Goal: Information Seeking & Learning: Learn about a topic

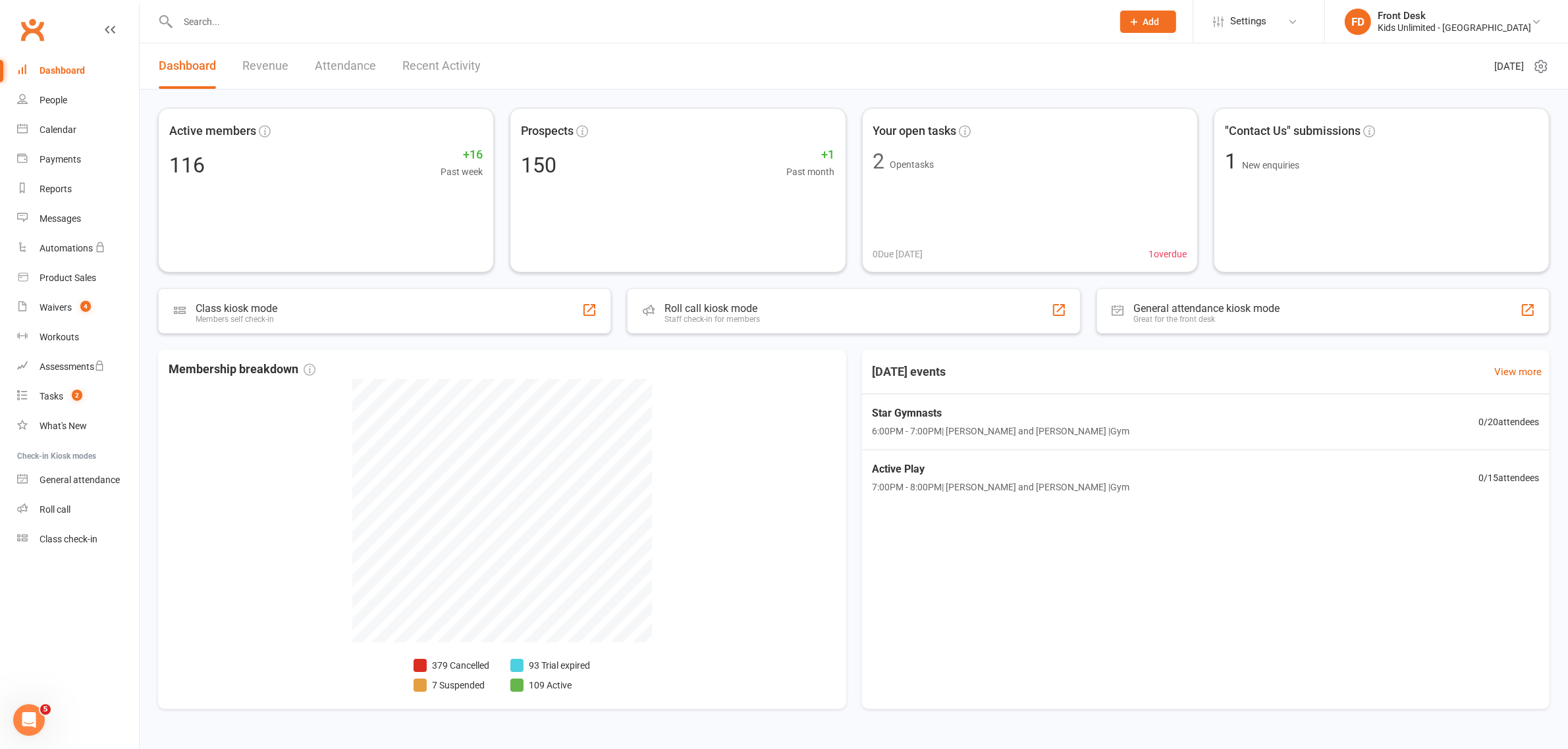
click at [283, 61] on link "Revenue" at bounding box center [265, 66] width 46 height 46
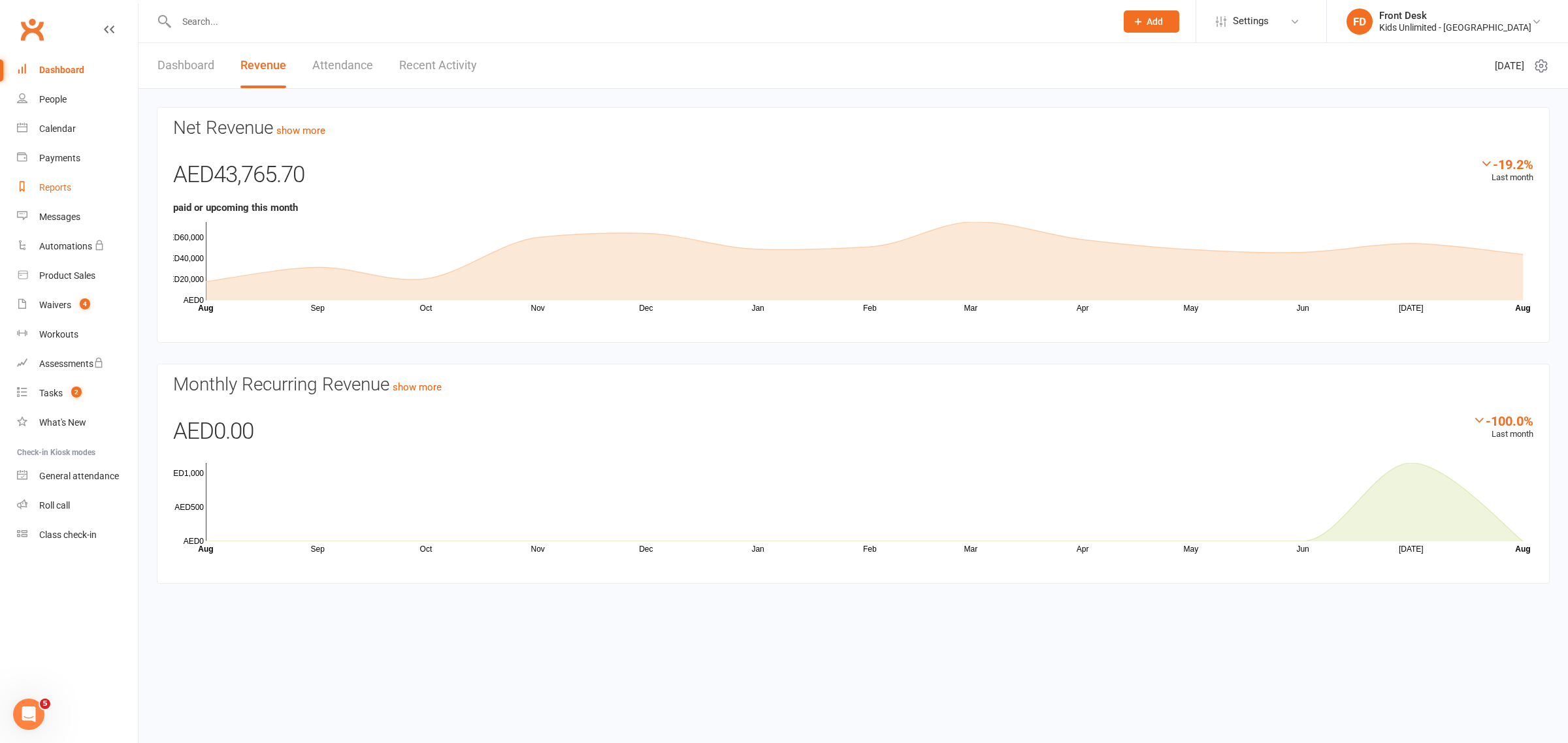
click at [59, 187] on div "Reports" at bounding box center [55, 187] width 32 height 11
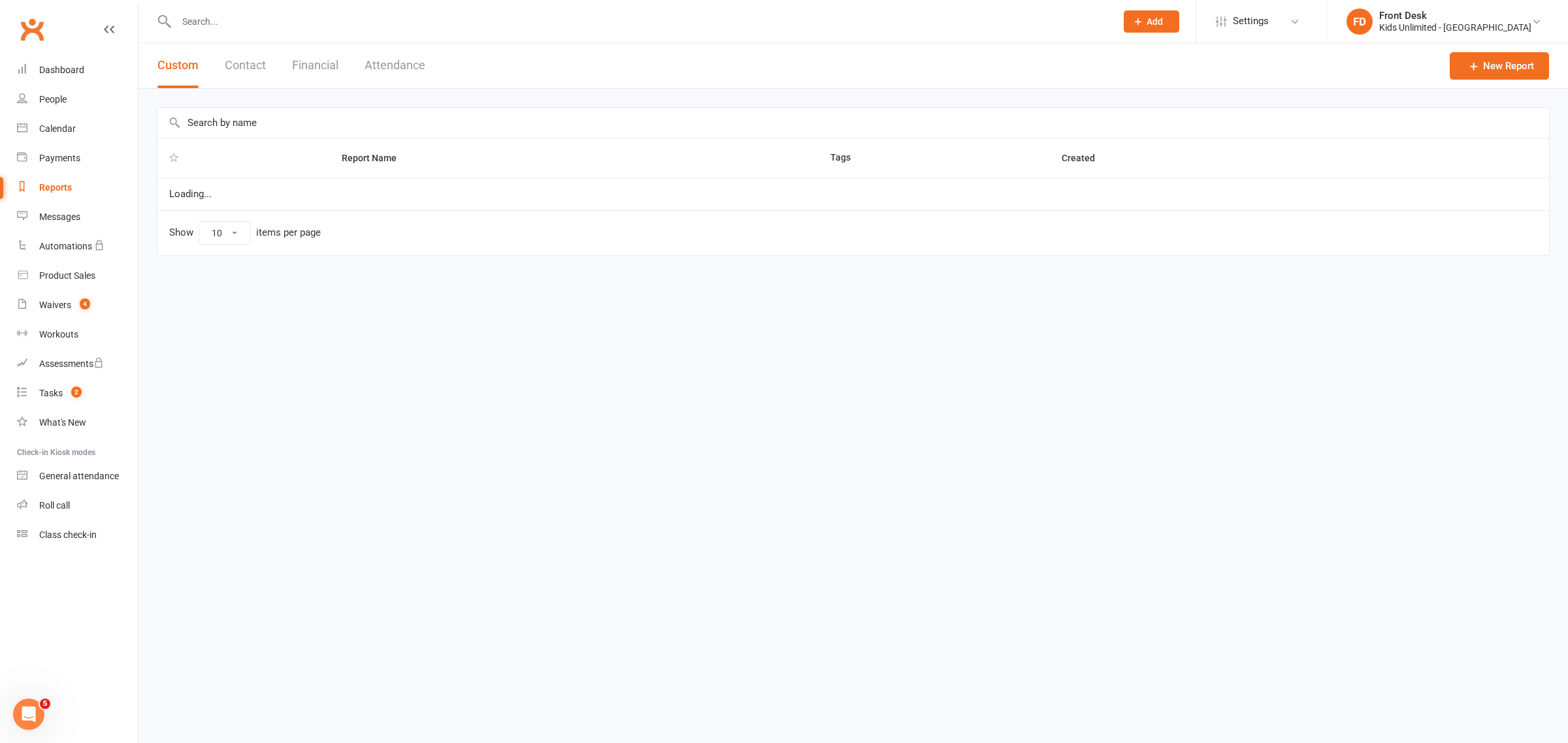
select select "100"
click at [296, 67] on button "Financial" at bounding box center [315, 65] width 47 height 45
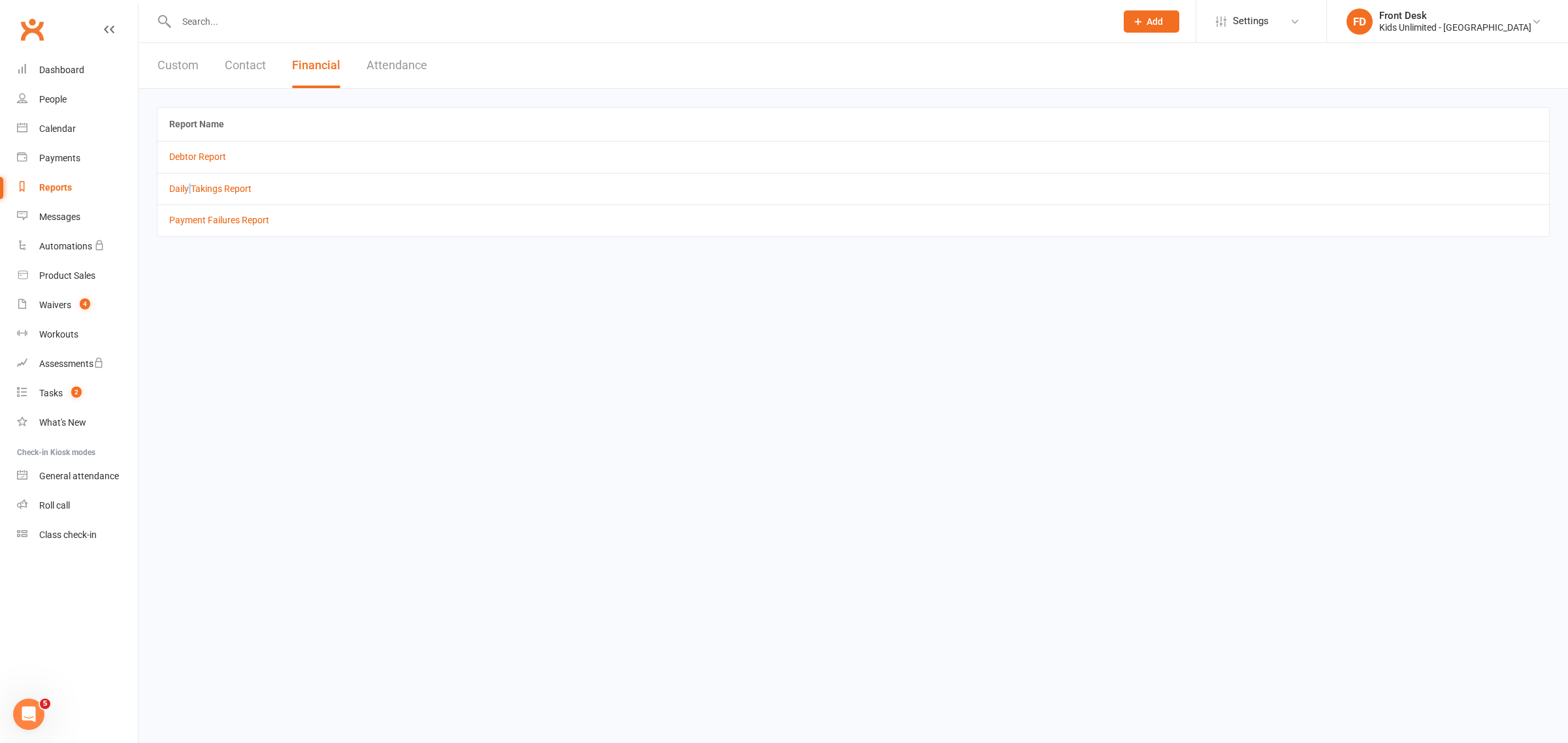
click at [190, 197] on td "Daily Takings Report" at bounding box center [854, 188] width 1392 height 31
click at [207, 191] on link "Daily Takings Report" at bounding box center [211, 189] width 83 height 11
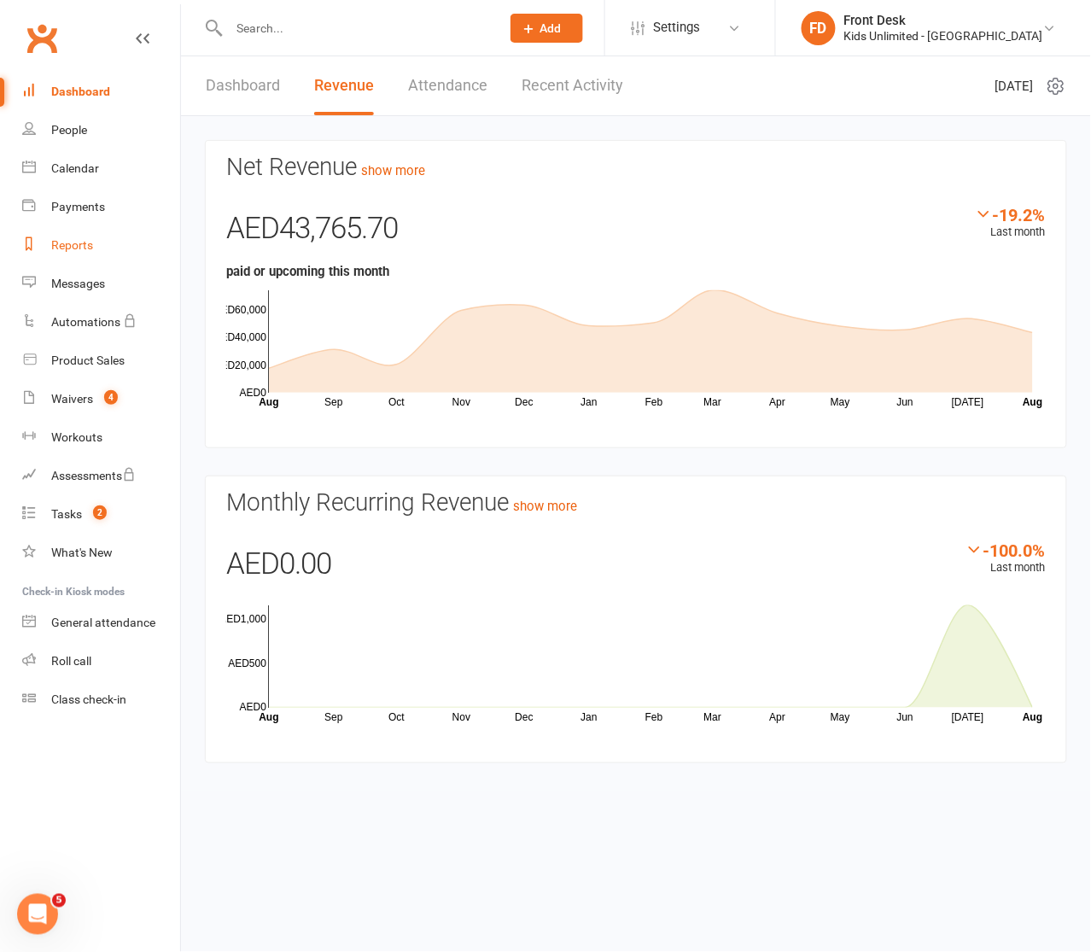
click at [70, 248] on div "Reports" at bounding box center [72, 245] width 42 height 14
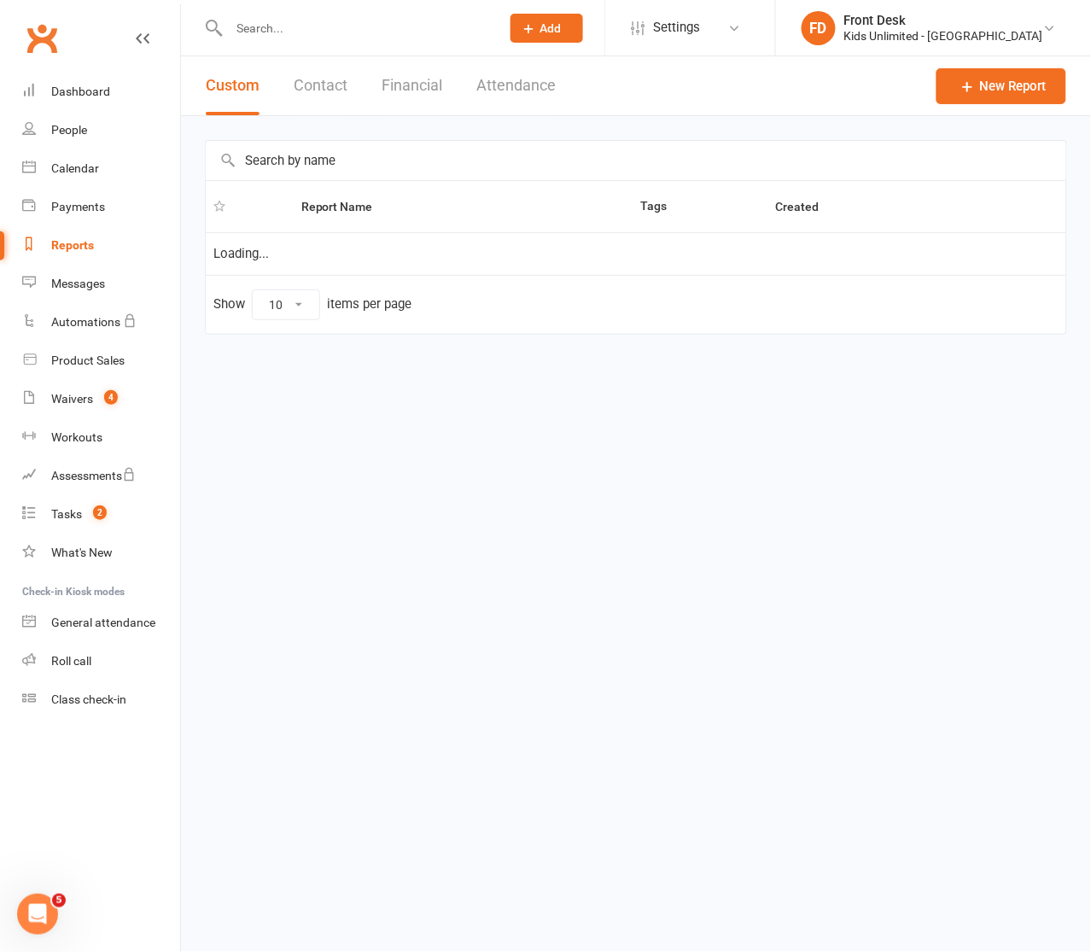
select select "100"
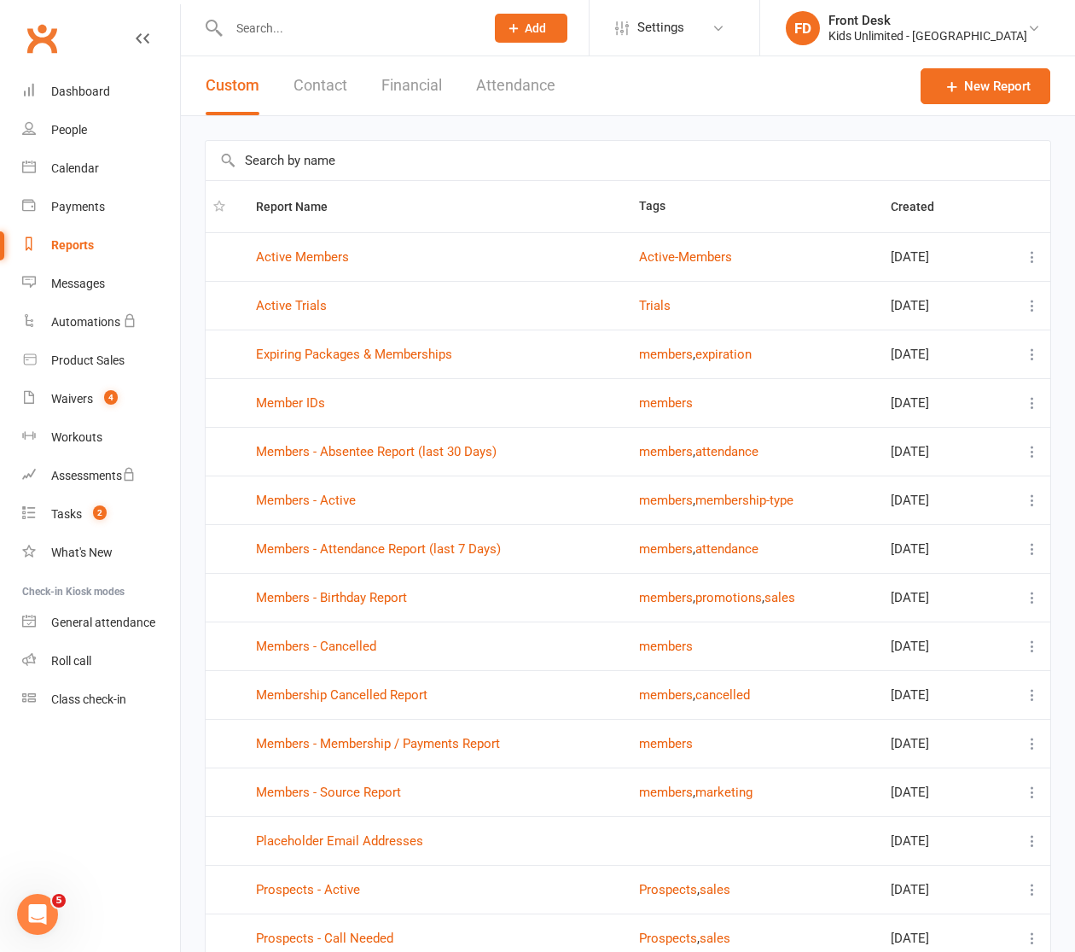
click at [421, 84] on button "Financial" at bounding box center [412, 85] width 61 height 59
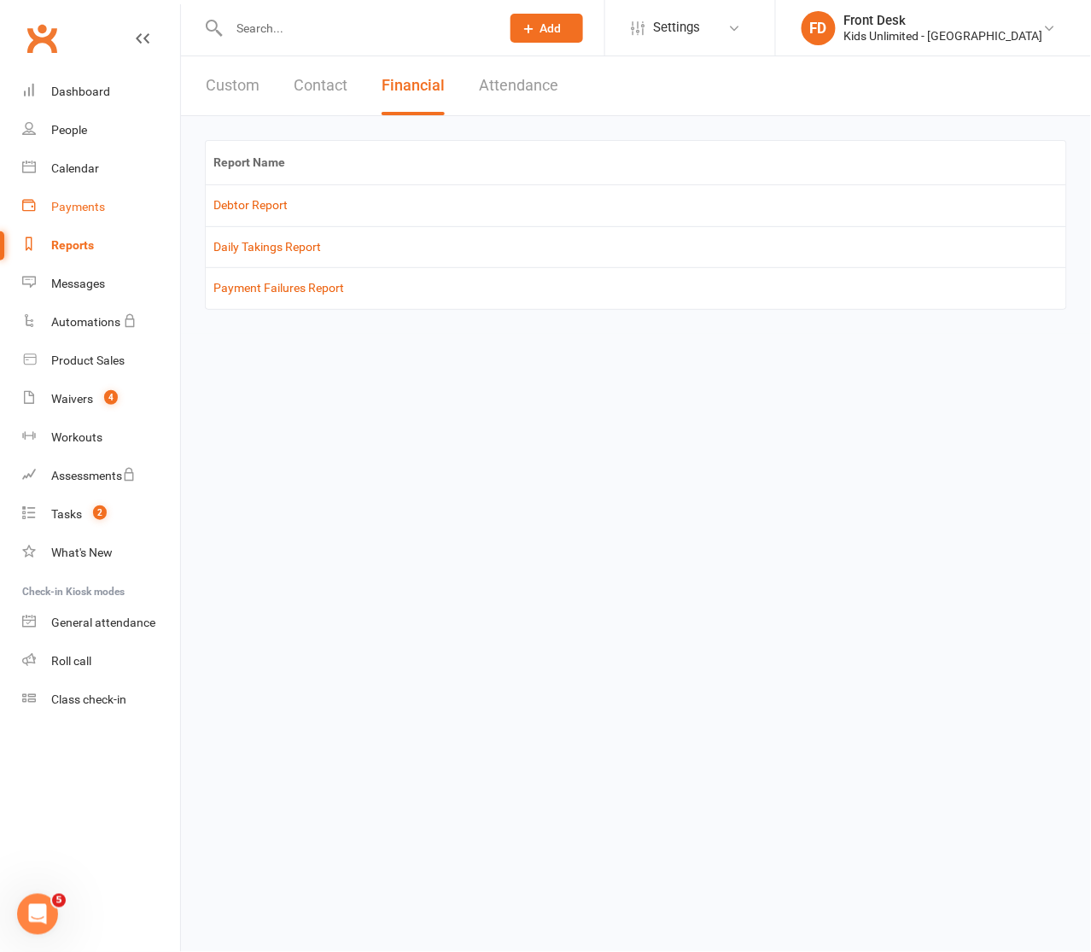
click at [79, 206] on div "Payments" at bounding box center [78, 207] width 54 height 14
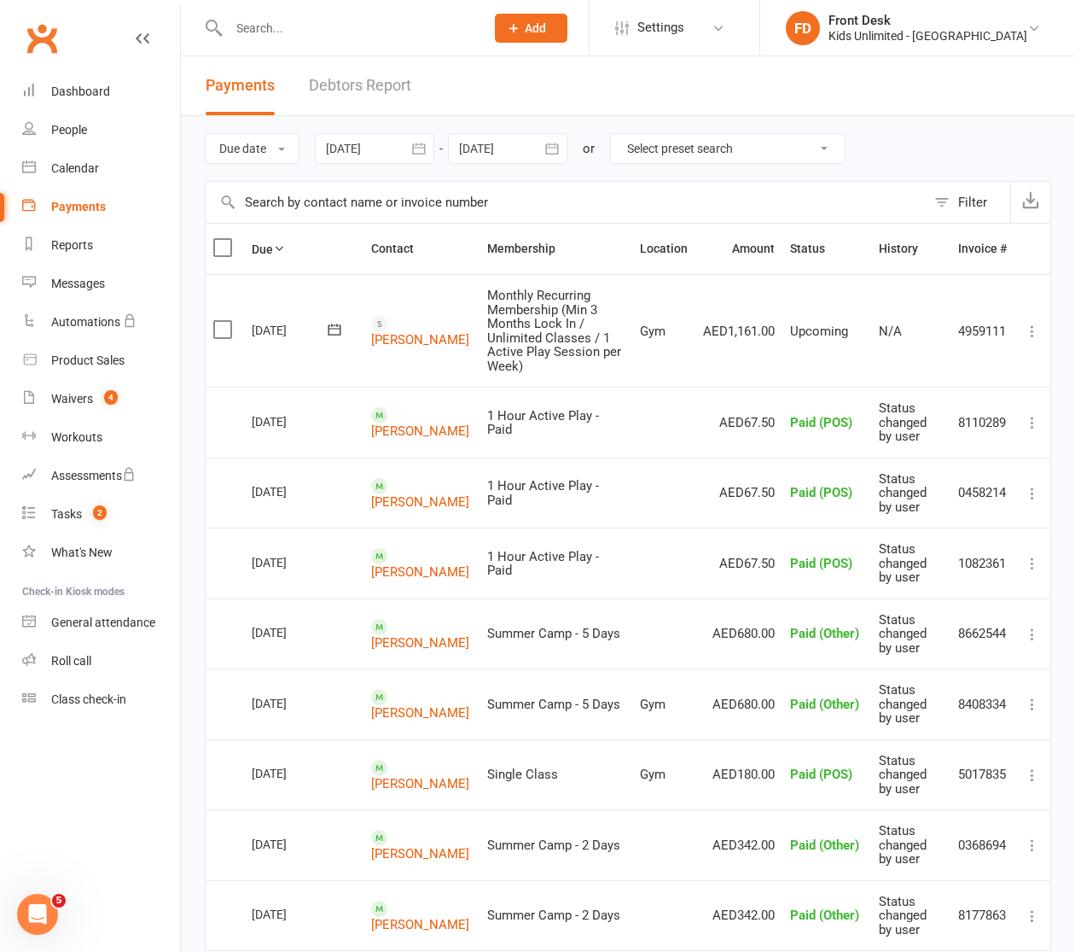
click at [371, 147] on div at bounding box center [374, 148] width 119 height 31
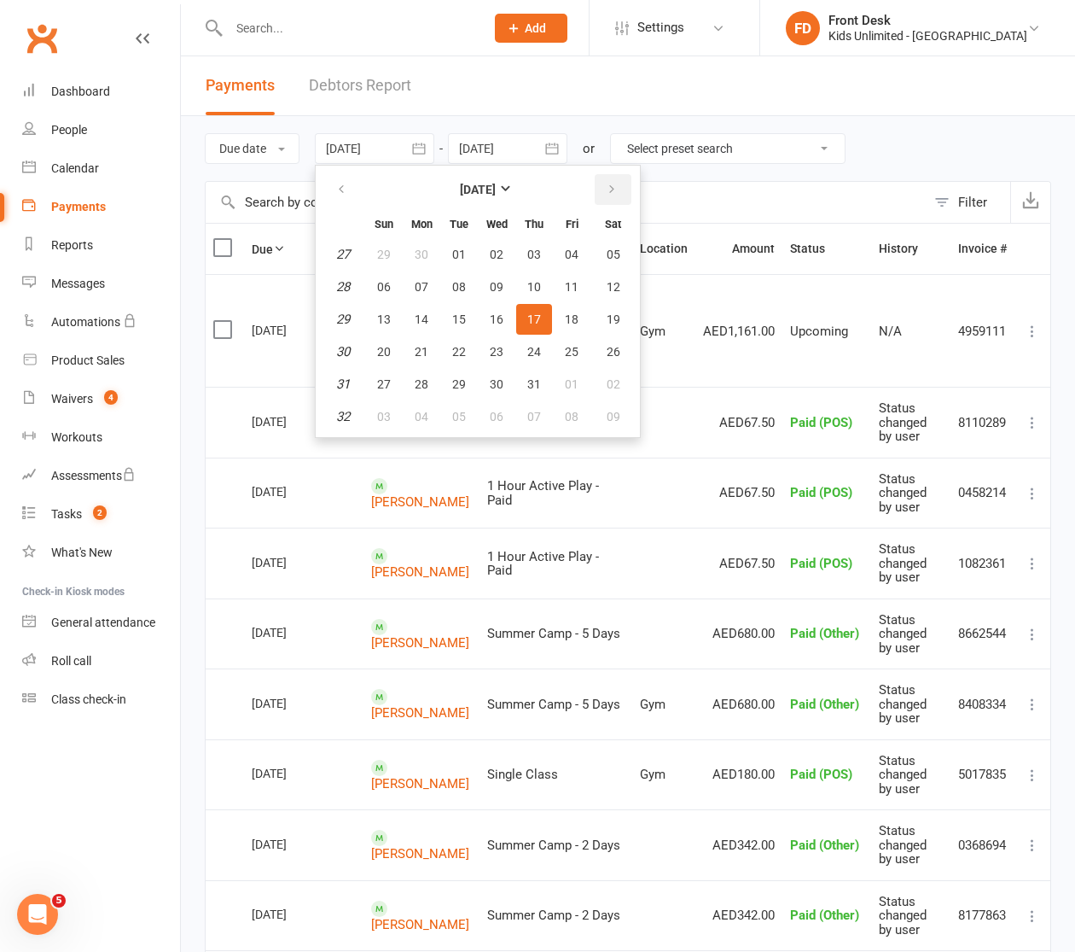
click at [611, 186] on icon "button" at bounding box center [612, 190] width 12 height 14
click at [574, 249] on span "01" at bounding box center [572, 255] width 14 height 14
type input "01 Aug 2025"
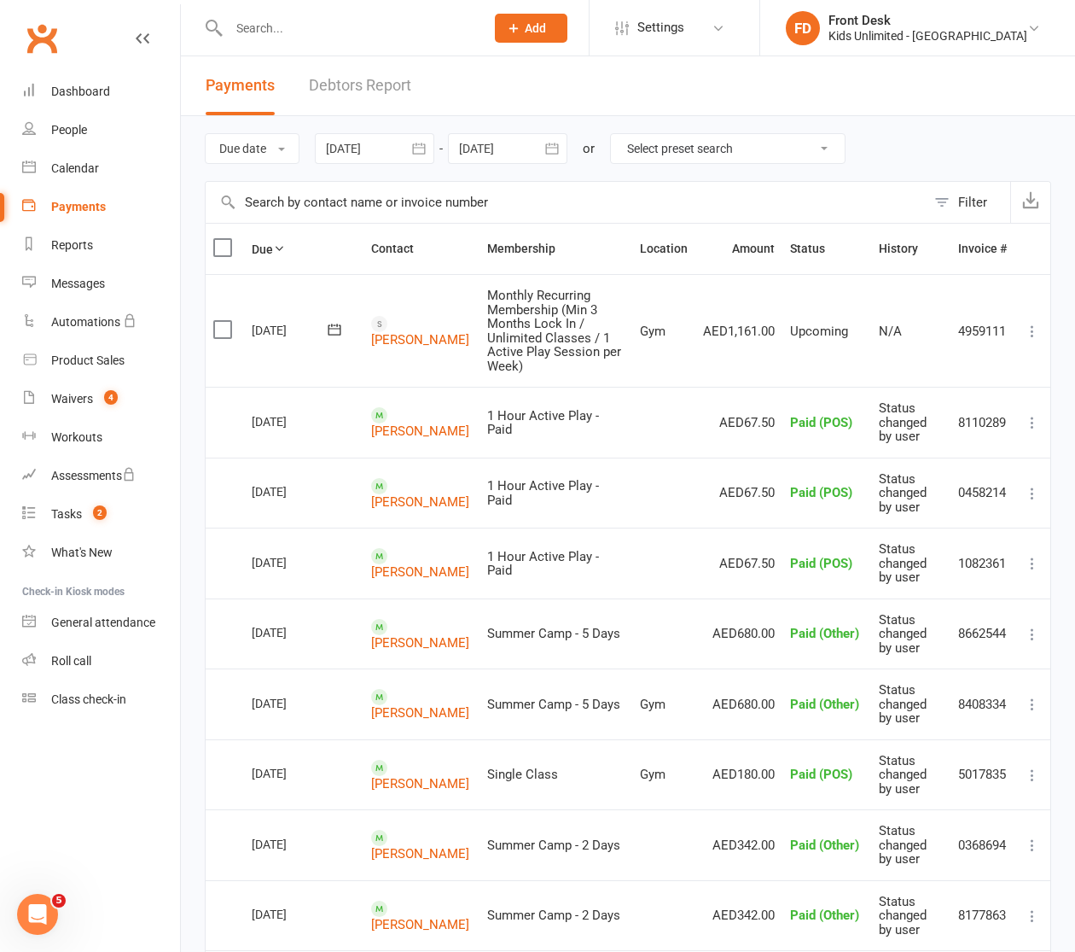
click at [532, 141] on div at bounding box center [507, 148] width 119 height 31
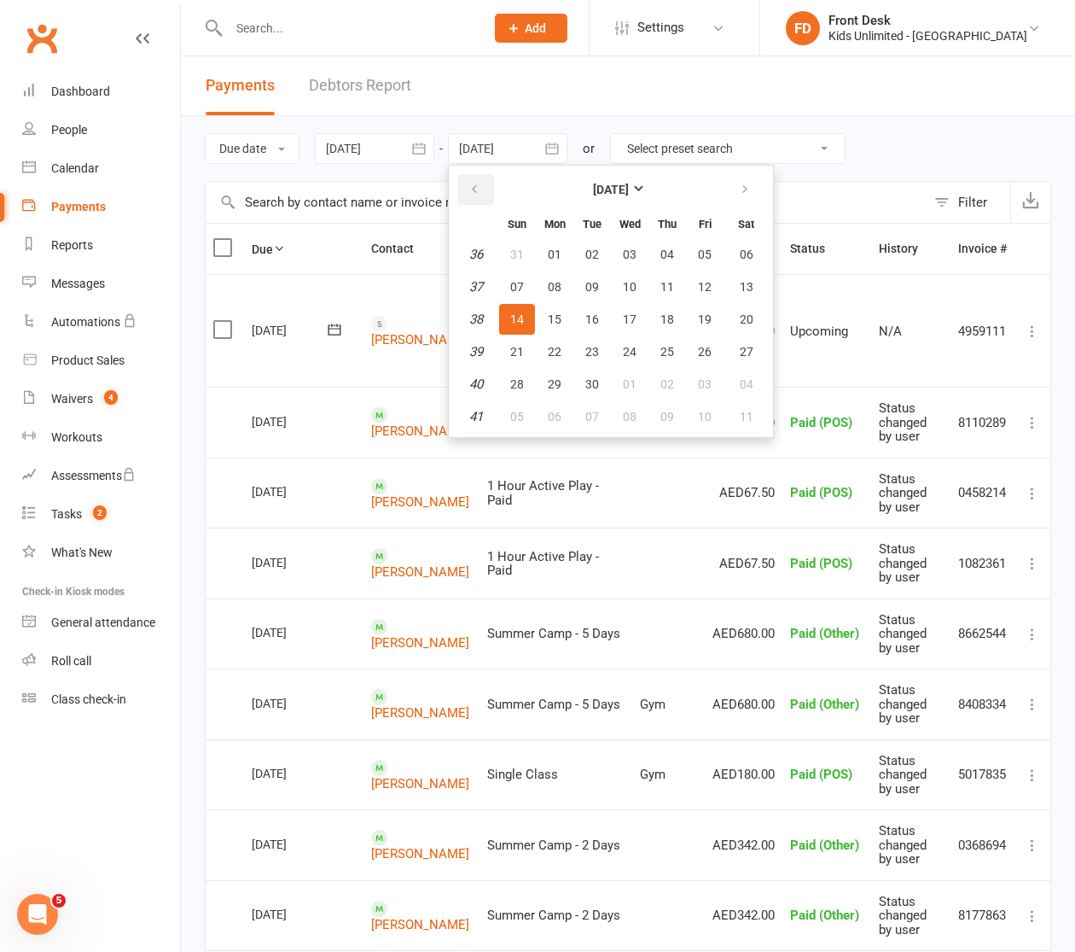
click at [474, 190] on icon "button" at bounding box center [475, 190] width 12 height 14
click at [700, 256] on span "01" at bounding box center [705, 255] width 14 height 14
type input "01 Aug 2025"
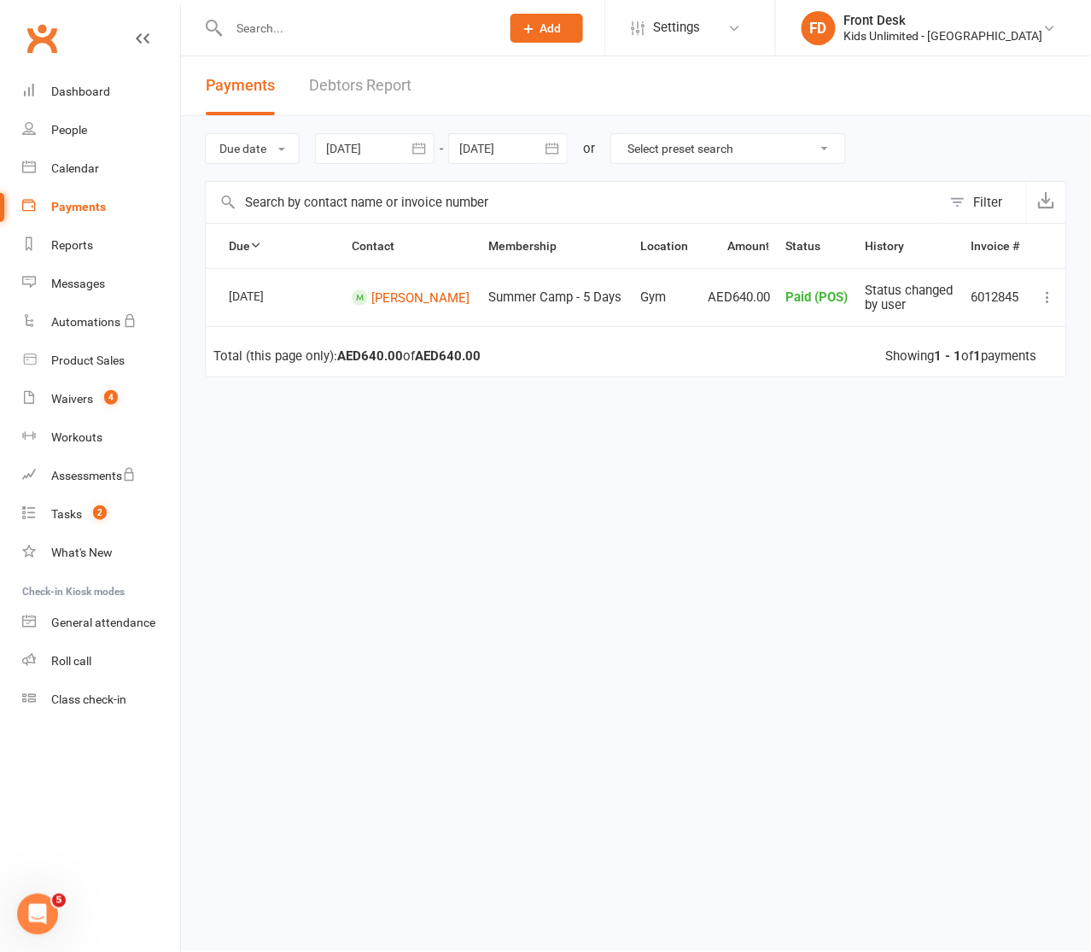
click at [408, 143] on button "button" at bounding box center [419, 148] width 31 height 31
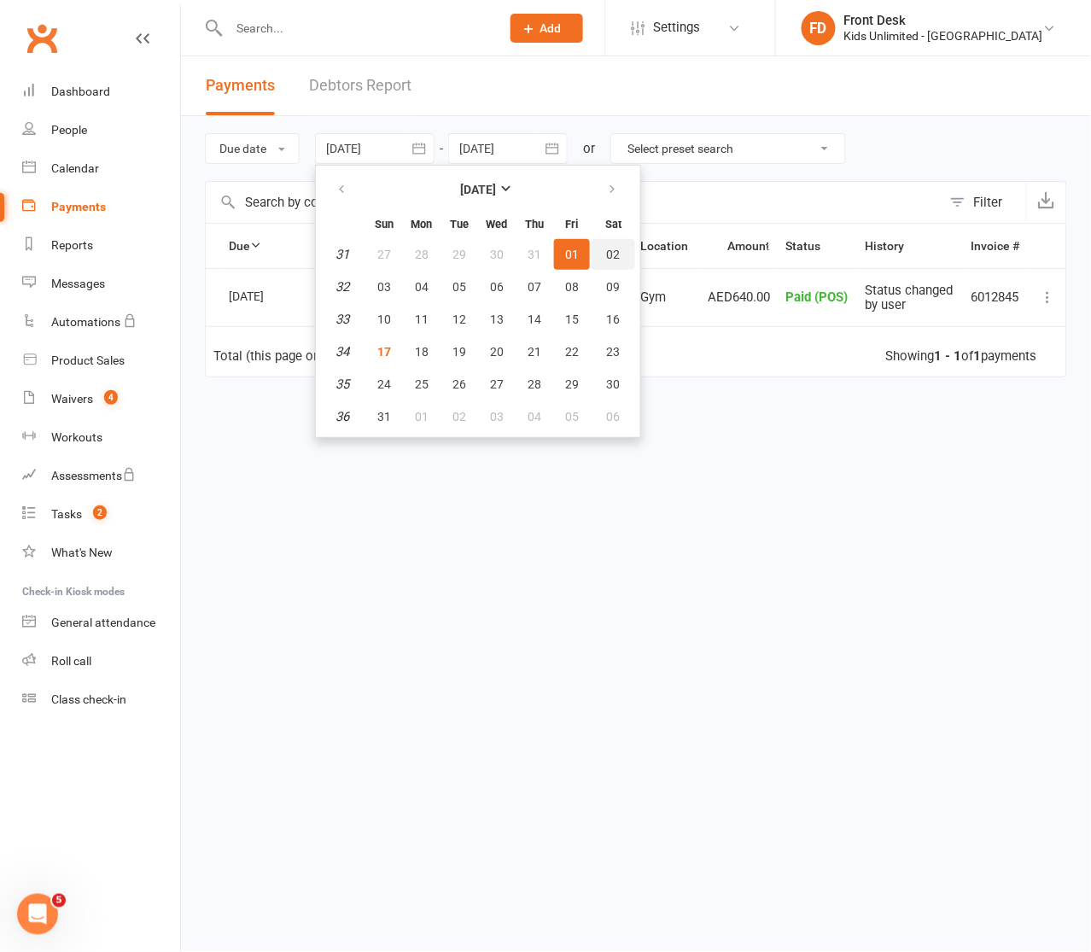
click at [607, 248] on span "02" at bounding box center [614, 255] width 14 height 14
type input "02 Aug 2025"
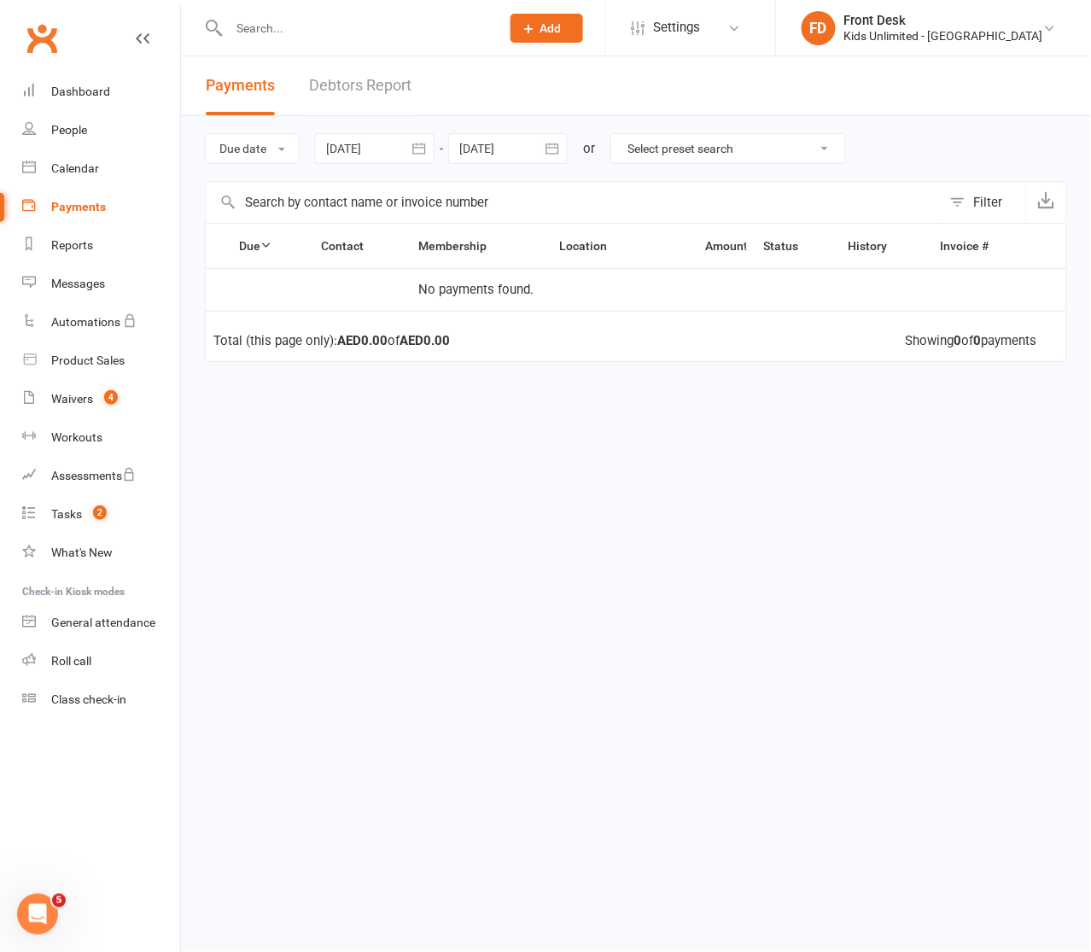
click at [540, 154] on button "button" at bounding box center [552, 148] width 31 height 31
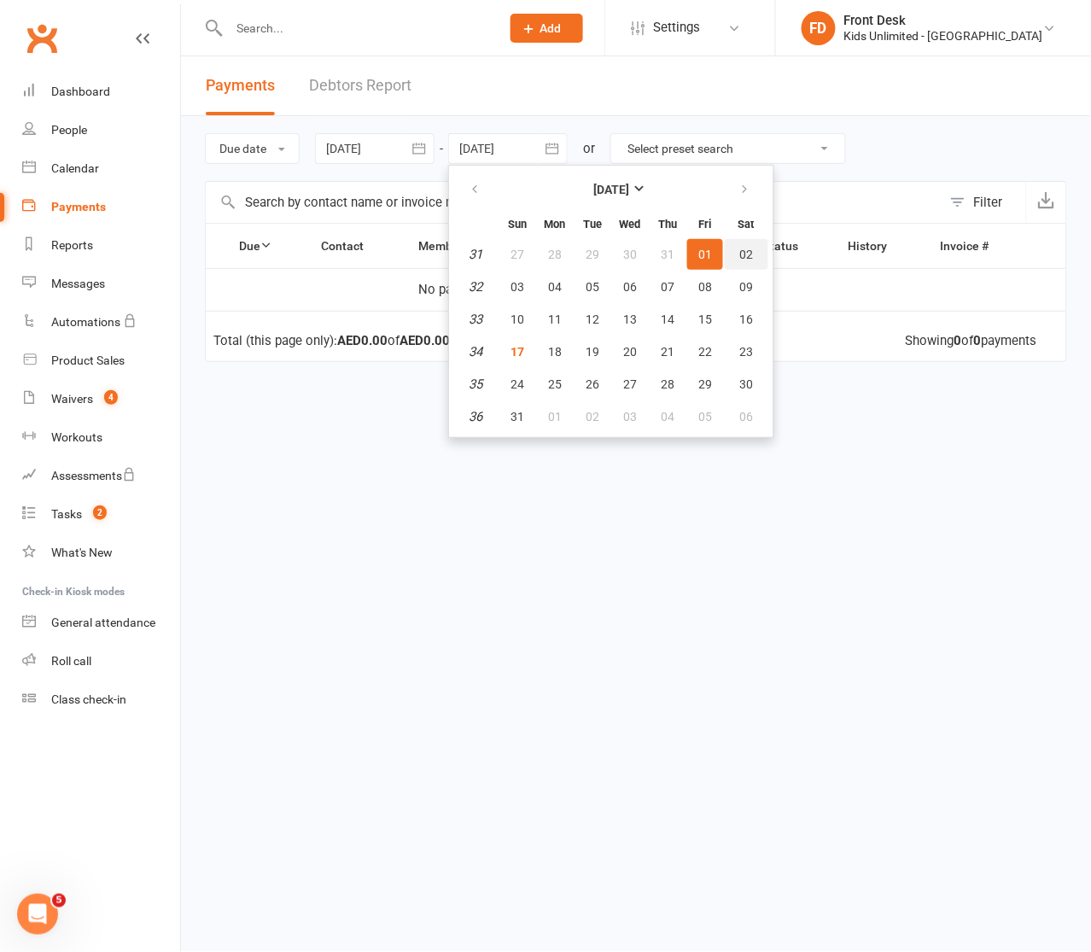
click at [756, 248] on button "02" at bounding box center [747, 254] width 44 height 31
type input "02 Aug 2025"
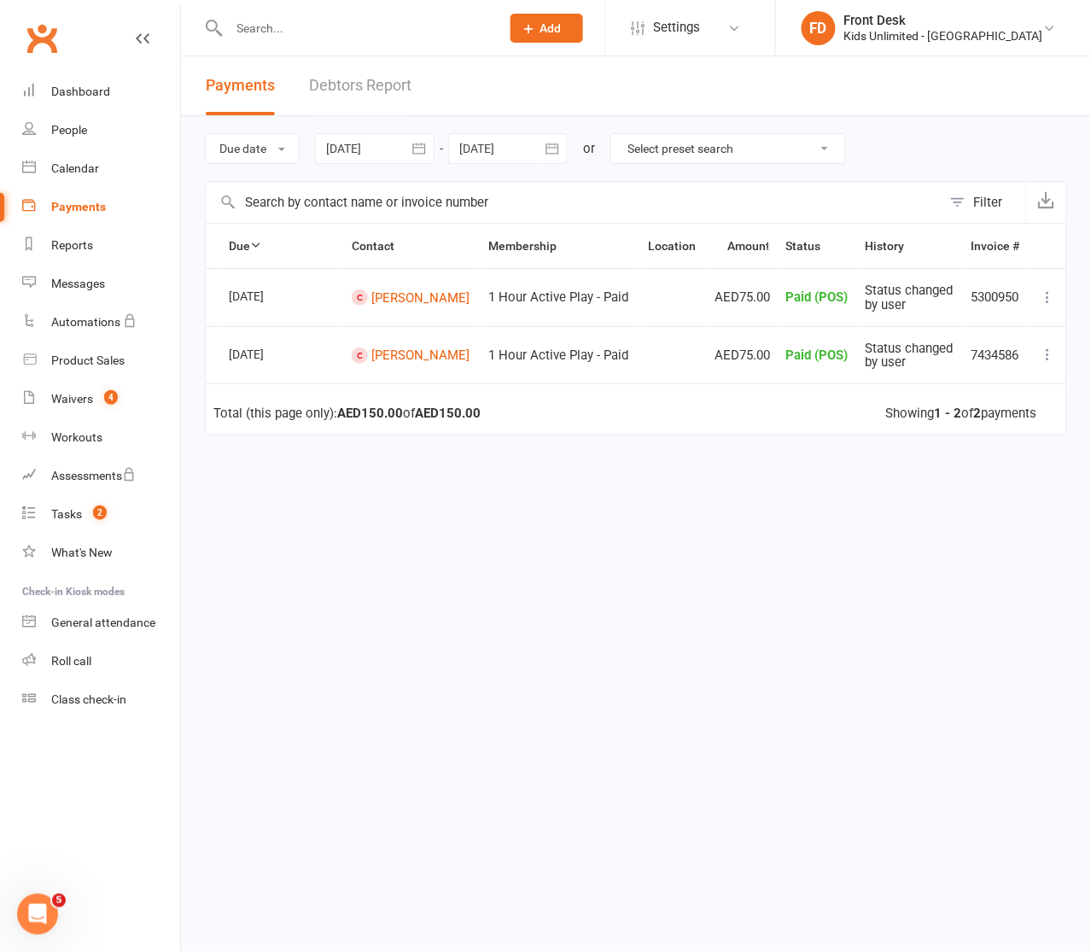
click at [420, 152] on icon "button" at bounding box center [419, 148] width 17 height 17
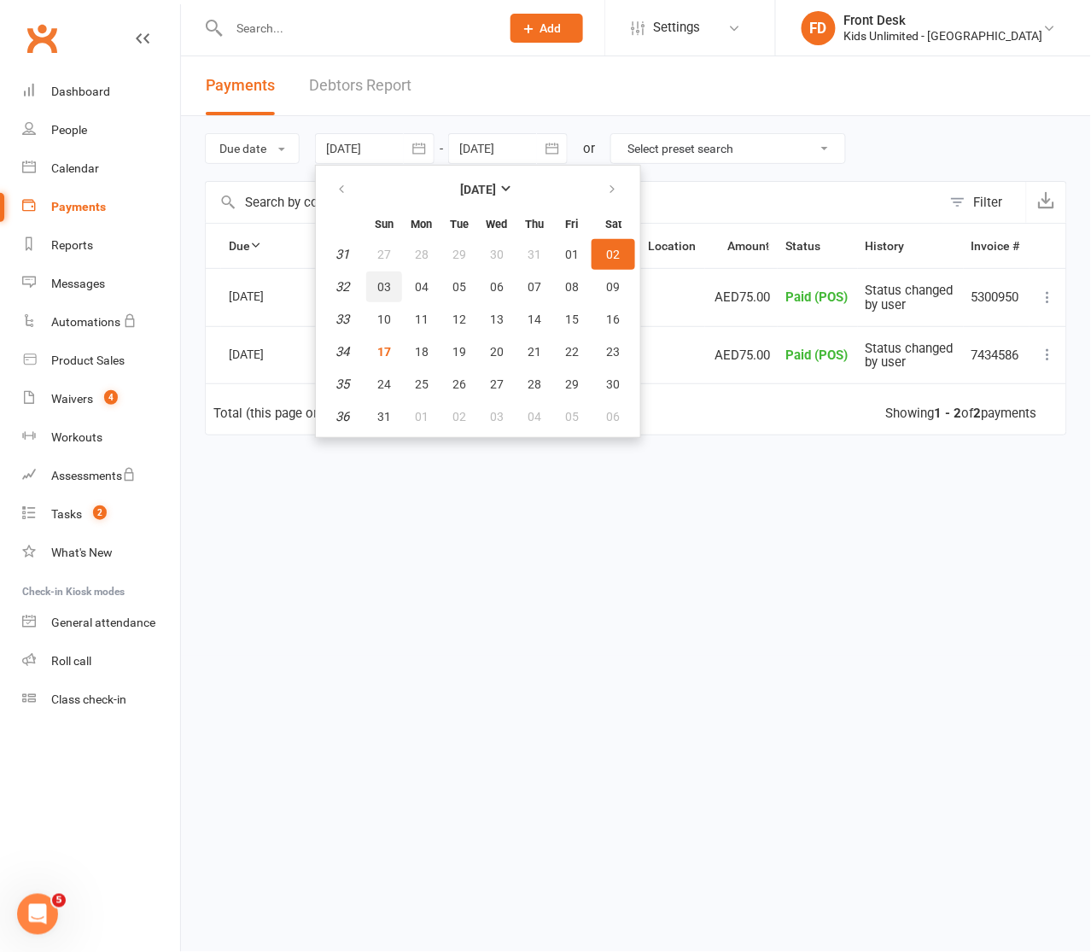
click at [388, 284] on span "03" at bounding box center [384, 287] width 14 height 14
type input "03 Aug 2025"
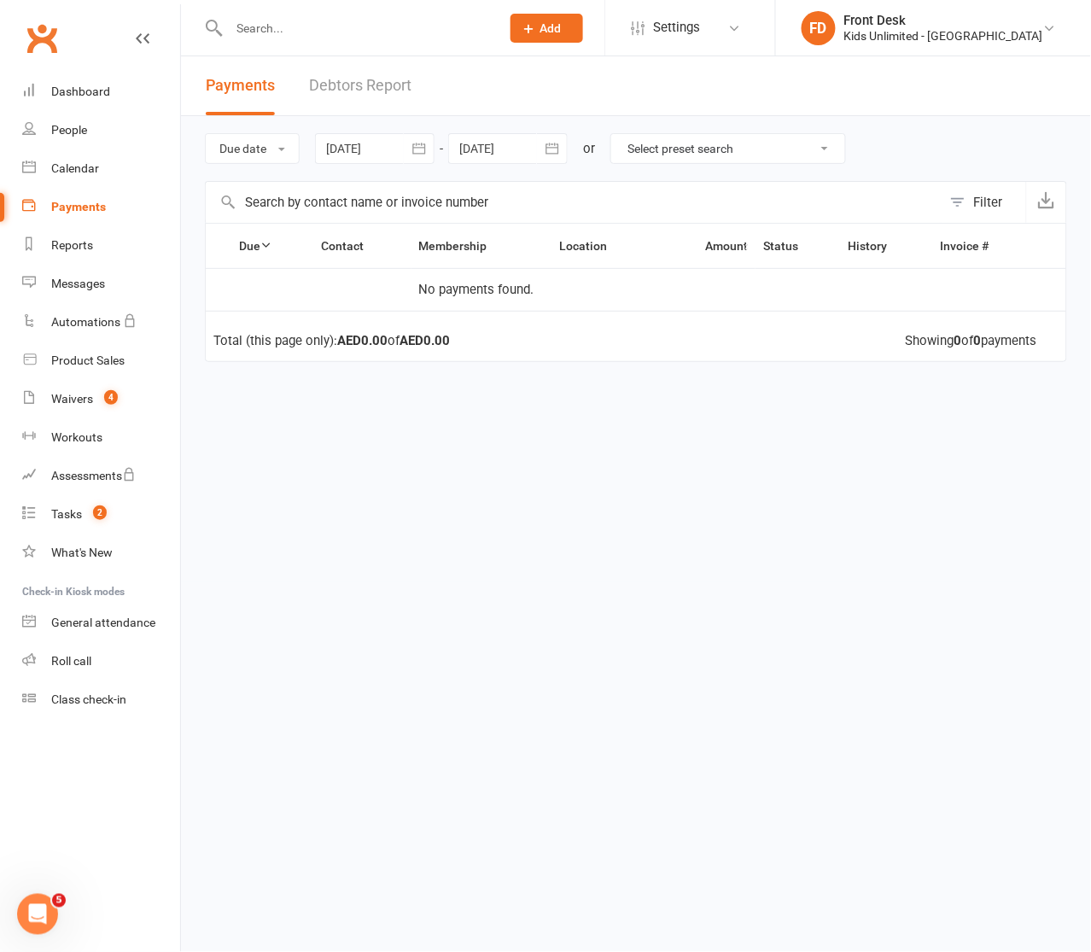
click at [555, 155] on icon "button" at bounding box center [552, 148] width 17 height 17
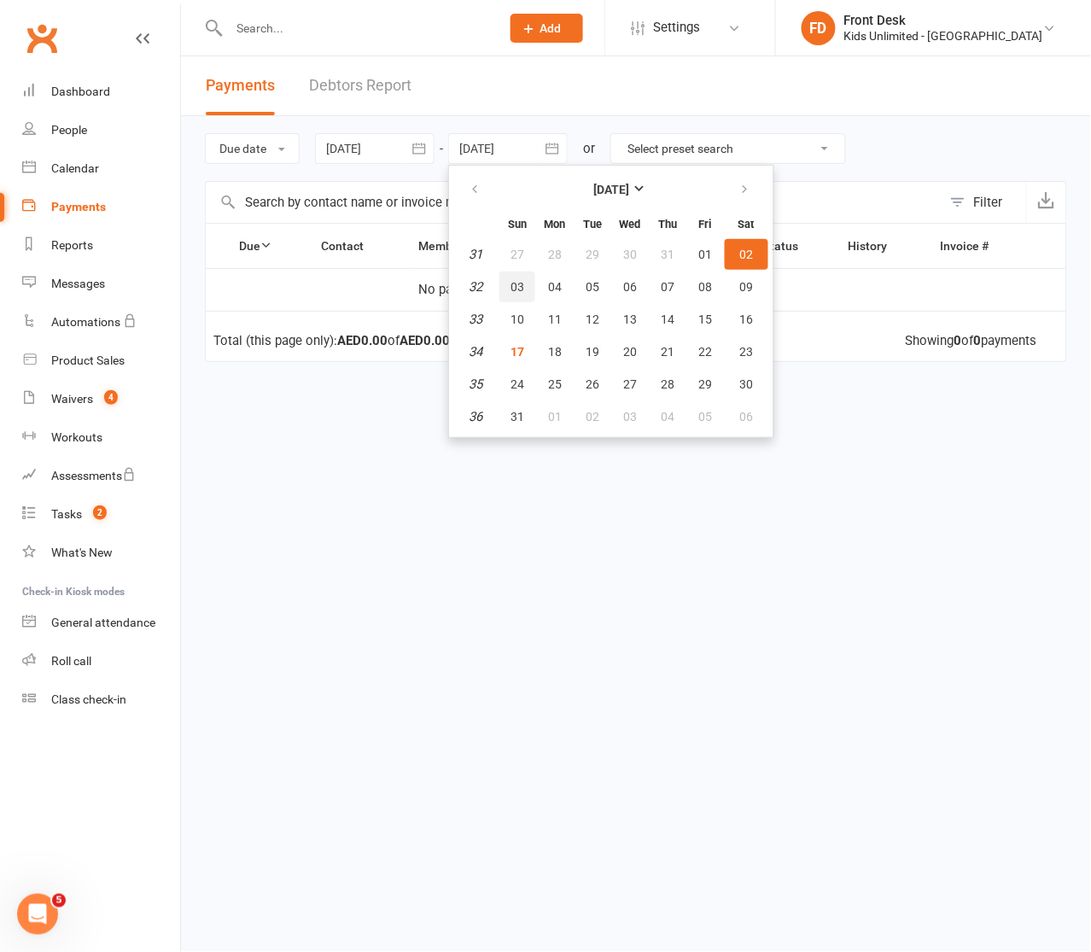
click at [523, 290] on span "03" at bounding box center [517, 287] width 14 height 14
type input "03 Aug 2025"
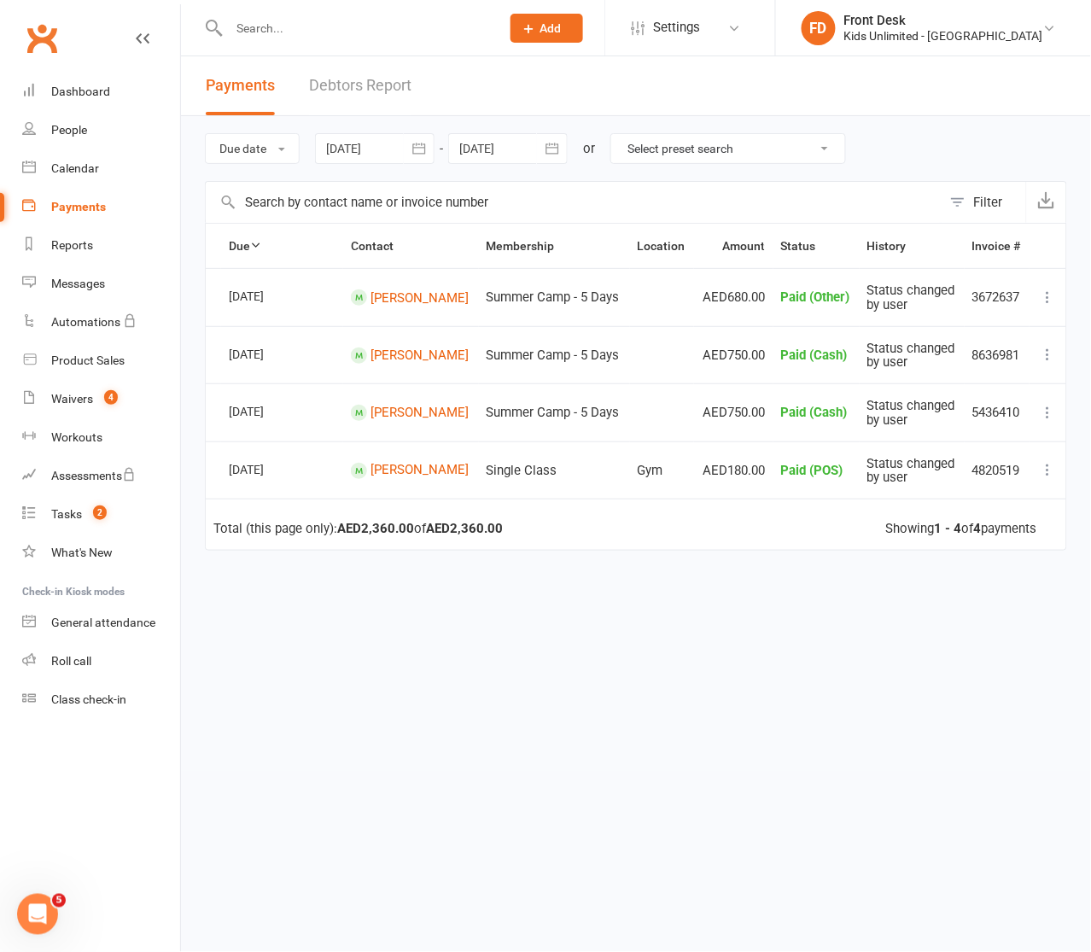
click at [416, 142] on icon "button" at bounding box center [419, 148] width 17 height 17
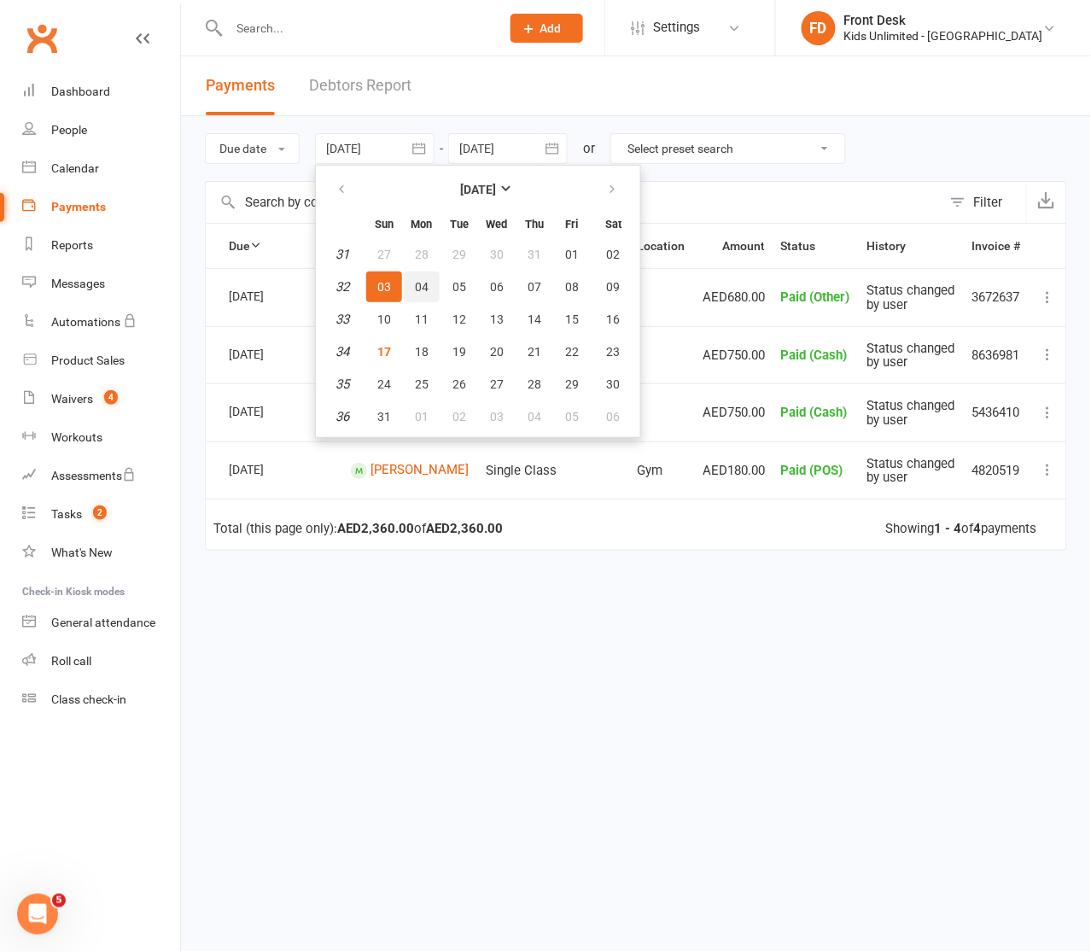
click at [428, 287] on span "04" at bounding box center [422, 287] width 14 height 14
type input "04 Aug 2025"
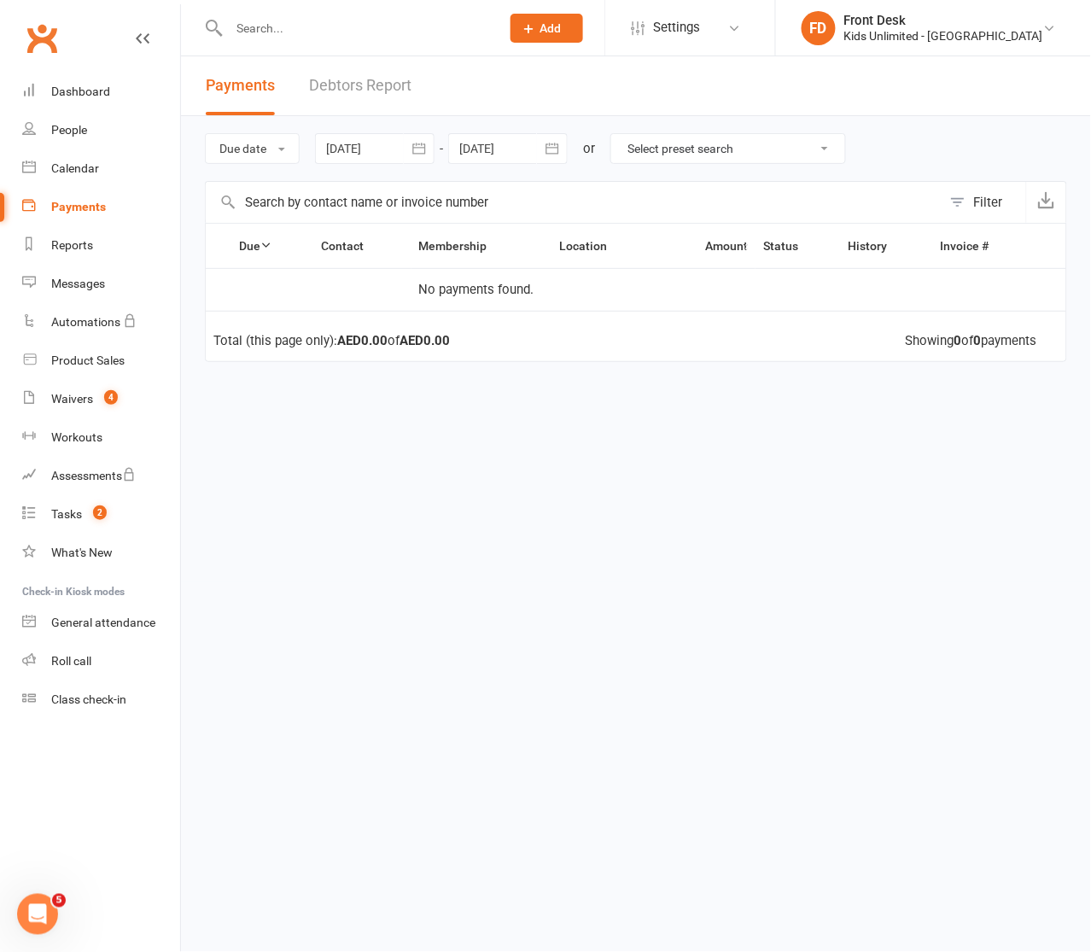
click at [547, 148] on icon "button" at bounding box center [552, 148] width 17 height 17
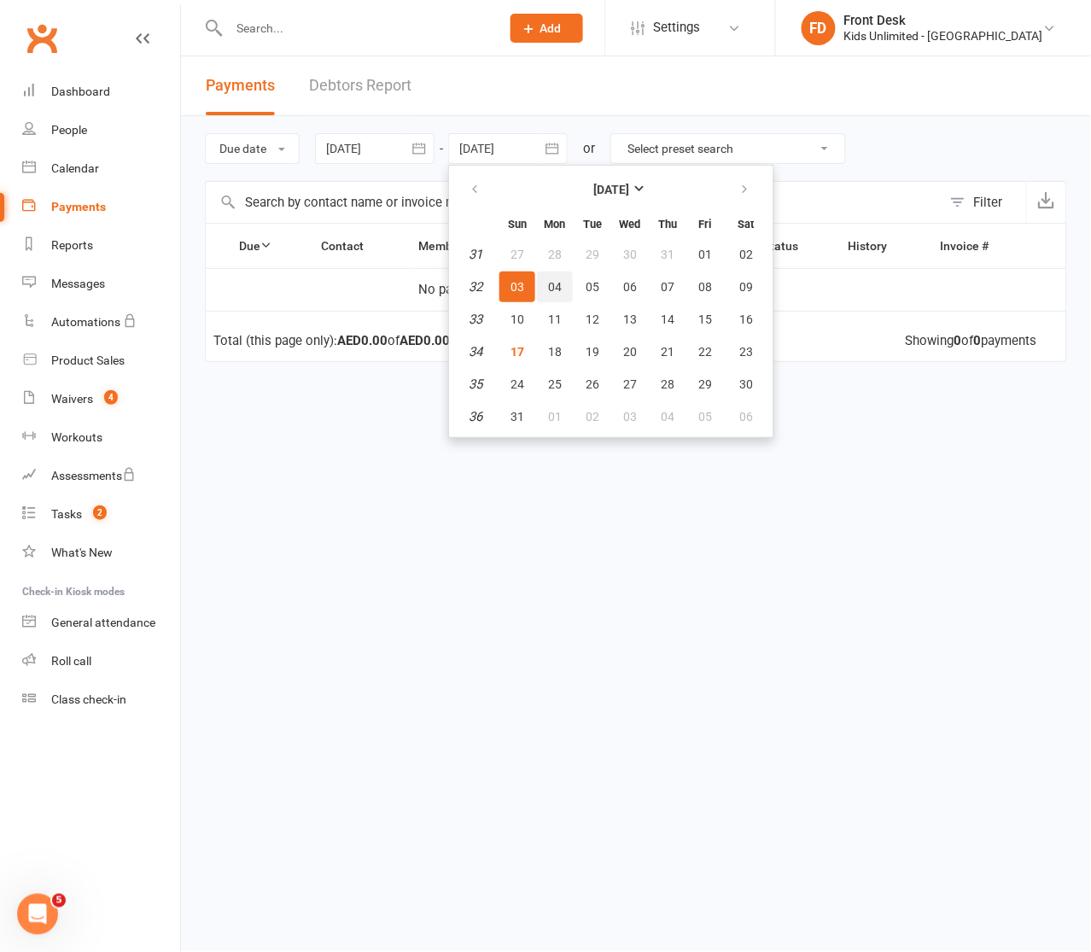
click at [549, 287] on span "04" at bounding box center [555, 287] width 14 height 14
type input "04 Aug 2025"
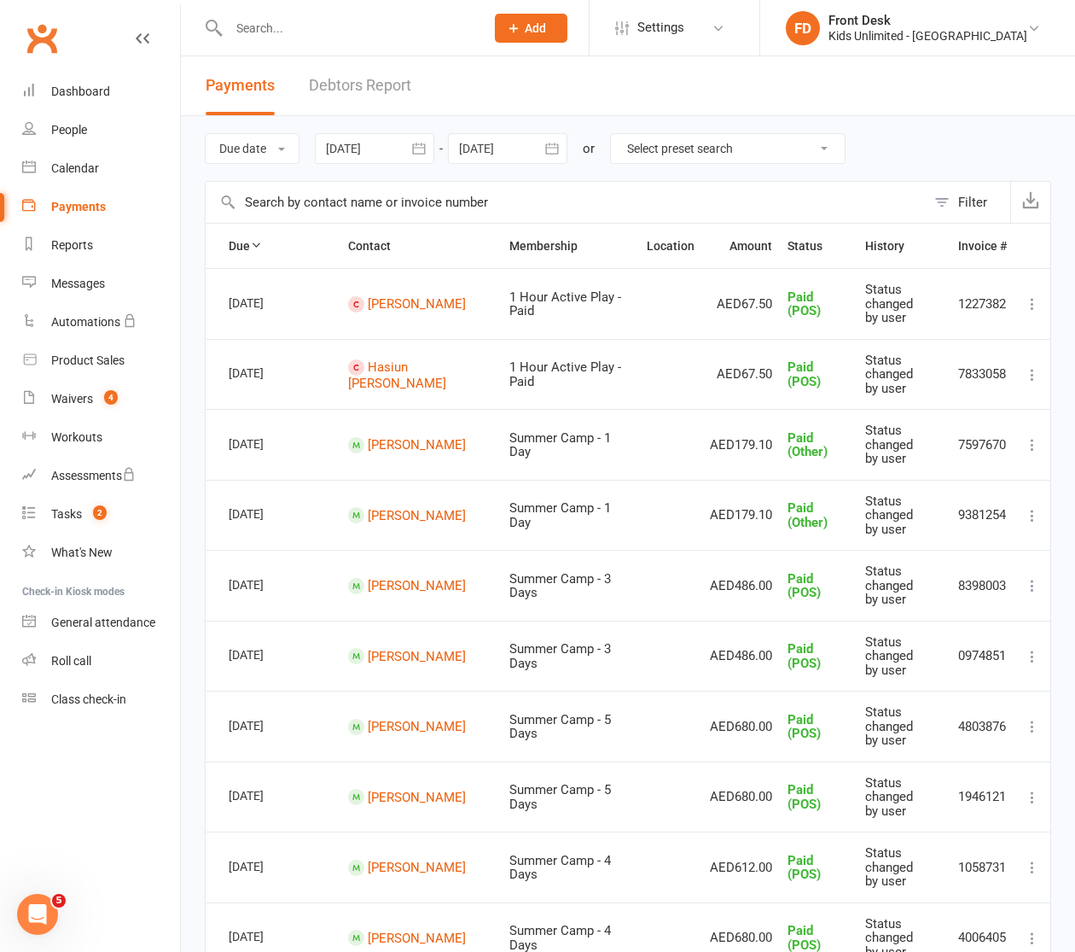
click at [386, 154] on div at bounding box center [374, 148] width 119 height 31
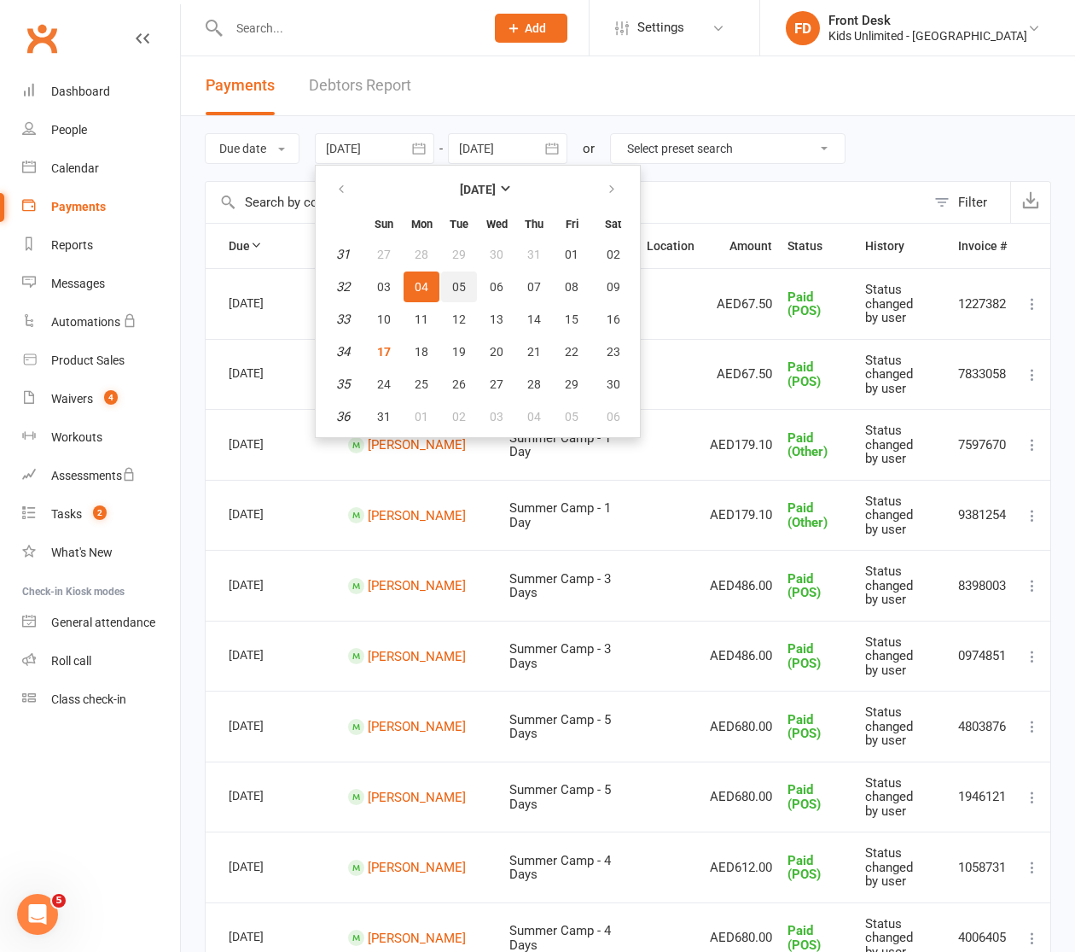
click at [463, 280] on span "05" at bounding box center [459, 287] width 14 height 14
type input "05 Aug 2025"
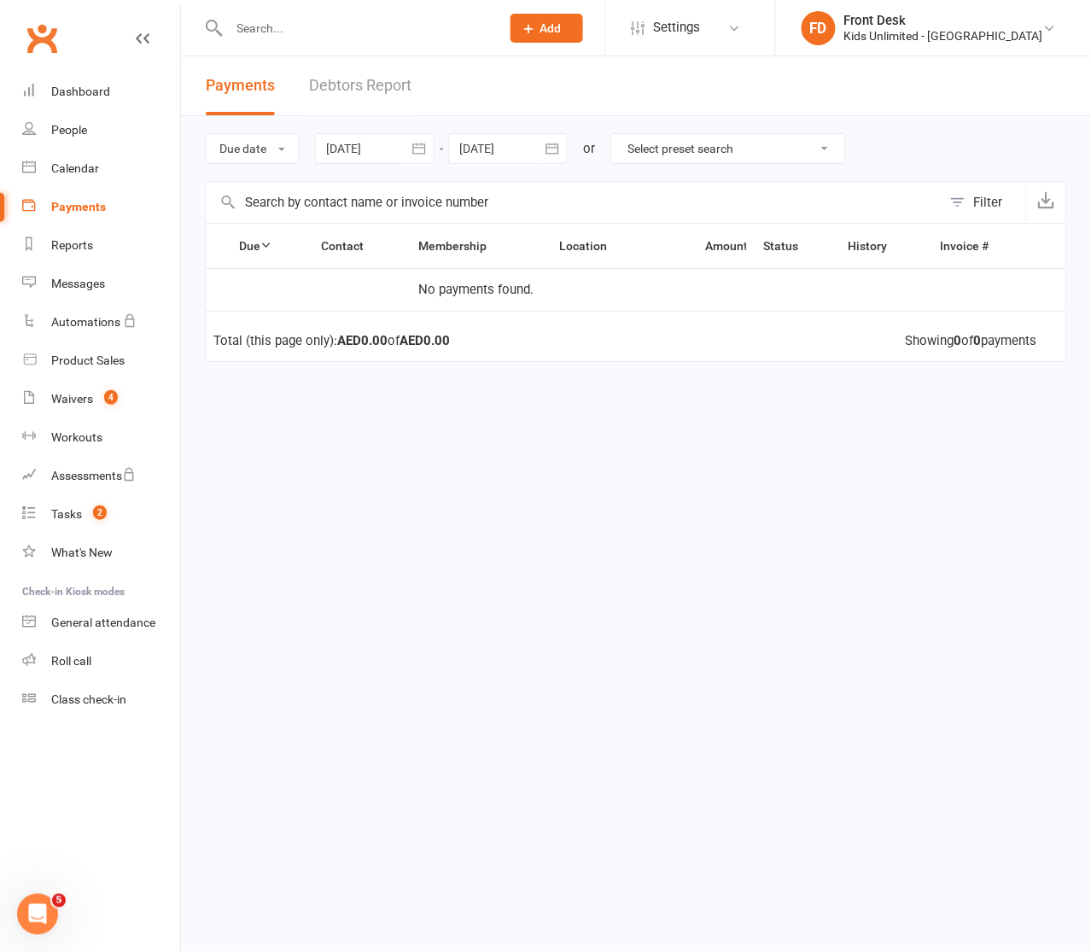
click at [498, 148] on div at bounding box center [507, 148] width 119 height 31
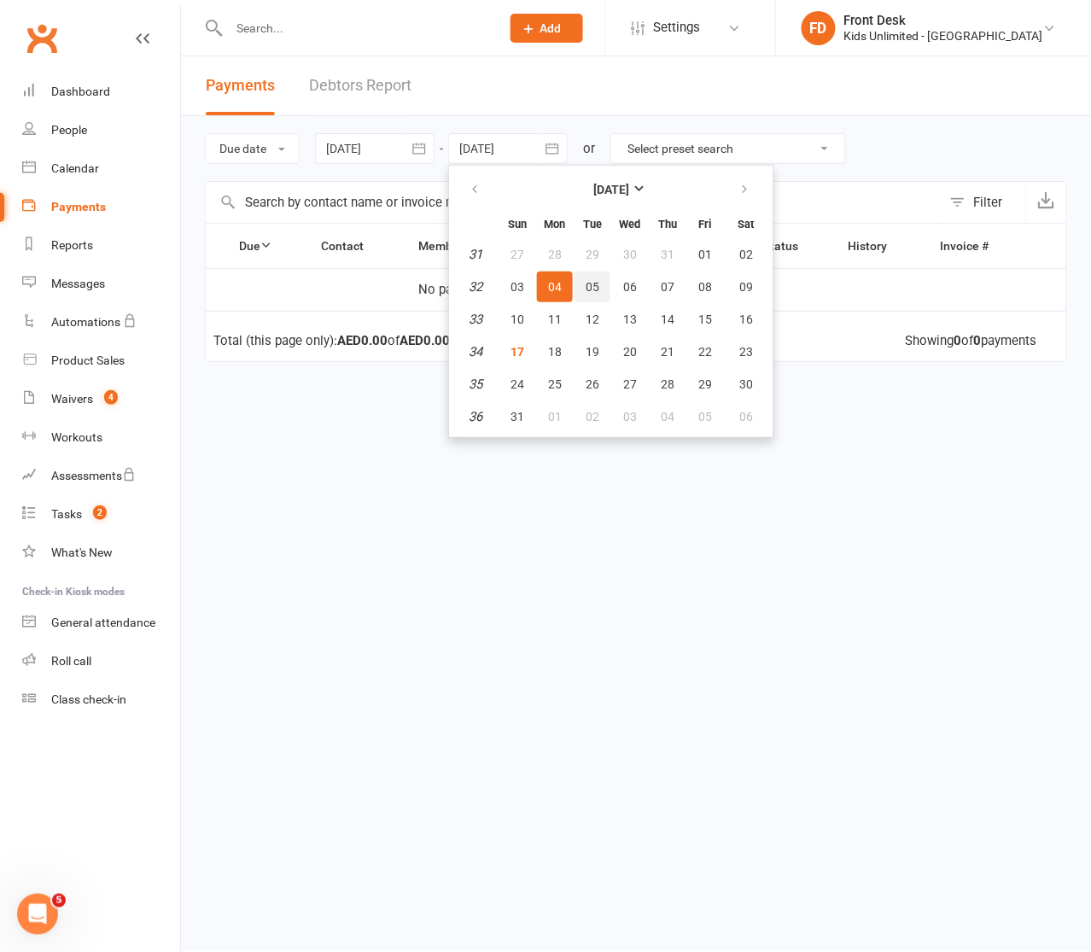
click at [586, 294] on button "05" at bounding box center [592, 286] width 36 height 31
type input "05 Aug 2025"
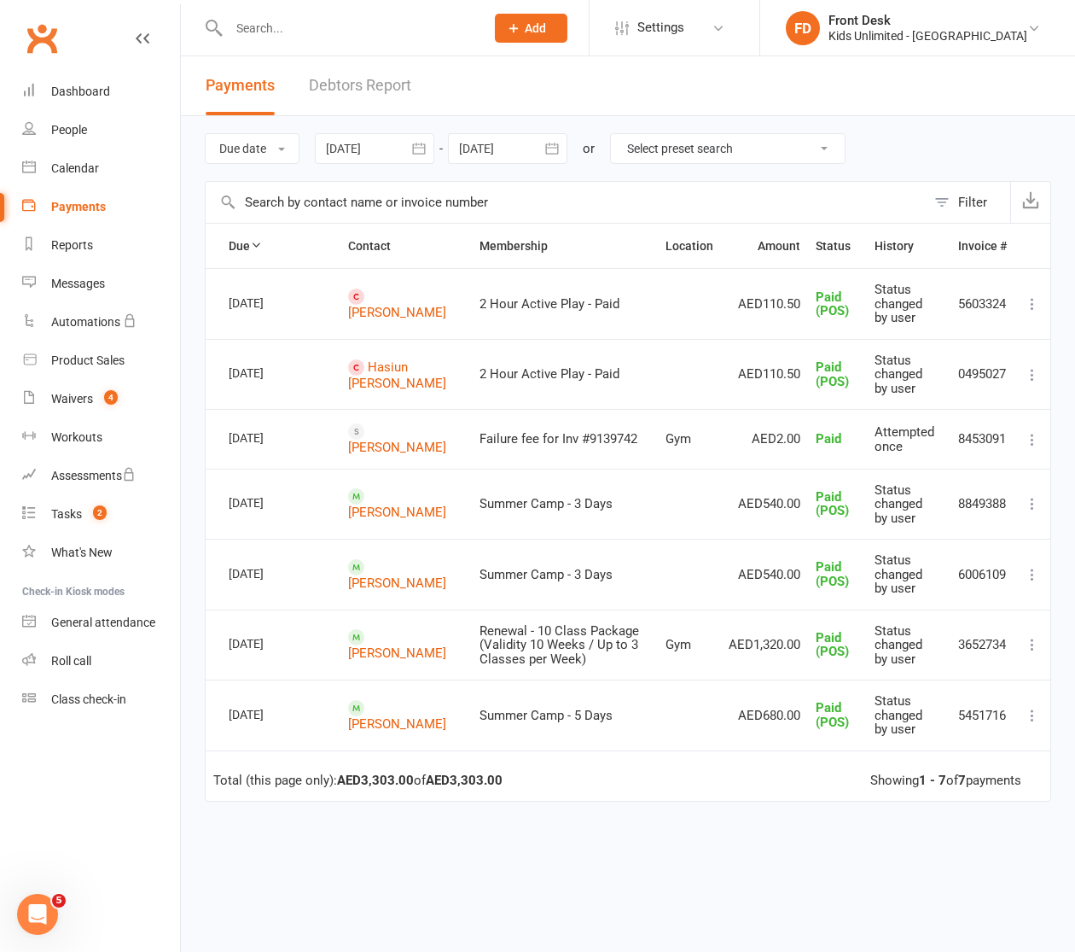
click at [425, 151] on icon "button" at bounding box center [419, 148] width 17 height 17
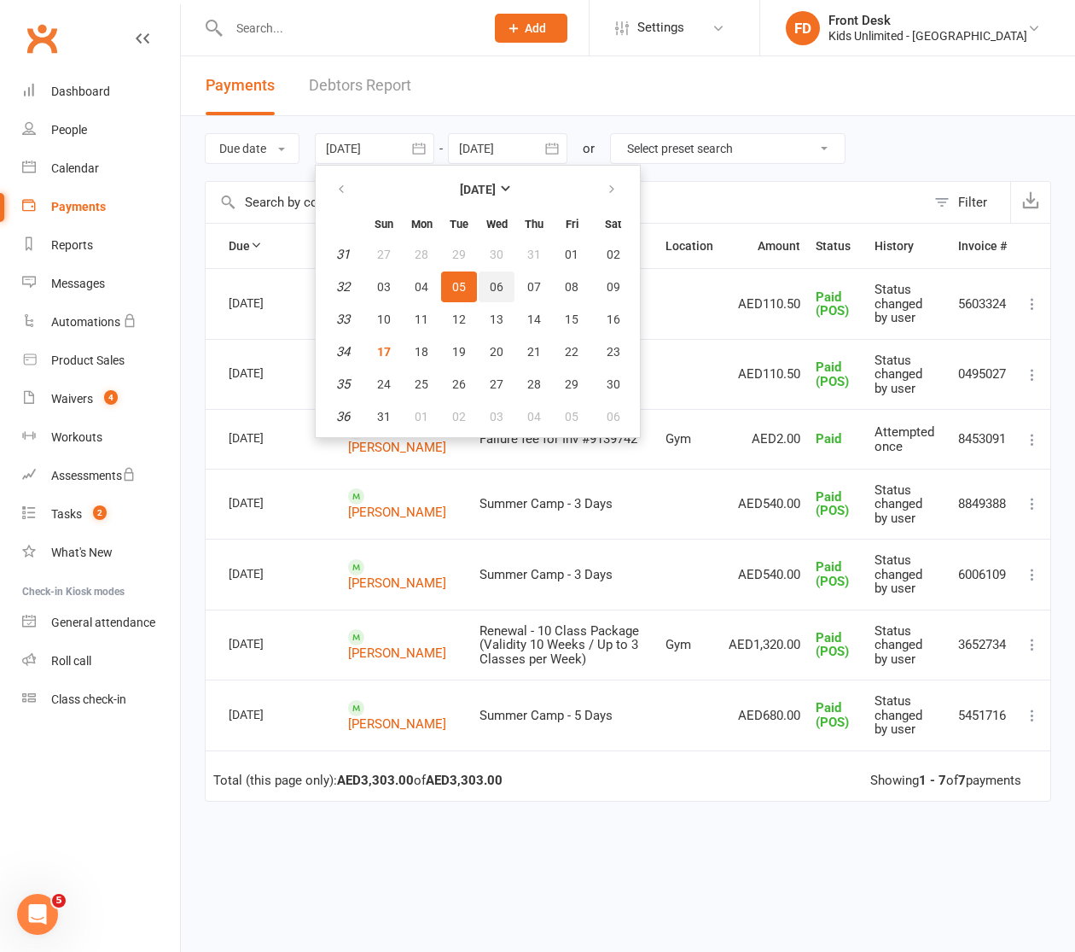
click at [497, 283] on span "06" at bounding box center [497, 287] width 14 height 14
type input "06 Aug 2025"
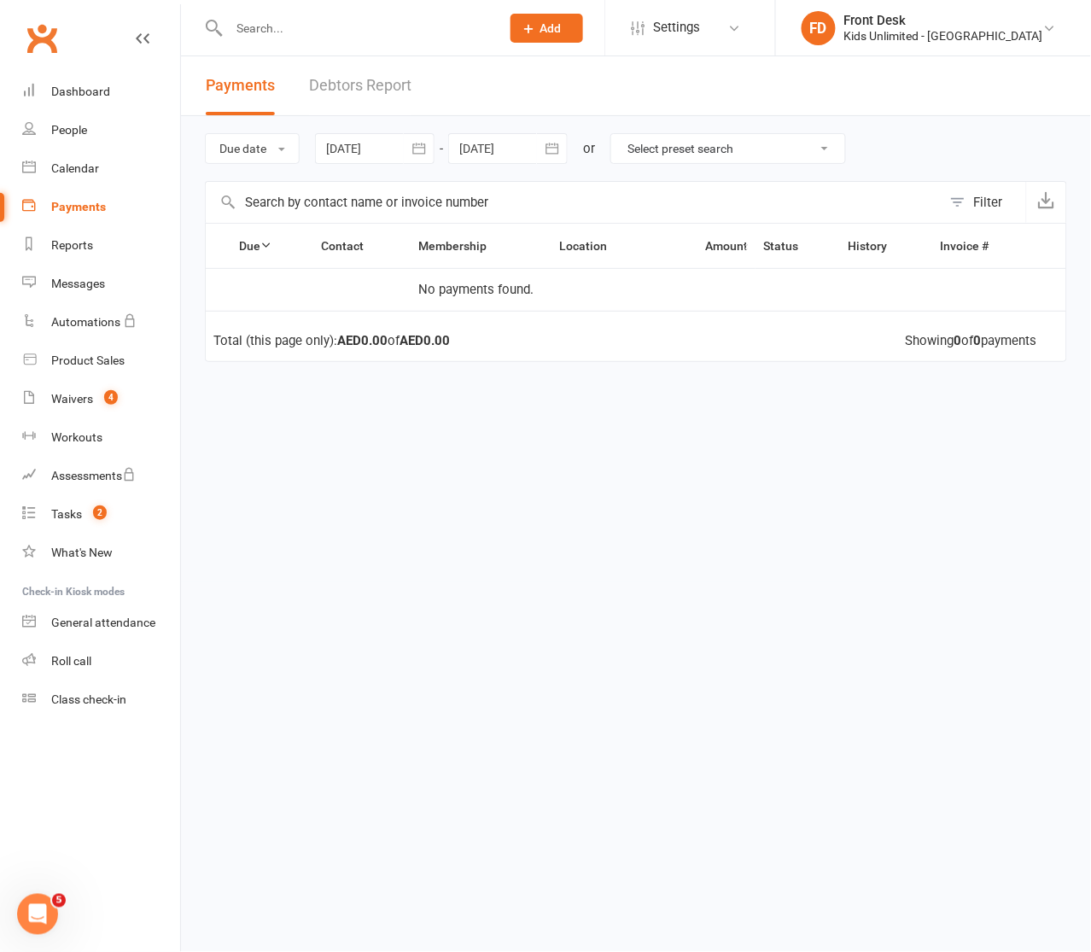
click at [542, 151] on button "button" at bounding box center [552, 148] width 31 height 31
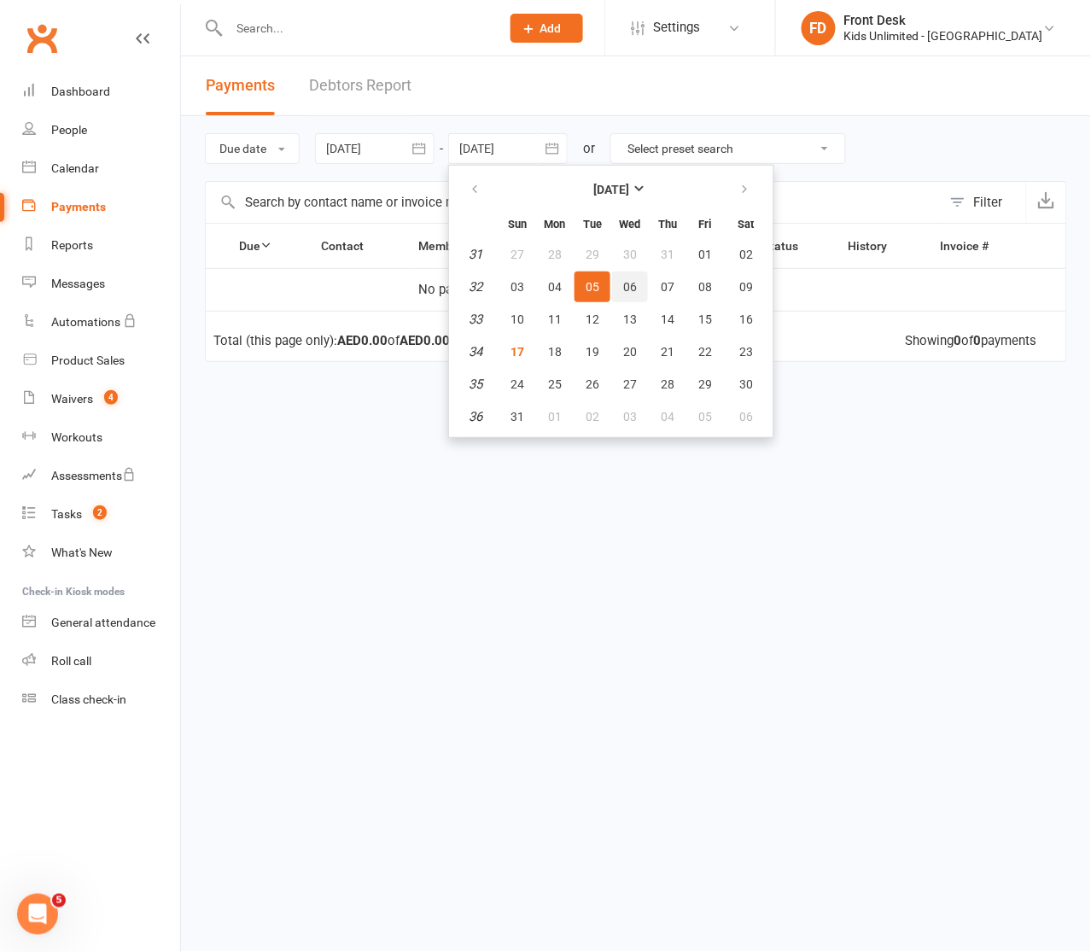
click at [628, 283] on span "06" at bounding box center [630, 287] width 14 height 14
type input "06 Aug 2025"
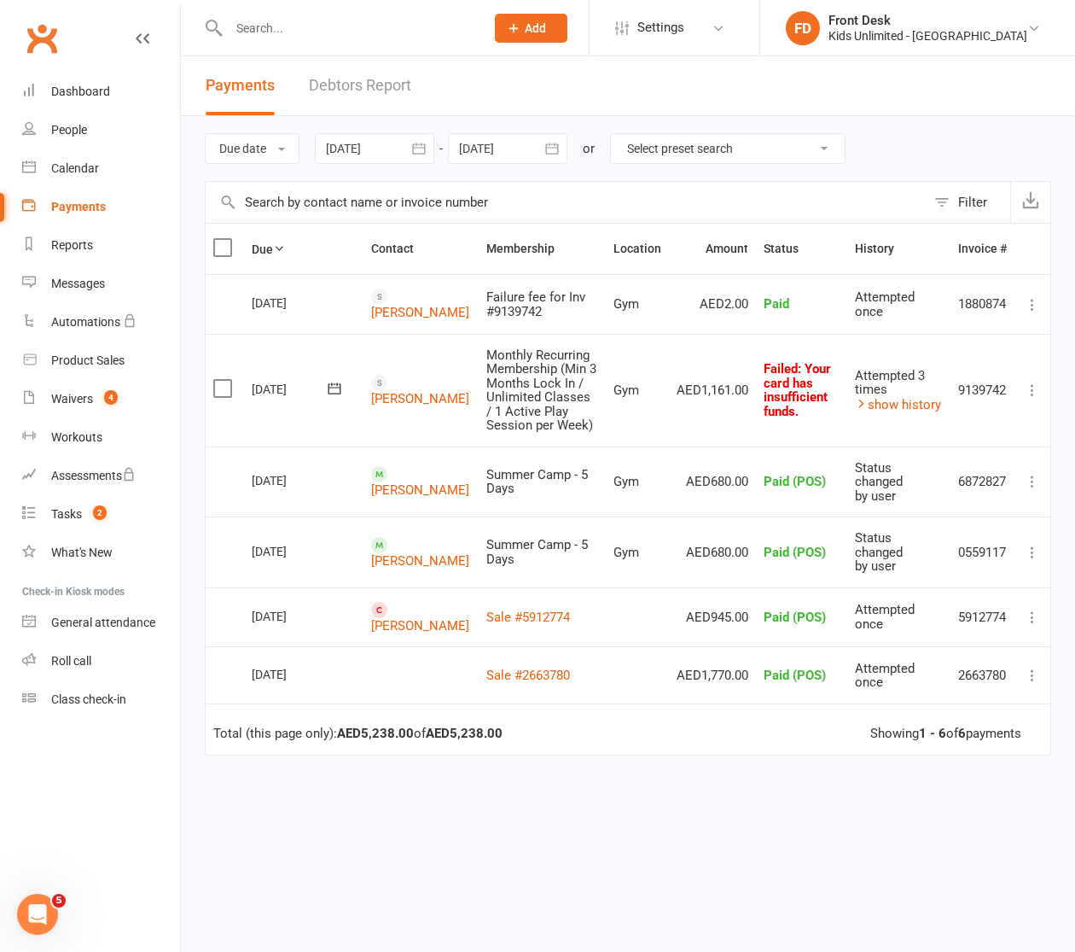
click at [424, 148] on icon "button" at bounding box center [418, 148] width 13 height 11
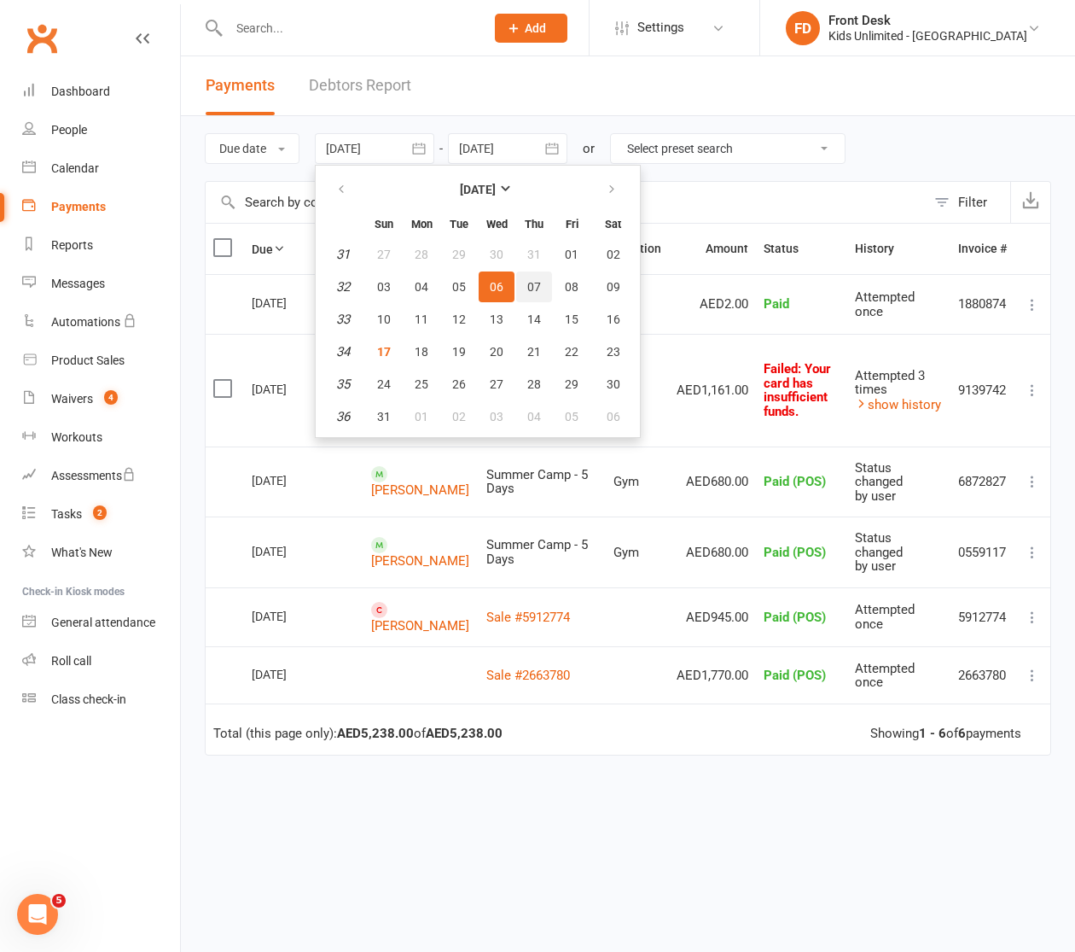
click at [538, 293] on button "07" at bounding box center [534, 286] width 36 height 31
type input "07 Aug 2025"
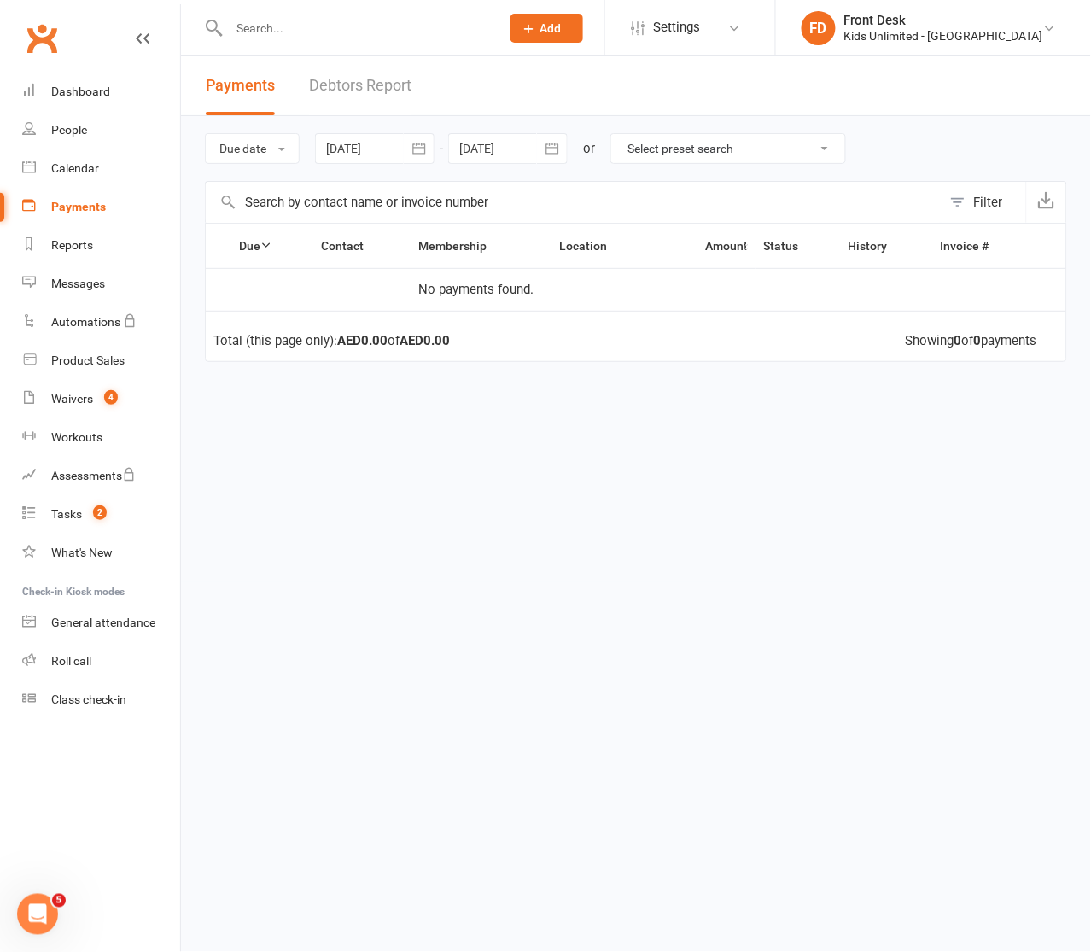
click at [533, 146] on div at bounding box center [507, 148] width 119 height 31
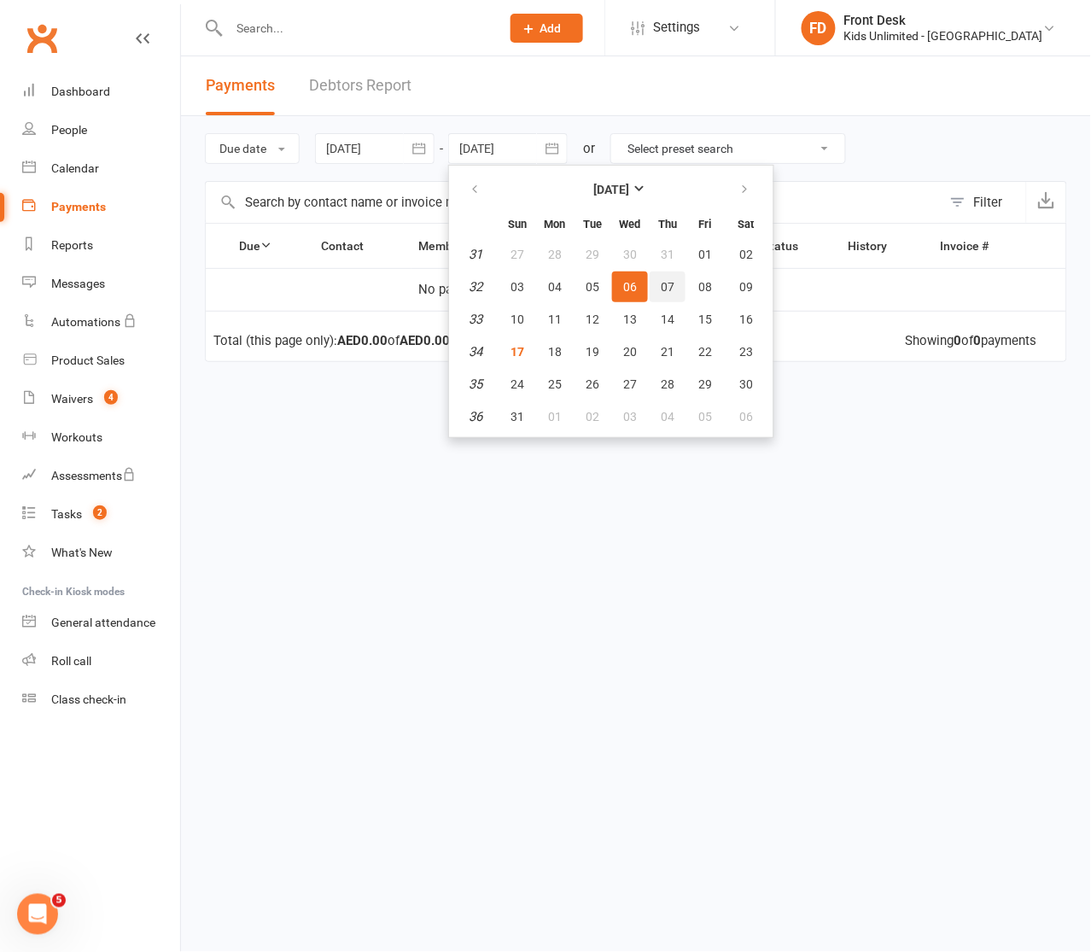
click at [650, 287] on button "07" at bounding box center [668, 286] width 36 height 31
type input "07 Aug 2025"
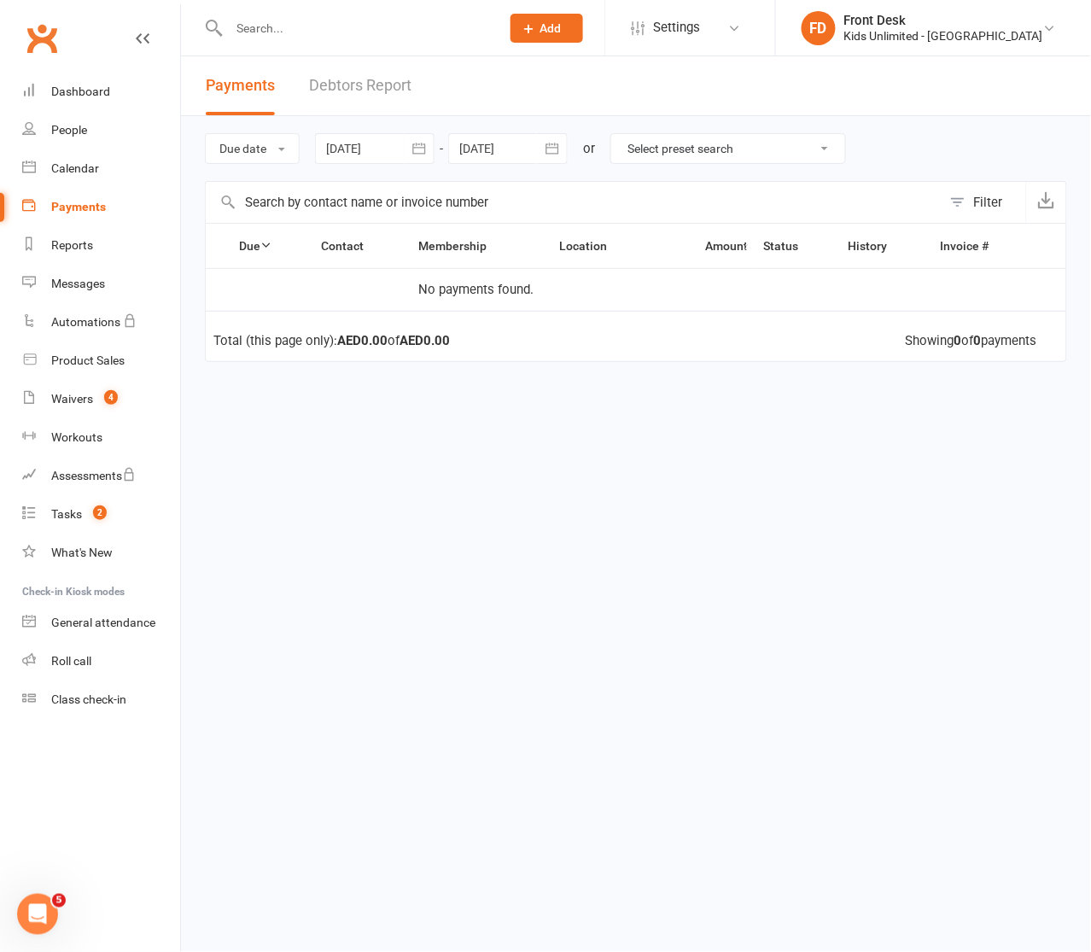
click at [404, 150] on div at bounding box center [374, 148] width 119 height 31
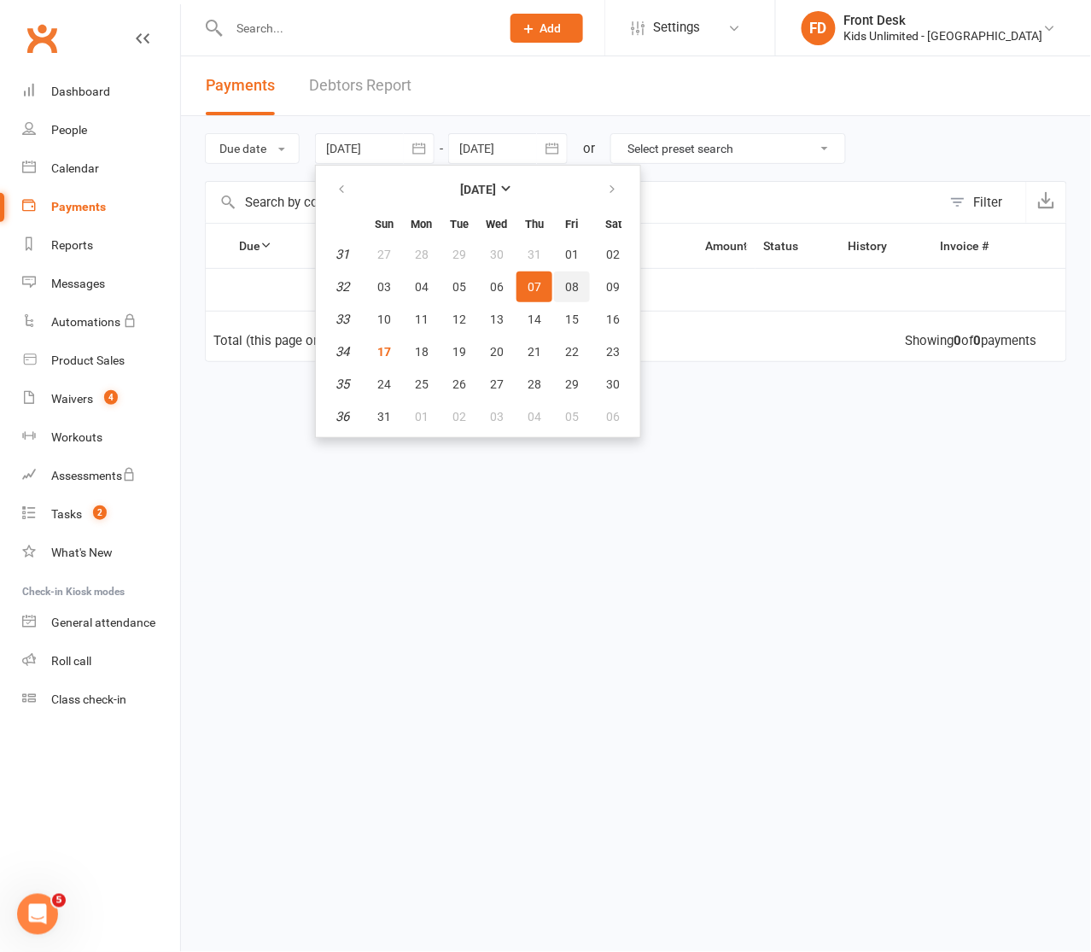
click at [565, 280] on span "08" at bounding box center [572, 287] width 14 height 14
type input "08 Aug 2025"
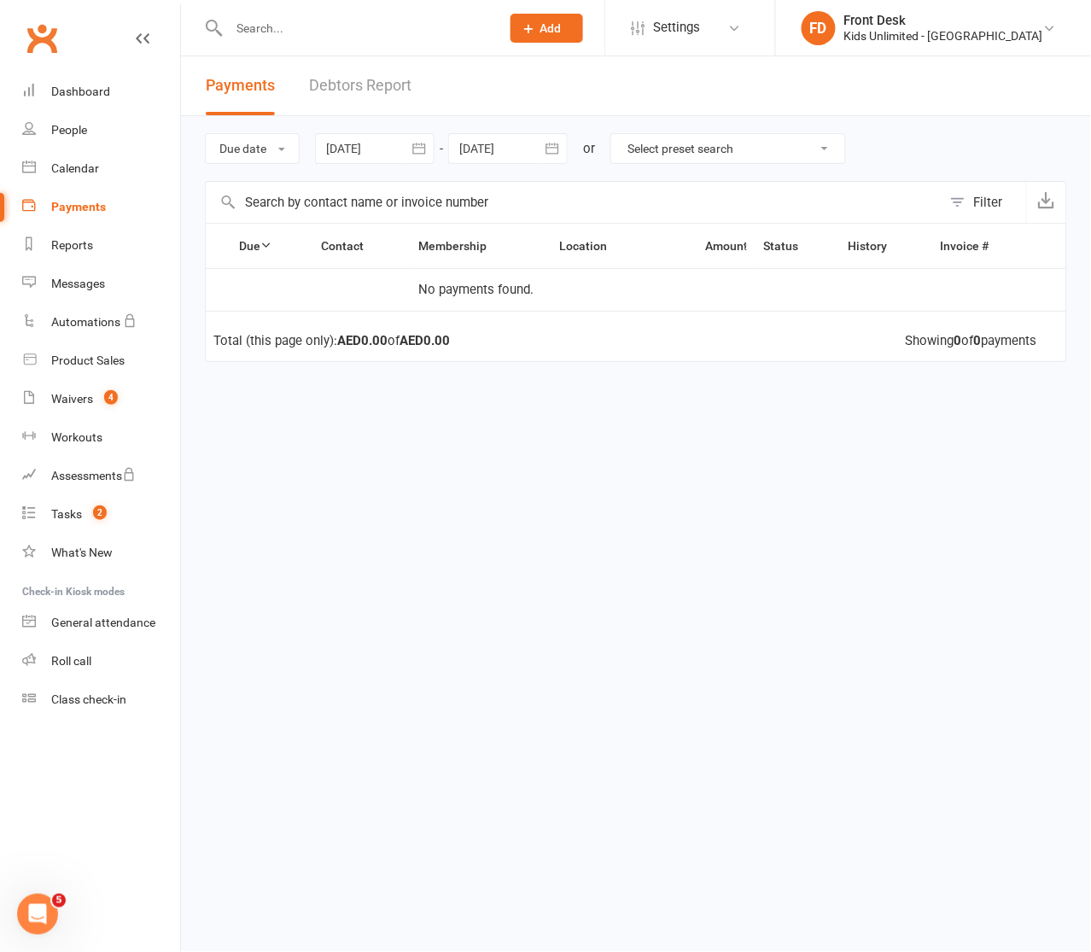
click at [535, 154] on div at bounding box center [507, 148] width 119 height 31
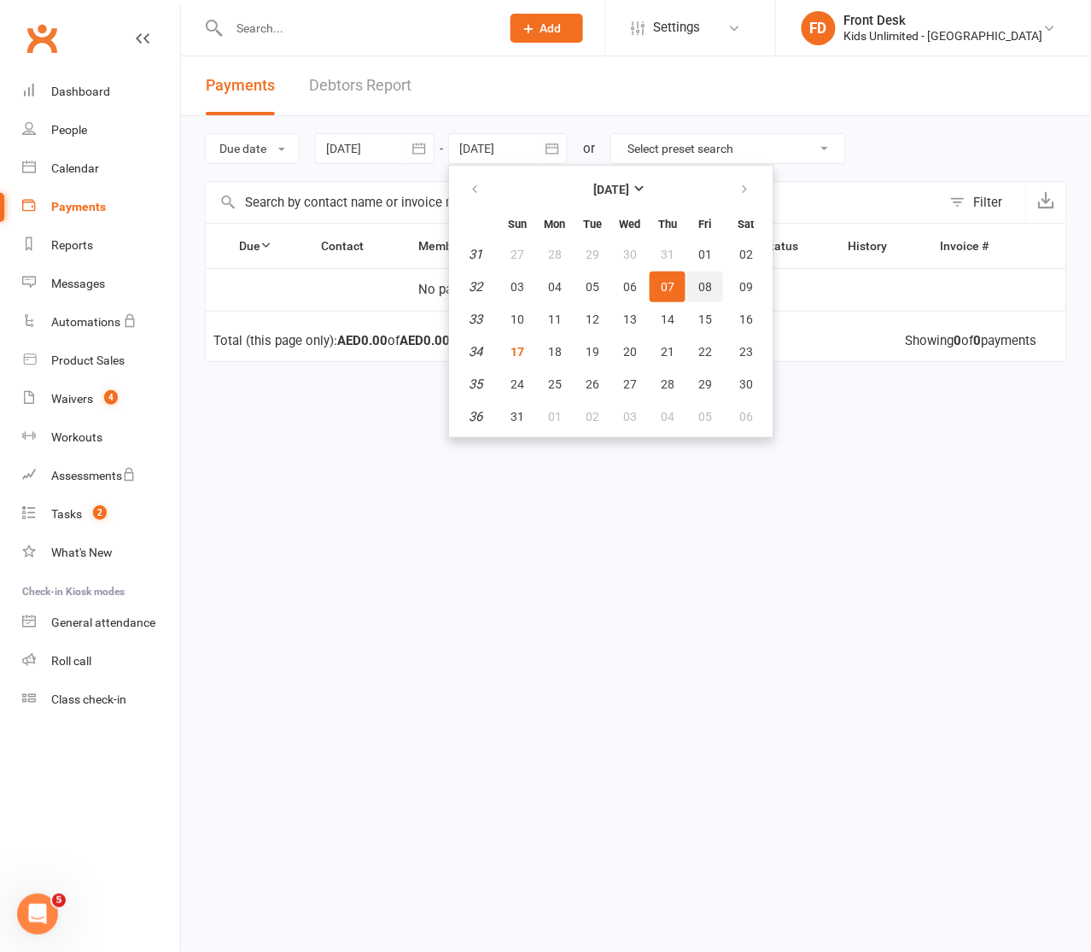
click at [707, 283] on span "08" at bounding box center [705, 287] width 14 height 14
type input "08 Aug 2025"
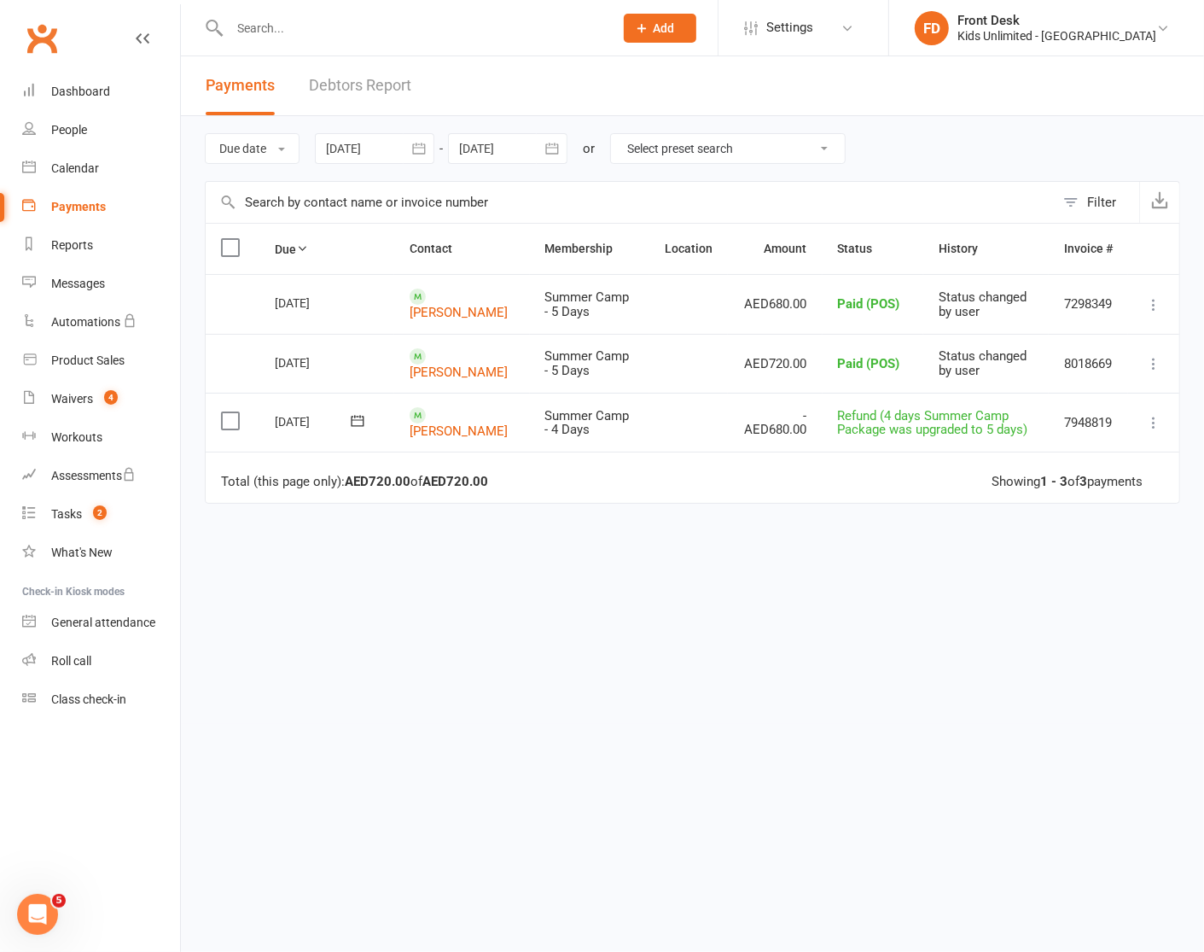
click at [401, 147] on div at bounding box center [374, 148] width 119 height 31
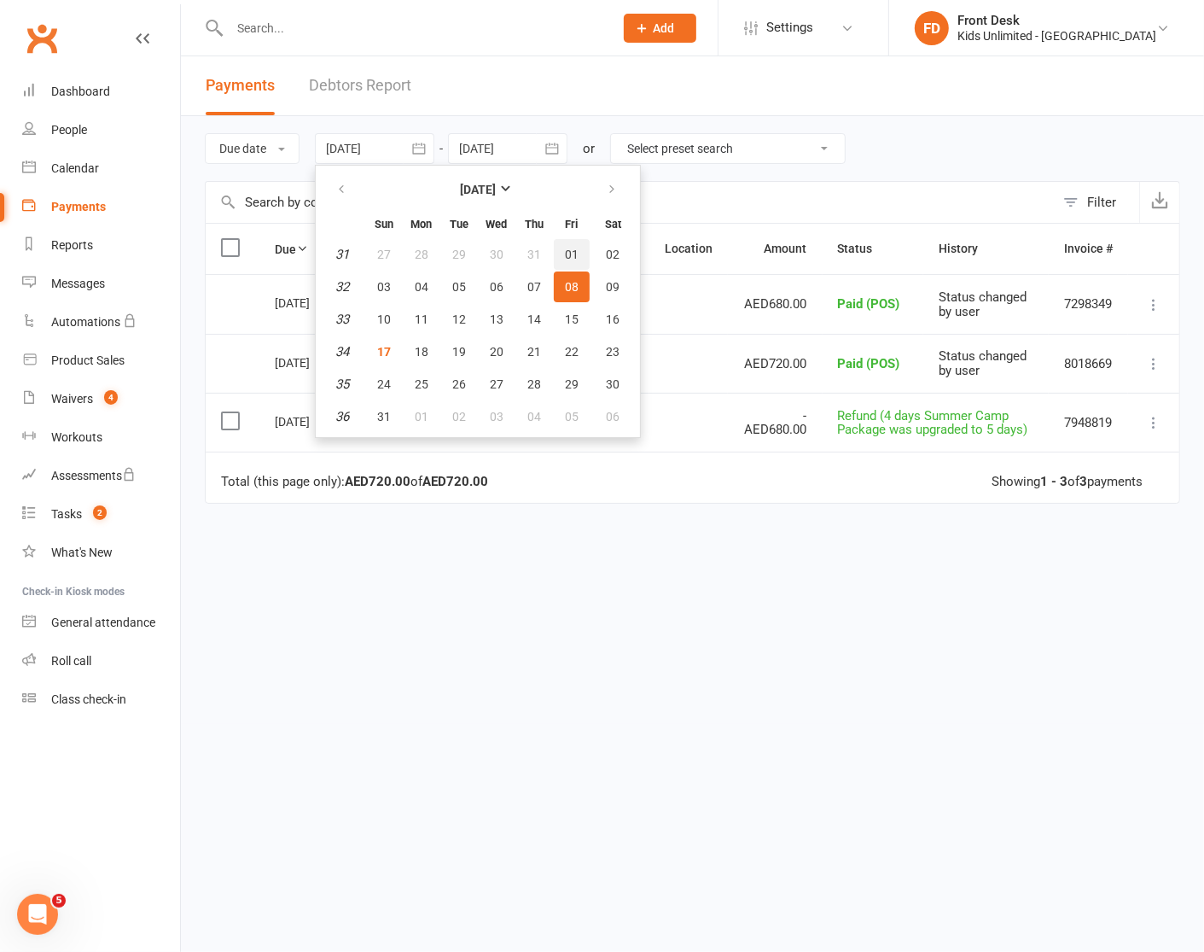
click at [559, 253] on button "01" at bounding box center [572, 254] width 36 height 31
type input "01 Aug 2025"
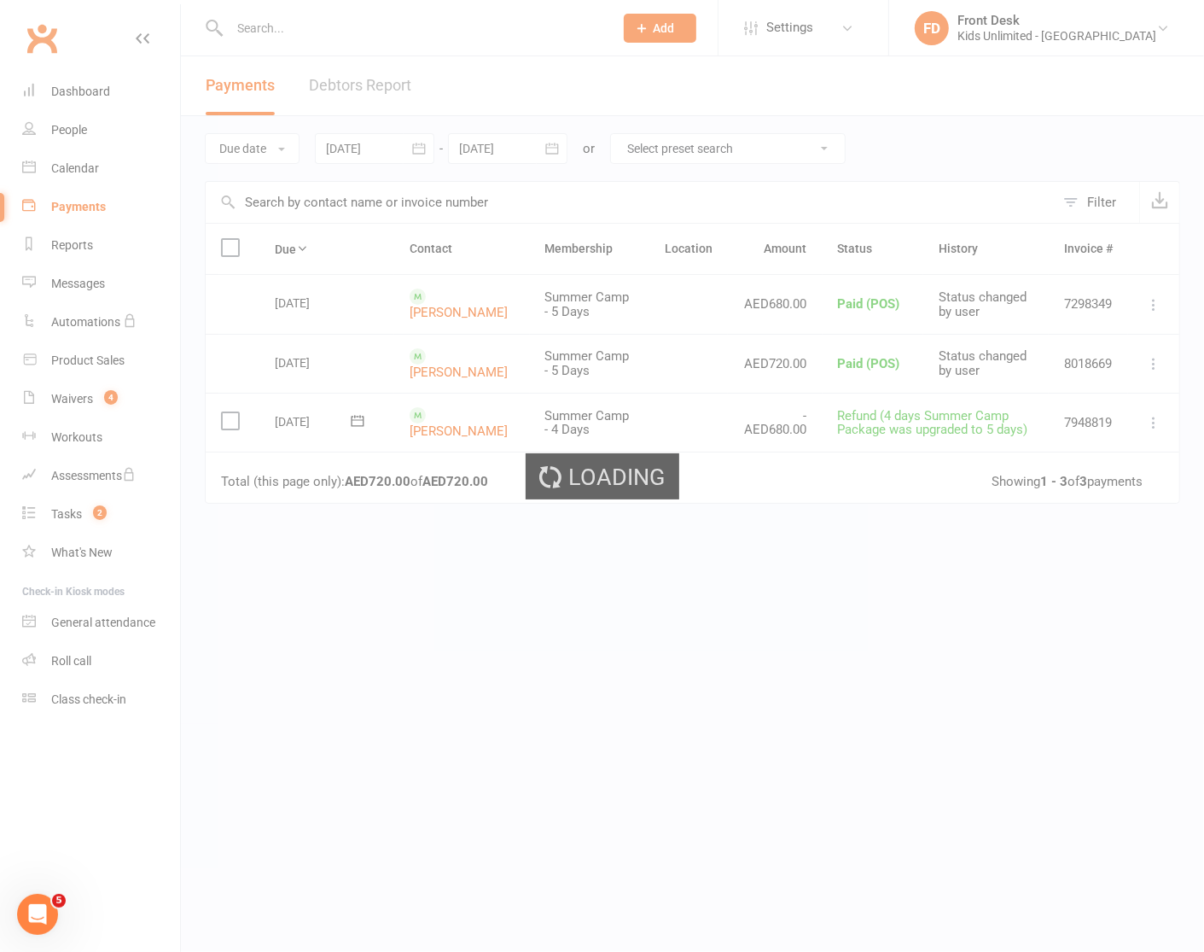
click at [539, 143] on div "Loading" at bounding box center [602, 476] width 1204 height 952
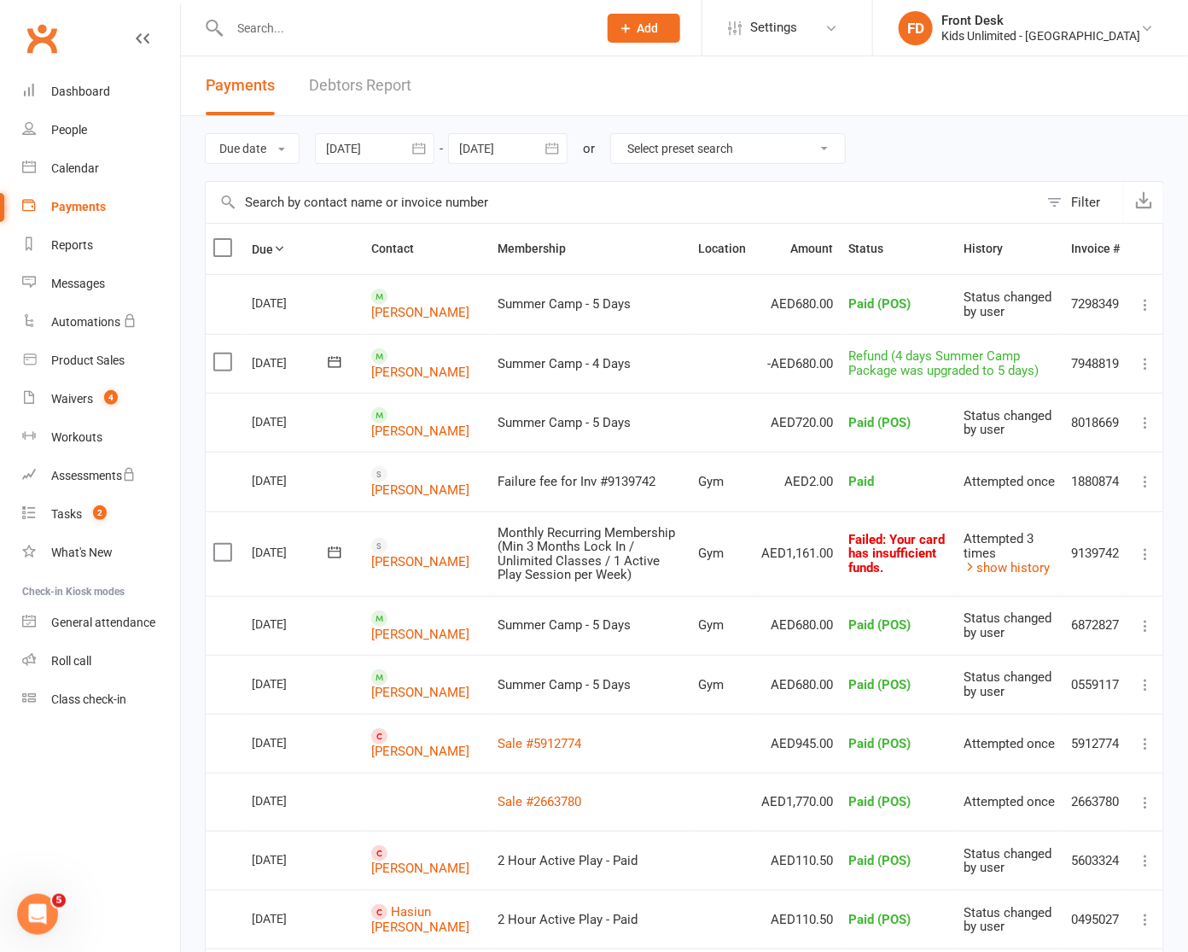
click at [546, 149] on icon "button" at bounding box center [552, 148] width 17 height 17
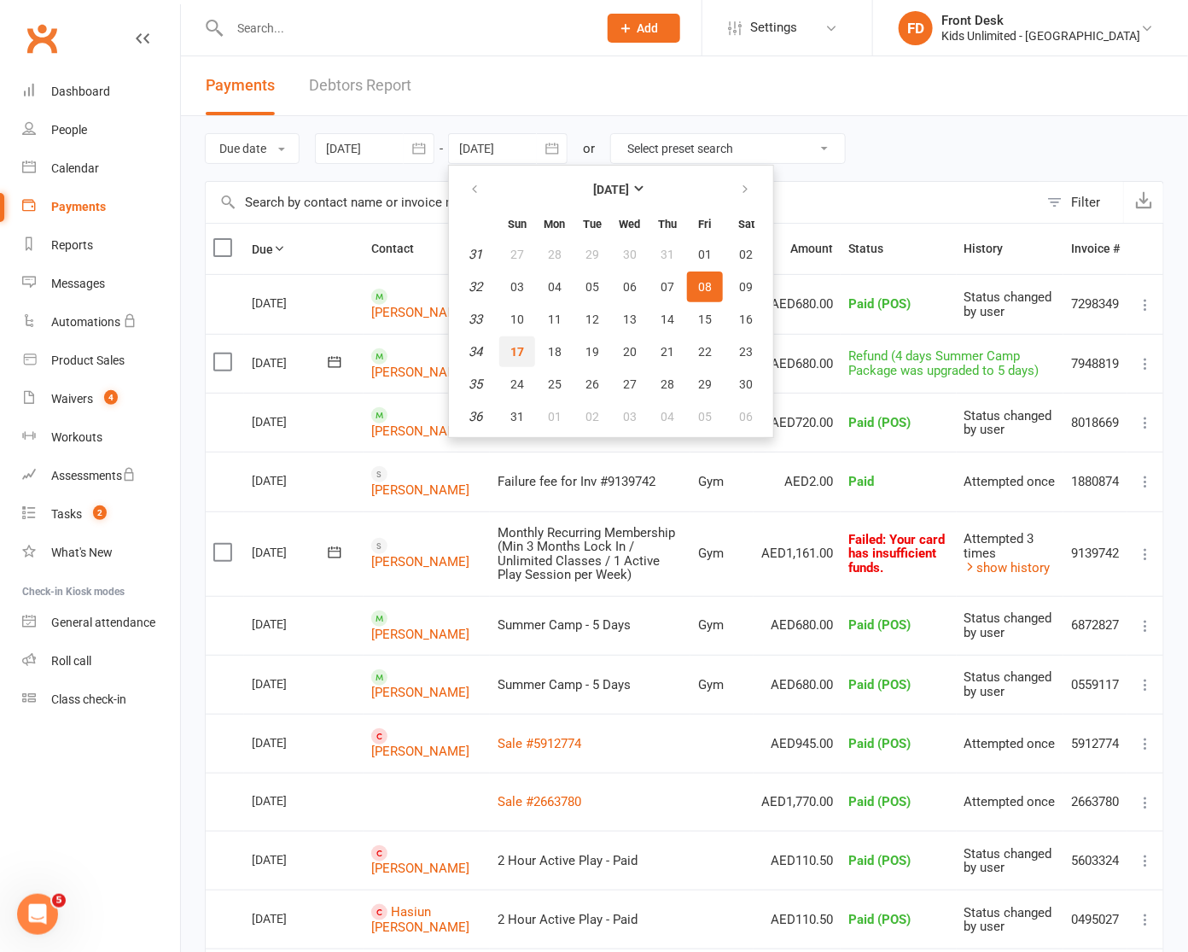
click at [532, 347] on button "17" at bounding box center [517, 351] width 36 height 31
type input "[DATE]"
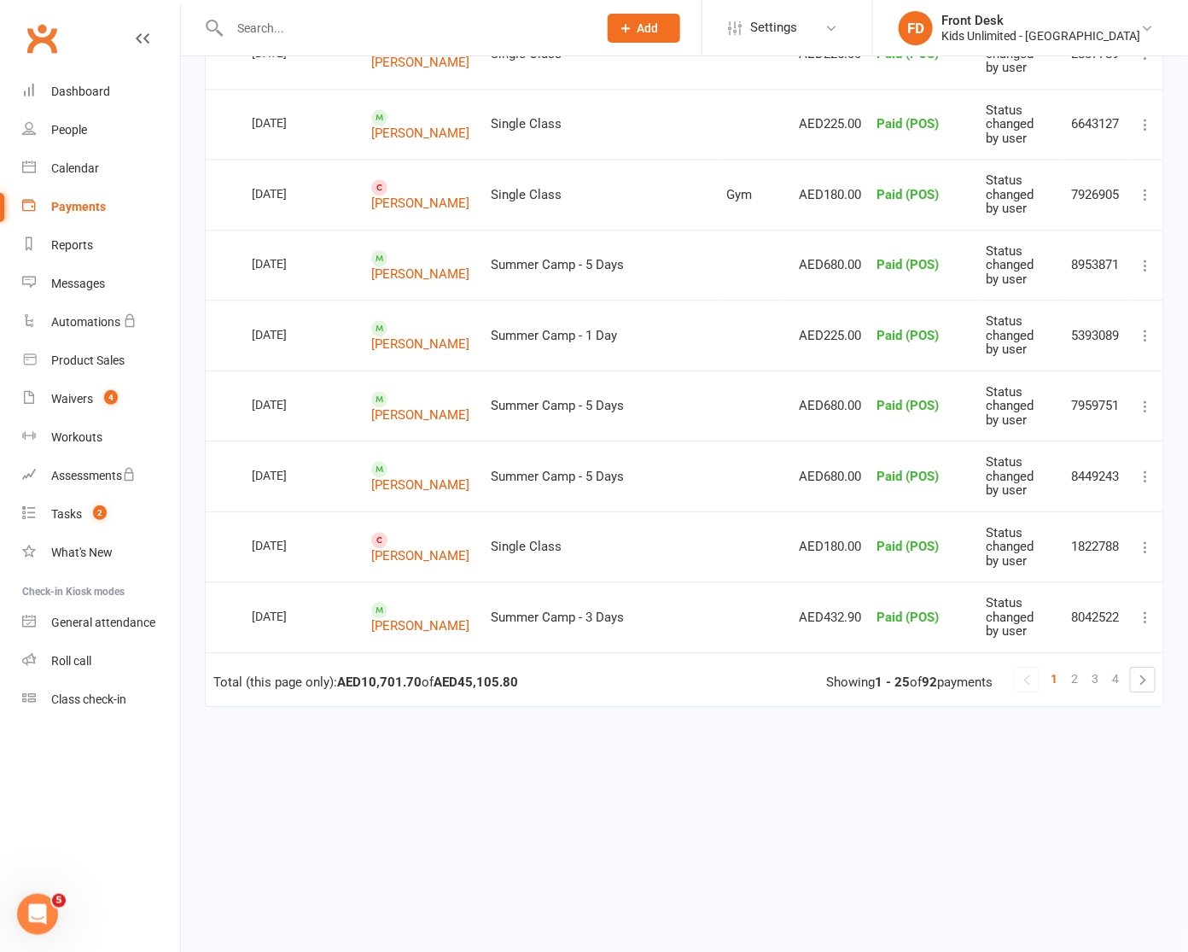
scroll to position [1368, 0]
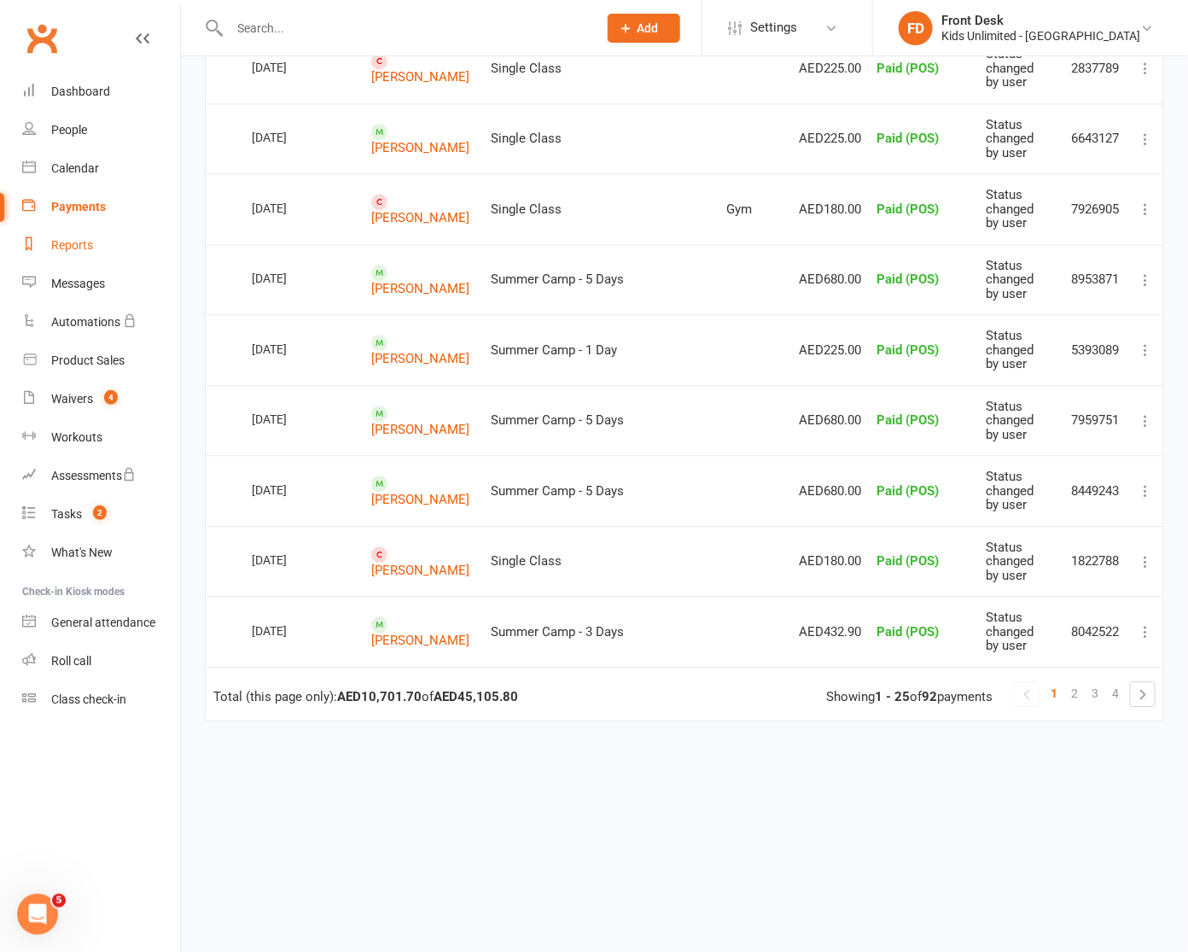
click at [90, 243] on div "Reports" at bounding box center [72, 245] width 42 height 14
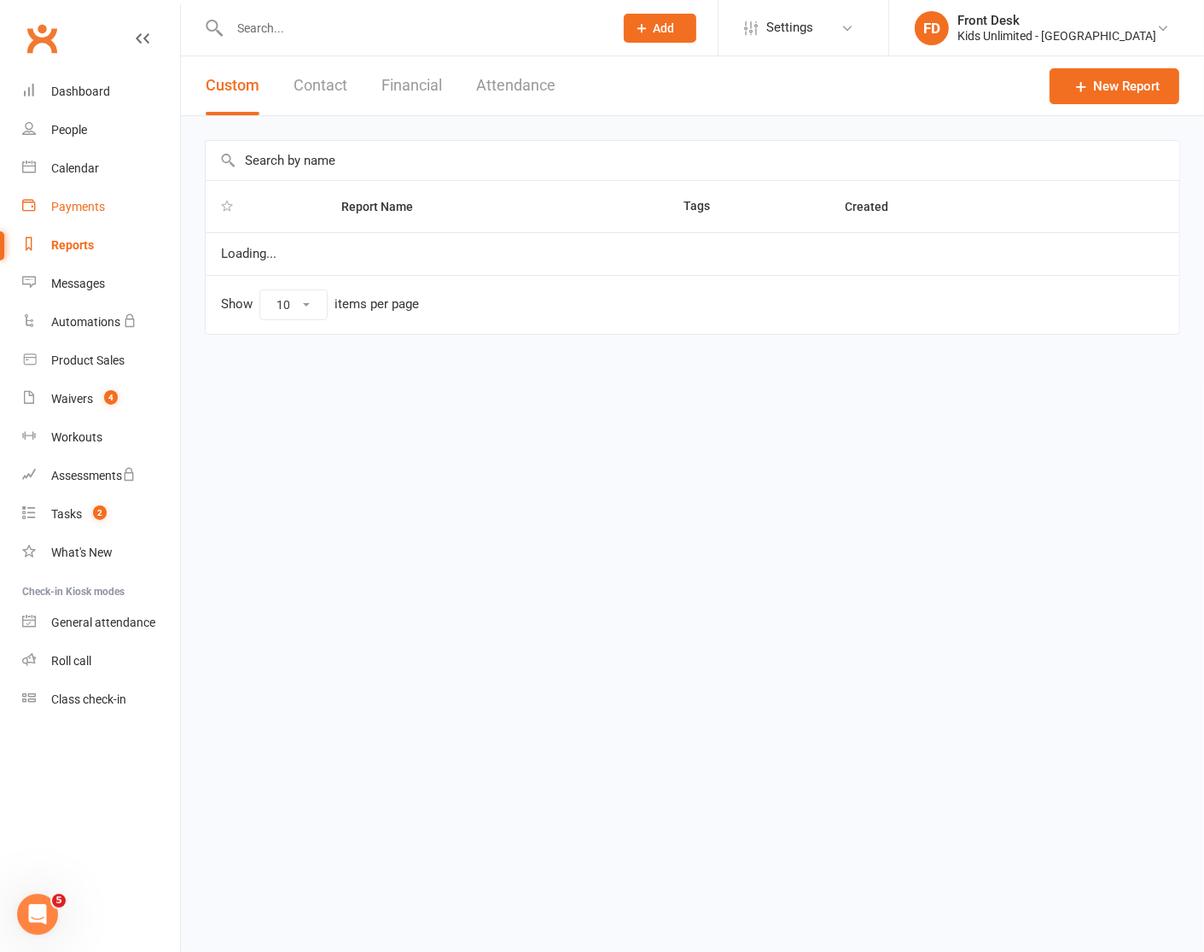
select select "100"
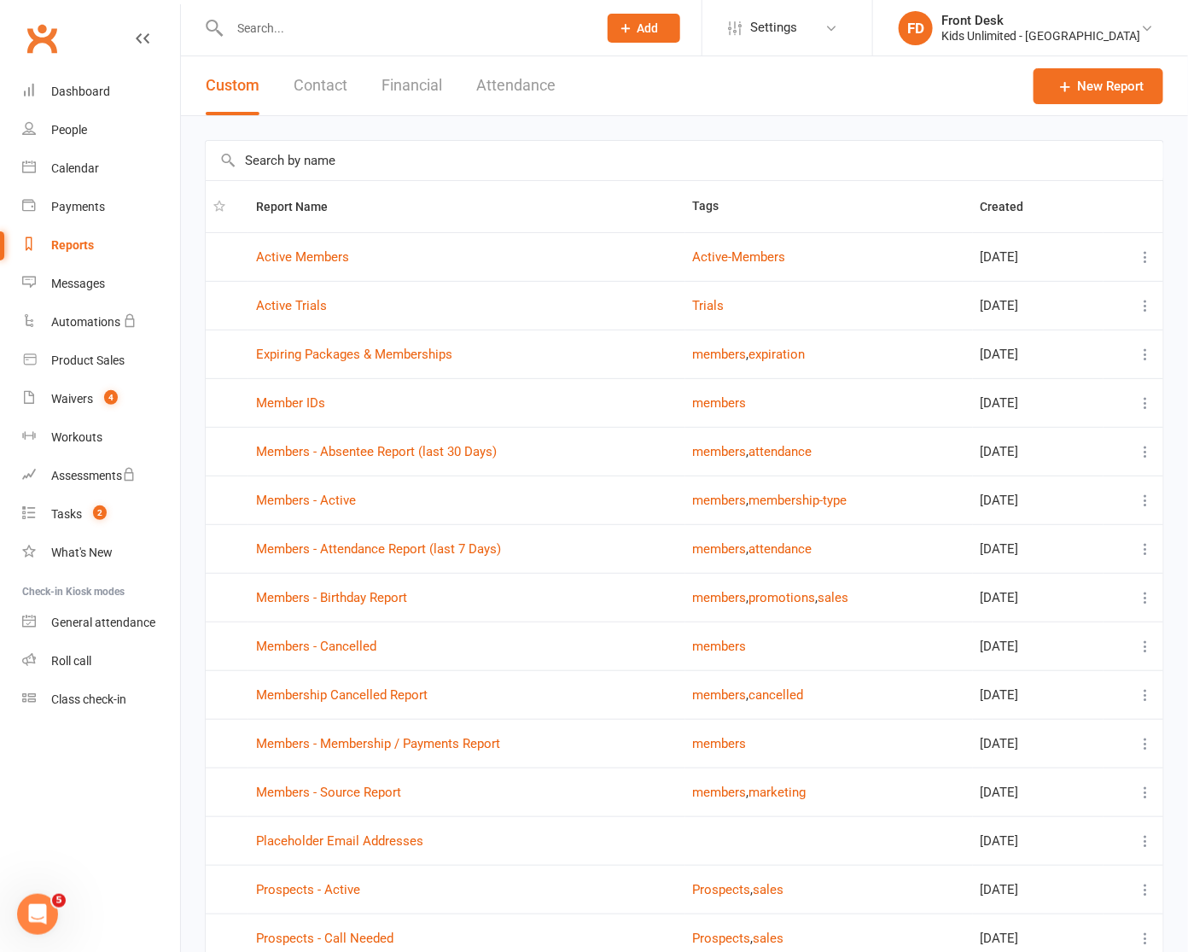
click at [435, 88] on button "Financial" at bounding box center [412, 85] width 61 height 59
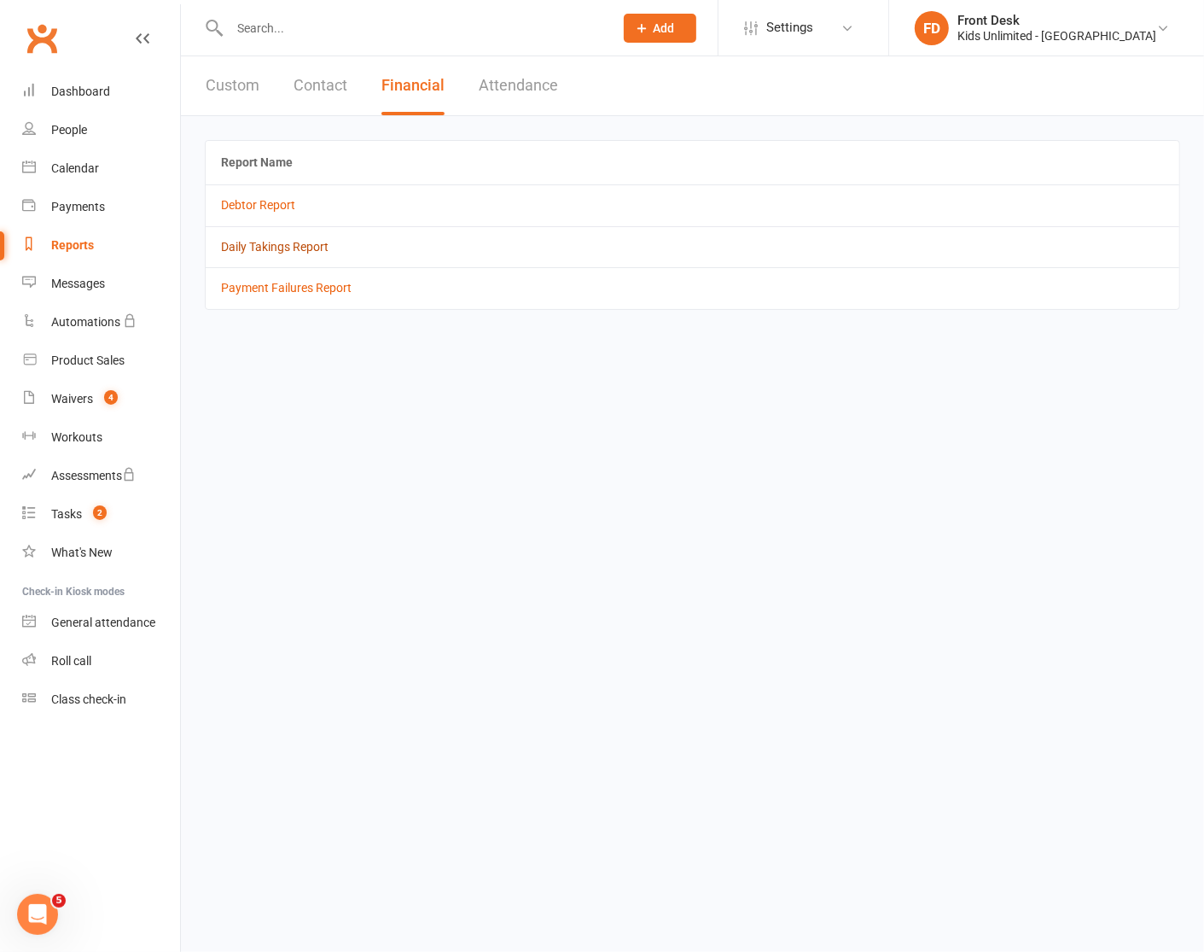
click at [291, 253] on link "Daily Takings Report" at bounding box center [275, 247] width 108 height 14
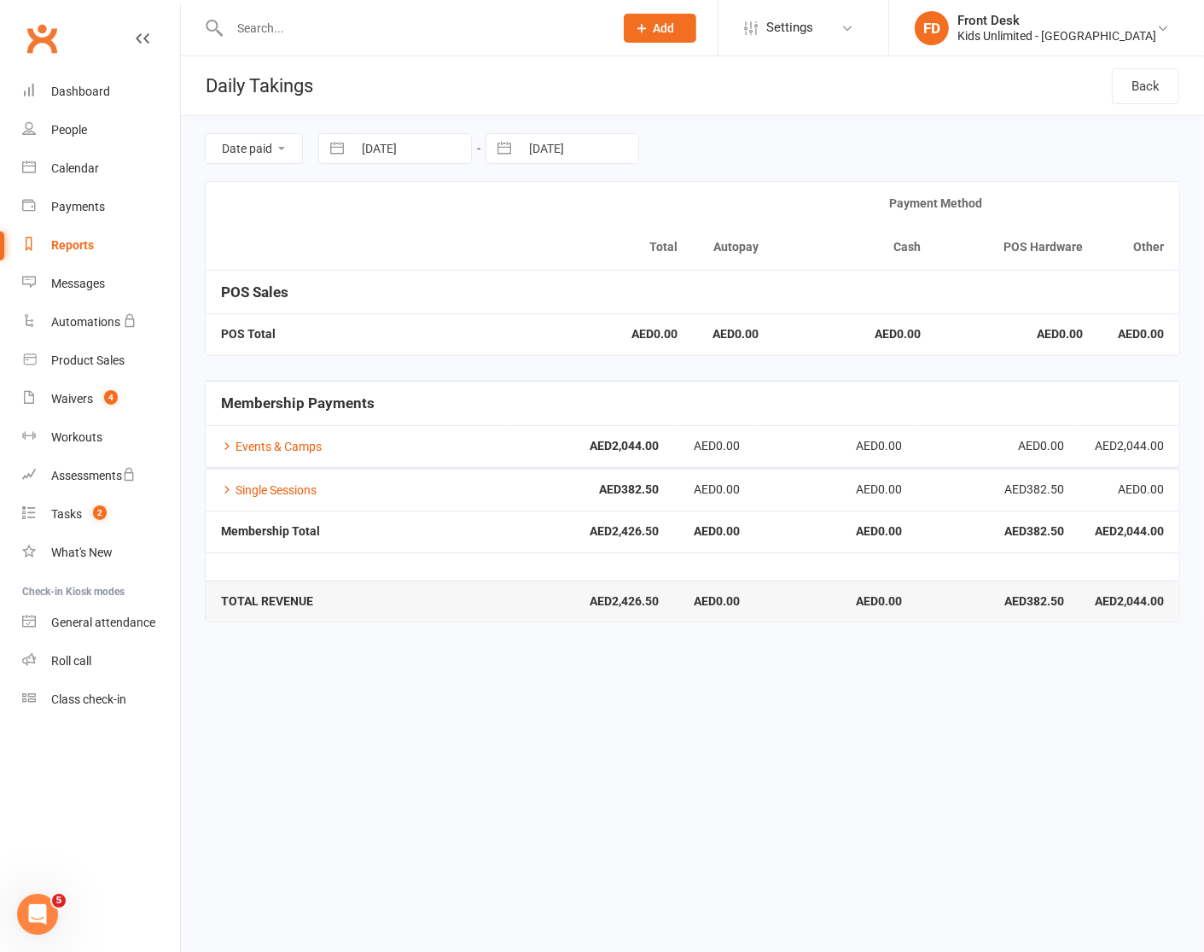
click at [449, 148] on input "[DATE]" at bounding box center [412, 148] width 119 height 29
select select "6"
select select "2025"
select select "7"
select select "2025"
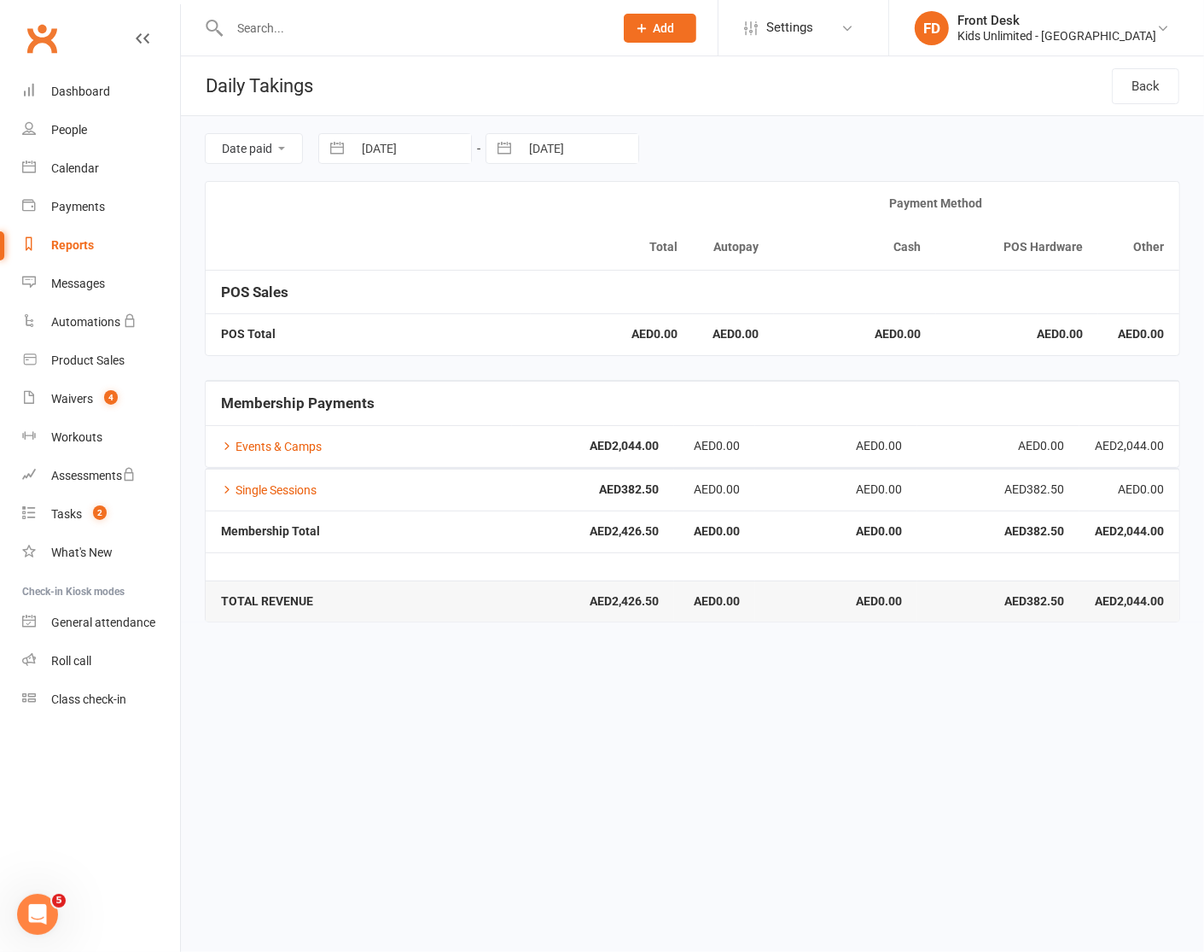
select select "8"
select select "2025"
click at [516, 275] on td "1" at bounding box center [520, 281] width 33 height 32
type input "01 Aug 2025"
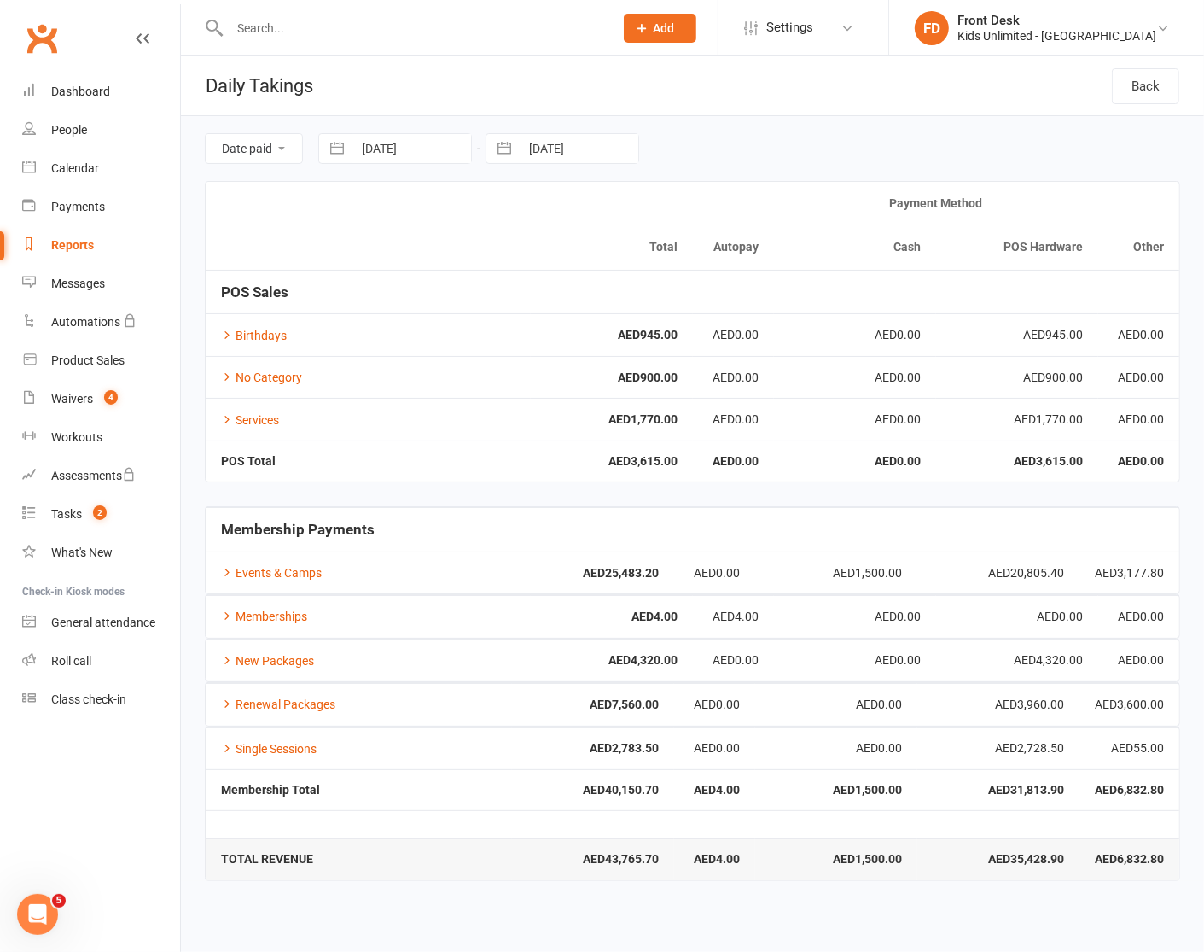
click at [83, 241] on div "Reports" at bounding box center [72, 245] width 43 height 14
select select "100"
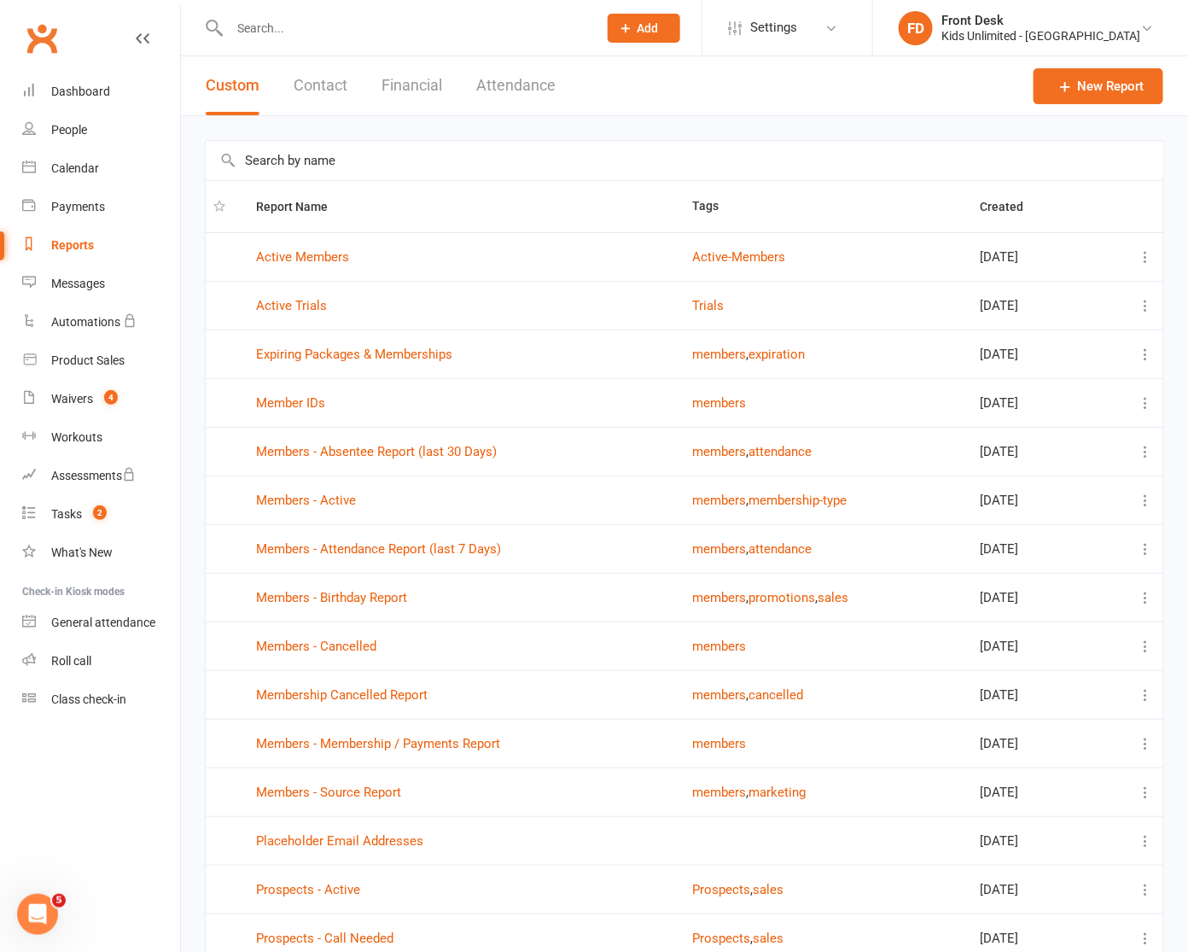
click at [440, 86] on button "Financial" at bounding box center [412, 85] width 61 height 59
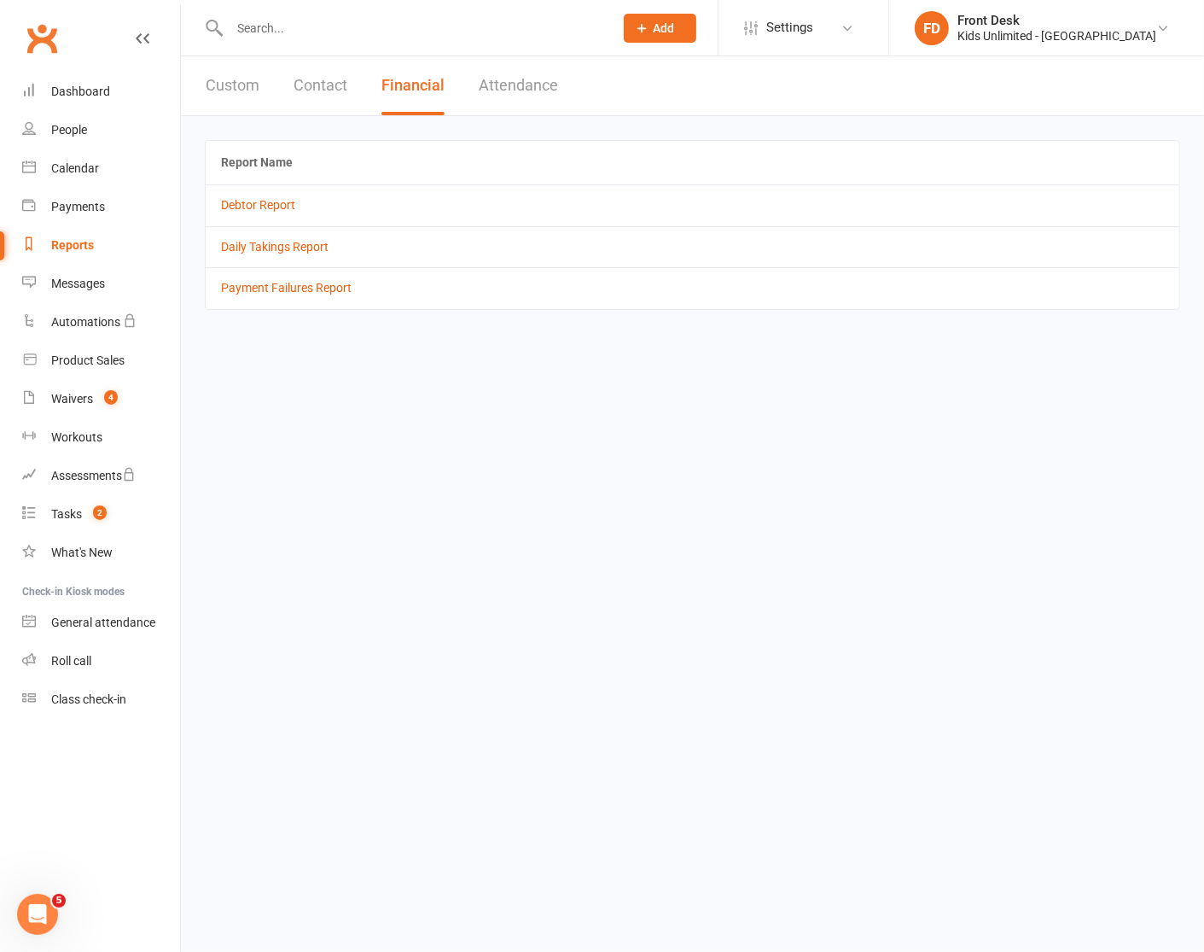
click at [501, 87] on button "Attendance" at bounding box center [518, 85] width 79 height 59
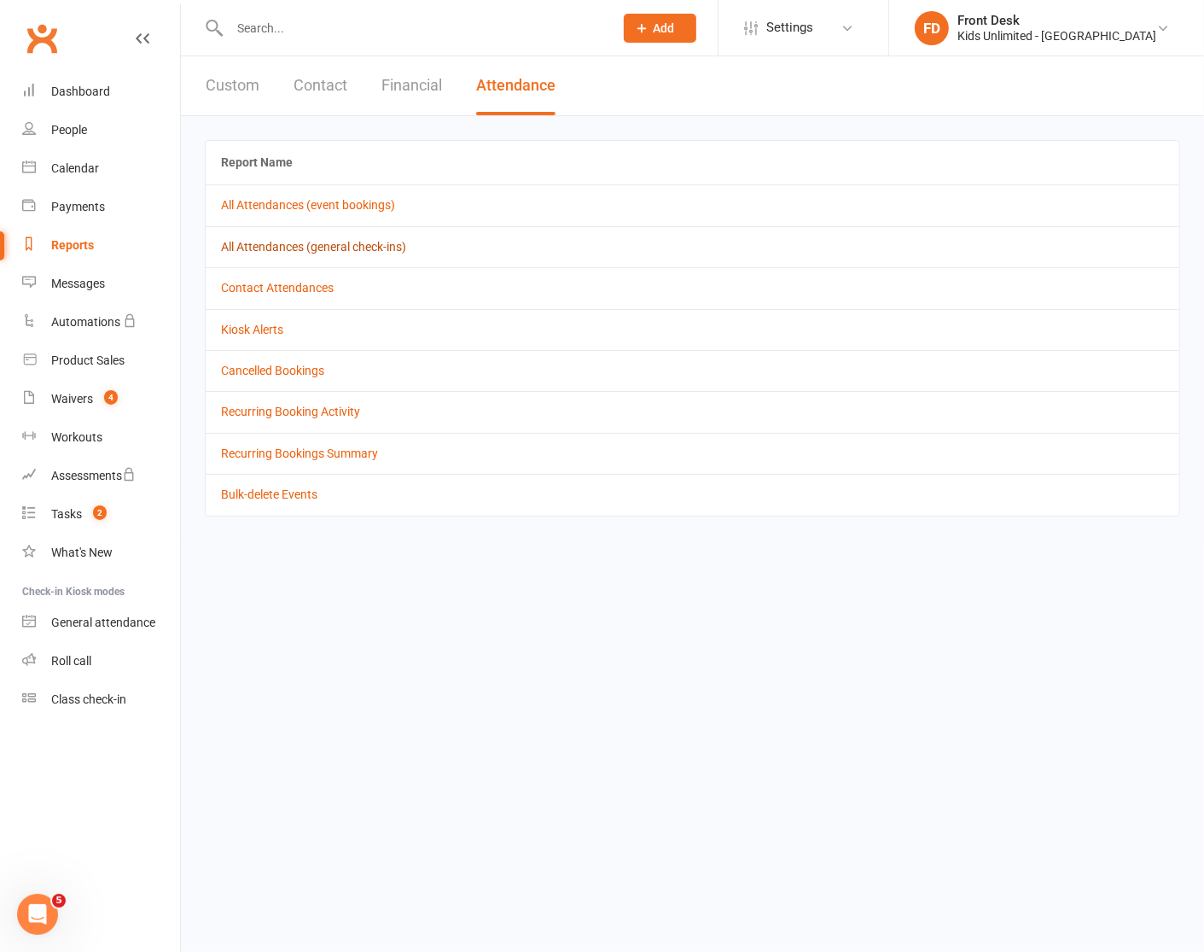
click at [312, 241] on link "All Attendances (general check-ins)" at bounding box center [313, 247] width 185 height 14
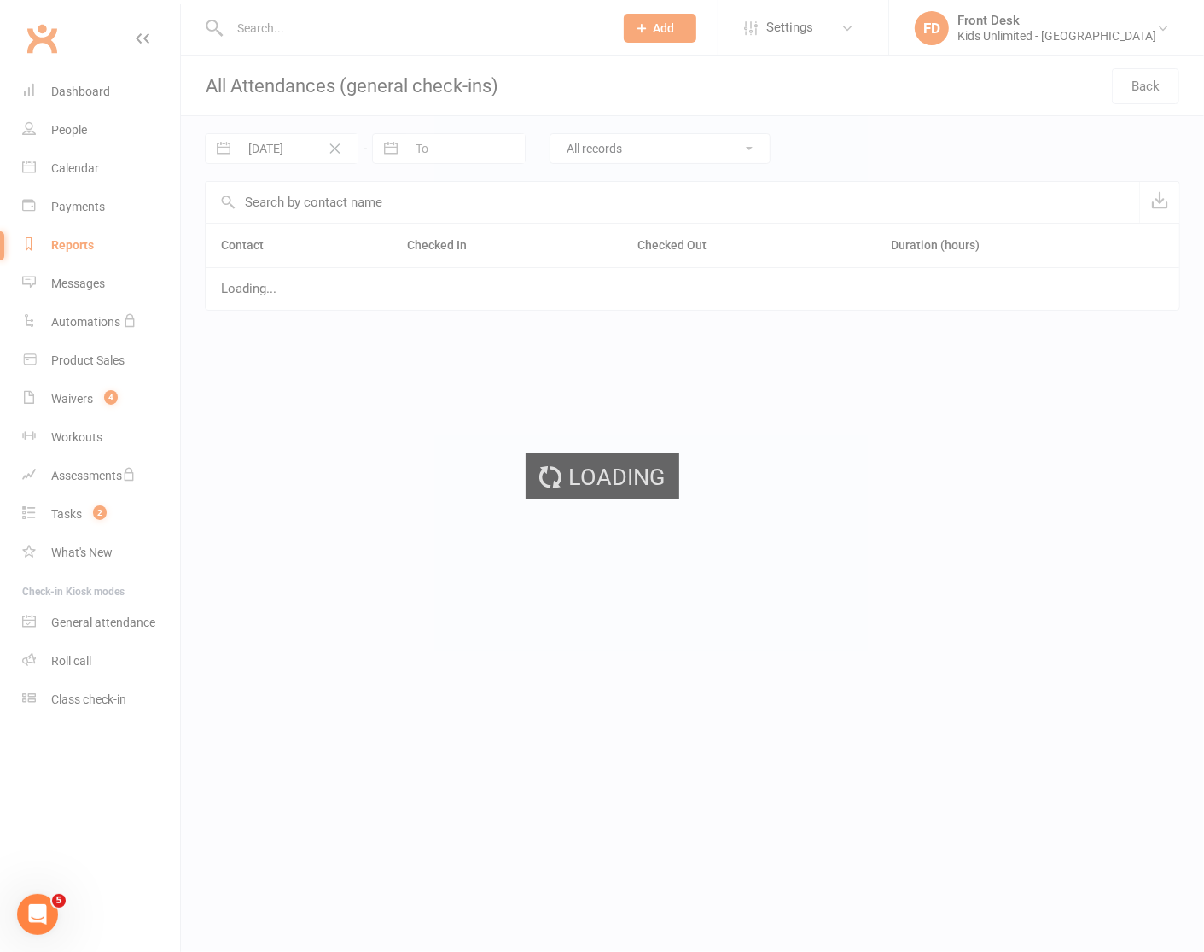
click at [991, 424] on div "Loading" at bounding box center [602, 476] width 1204 height 952
click at [102, 417] on div "Loading" at bounding box center [602, 476] width 1204 height 952
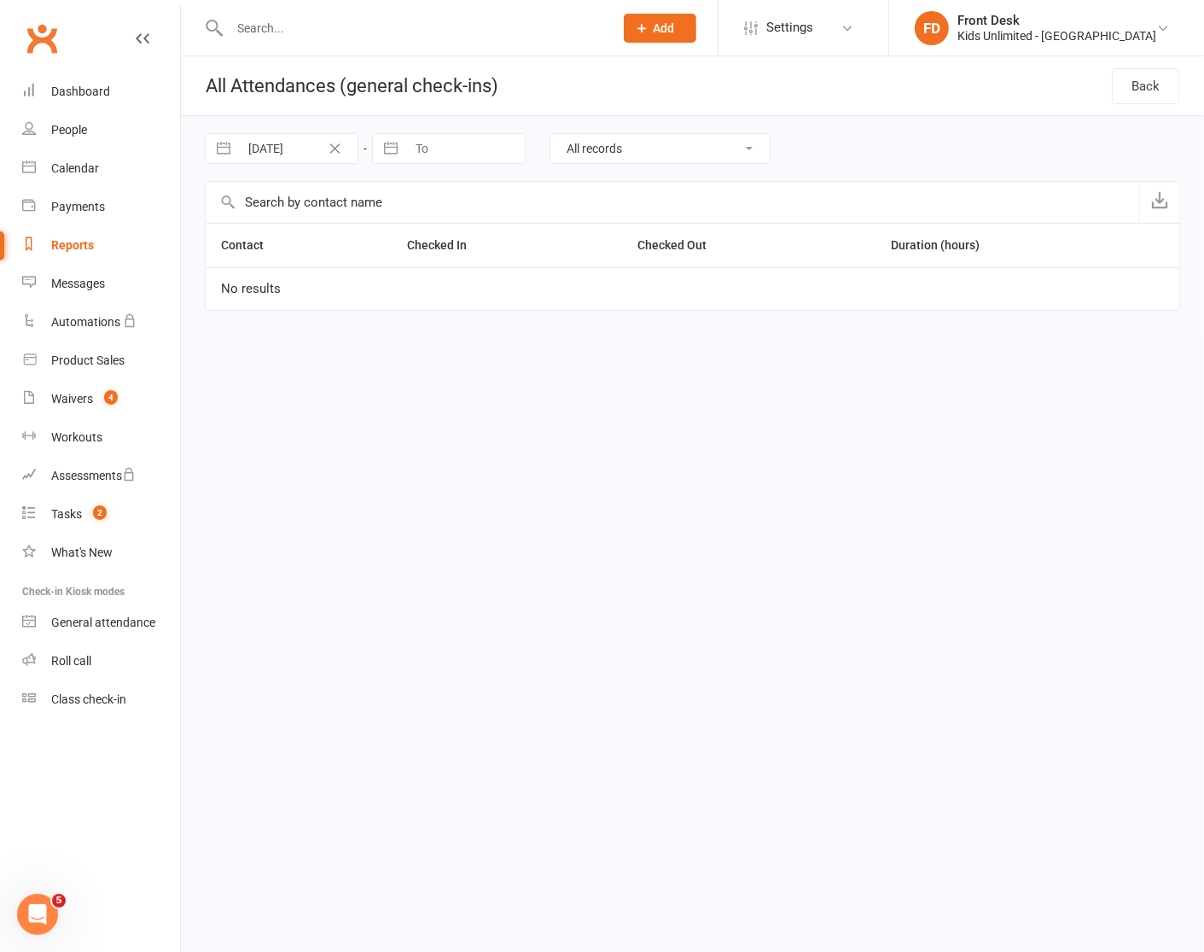
click at [75, 248] on div "Reports" at bounding box center [72, 245] width 43 height 14
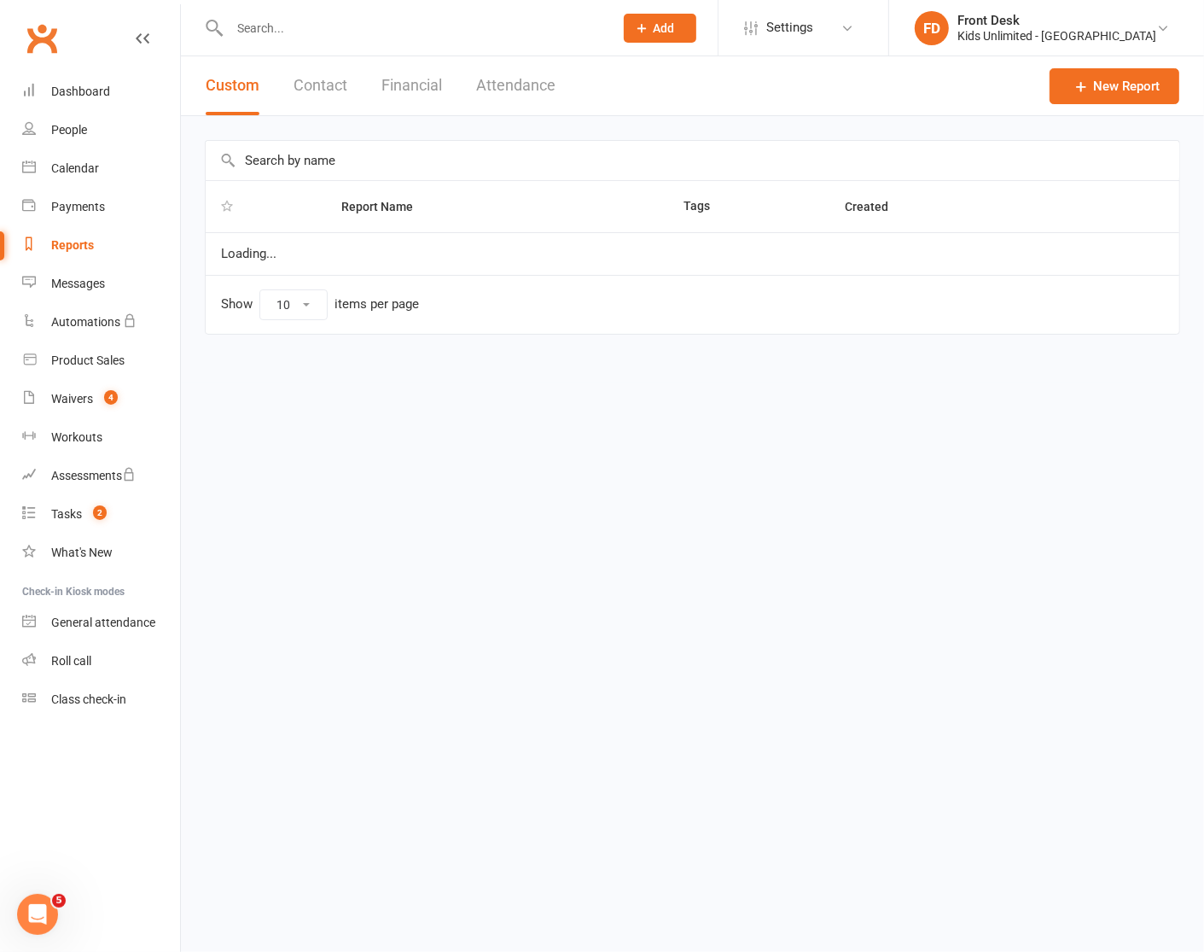
select select "100"
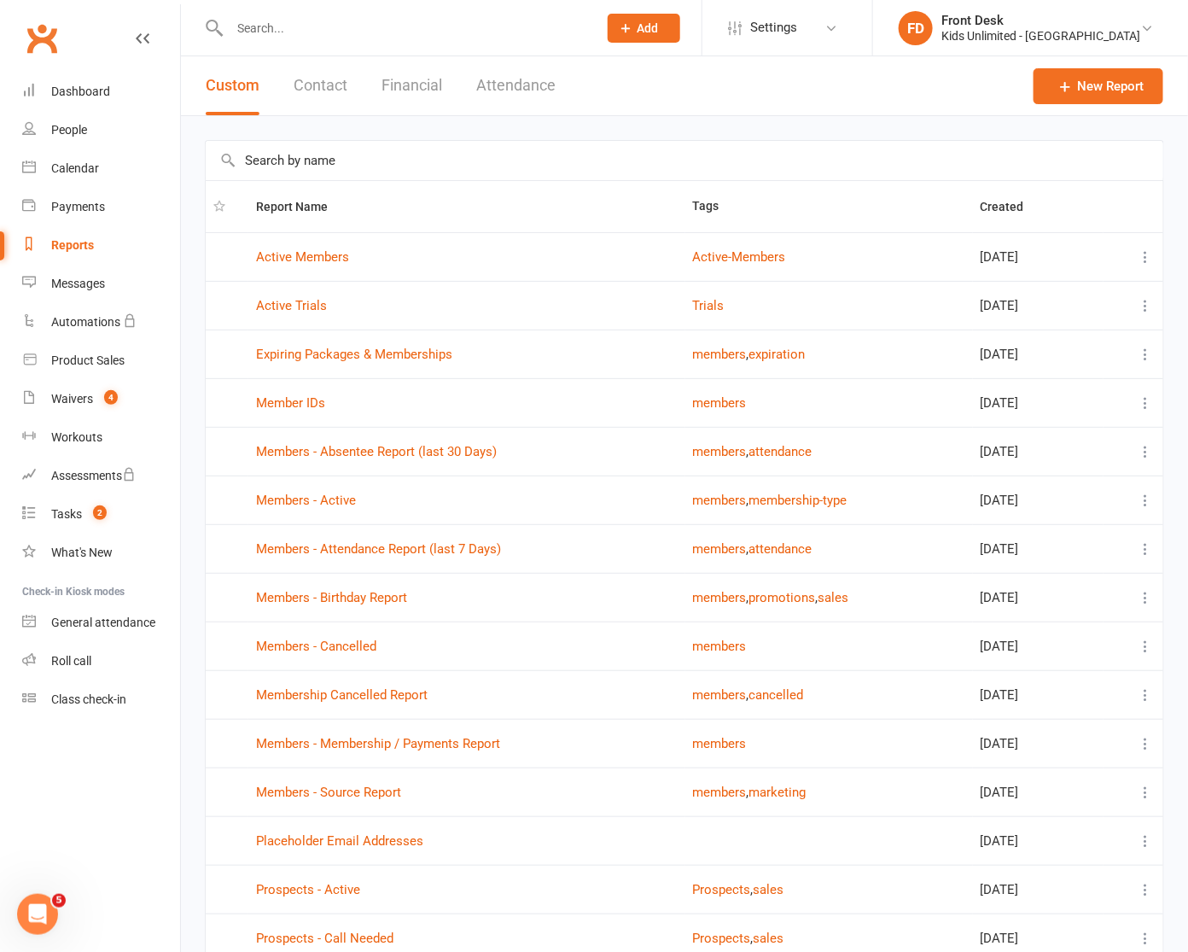
click at [495, 88] on button "Attendance" at bounding box center [515, 85] width 79 height 59
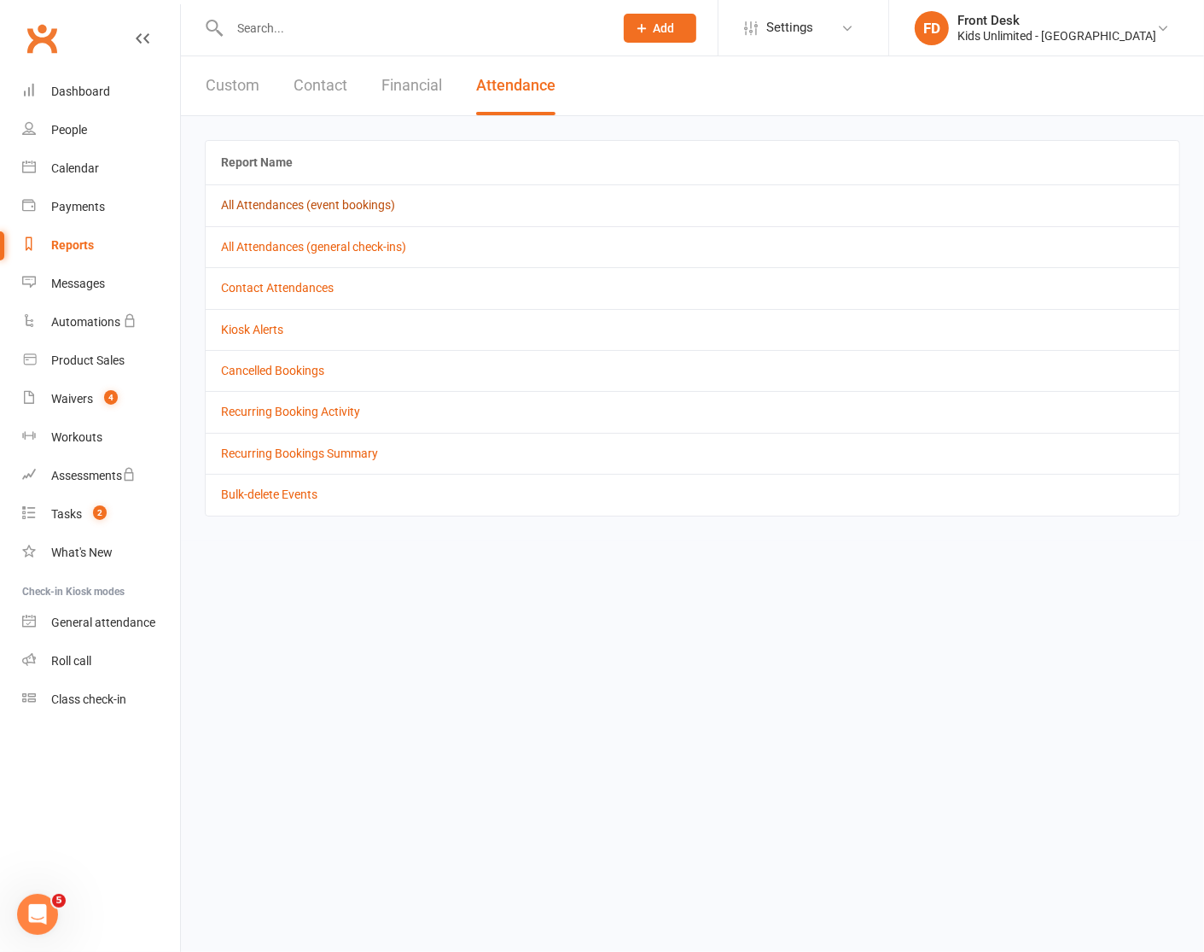
click at [339, 212] on link "All Attendances (event bookings)" at bounding box center [308, 205] width 174 height 14
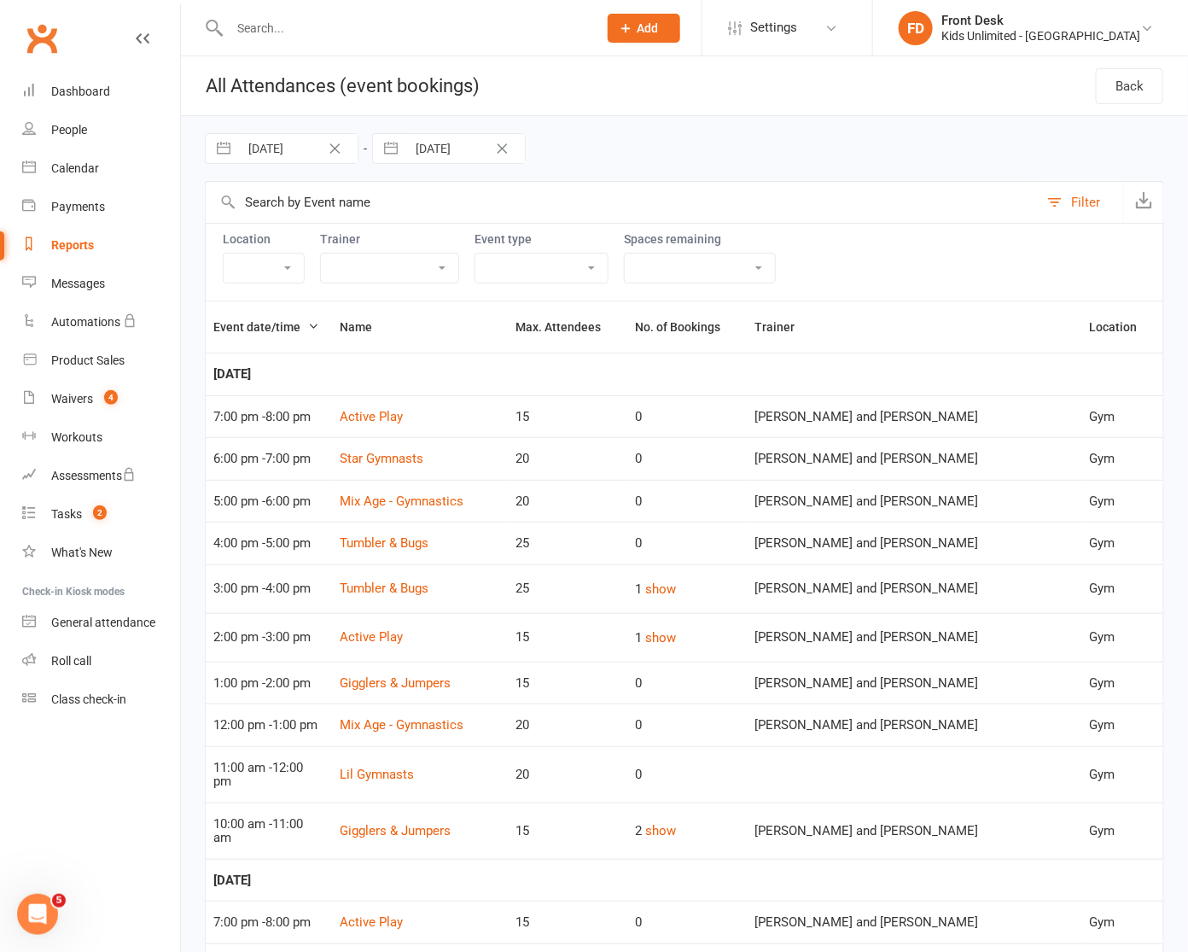
select select "6"
select select "2025"
select select "7"
select select "2025"
select select "8"
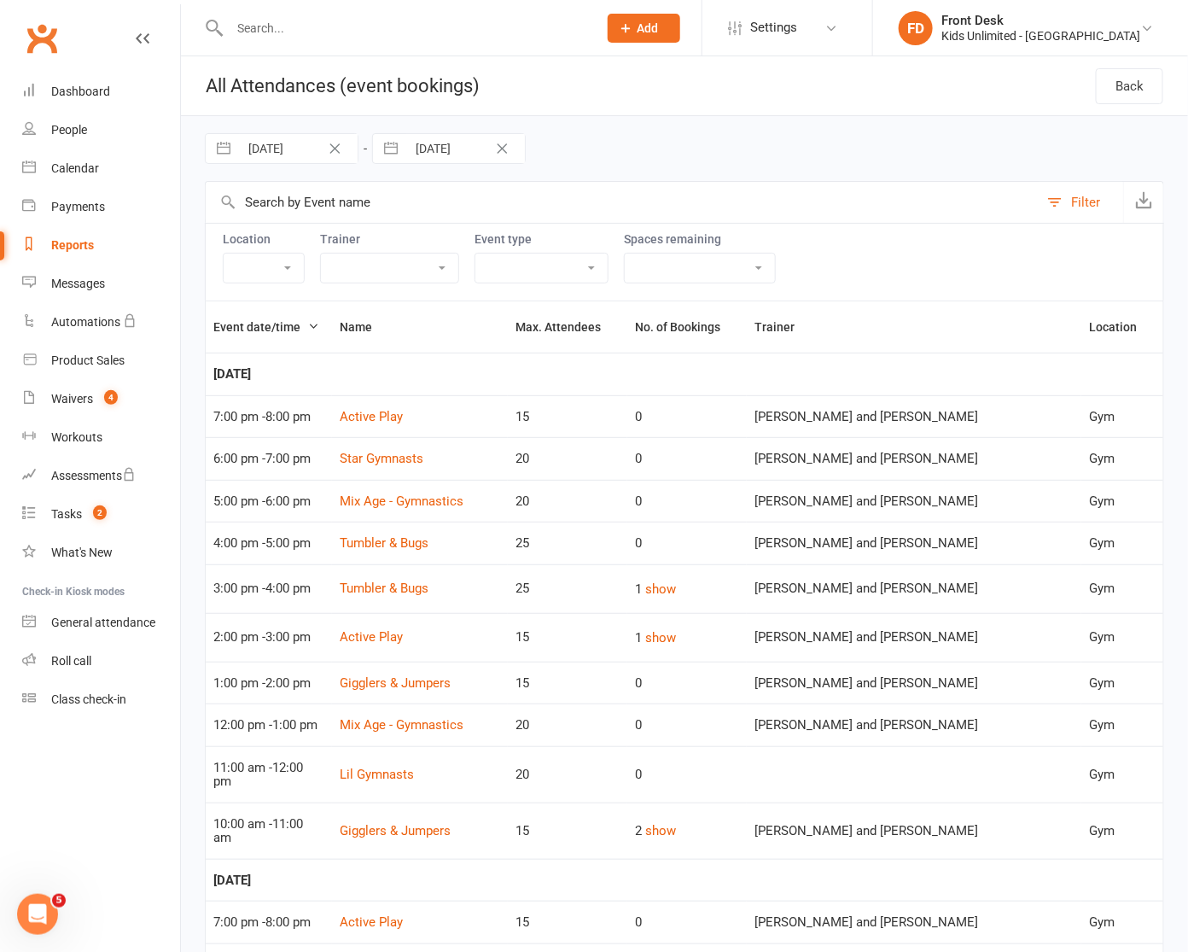
select select "2025"
click at [301, 155] on input "03 Aug 2025" at bounding box center [298, 148] width 119 height 29
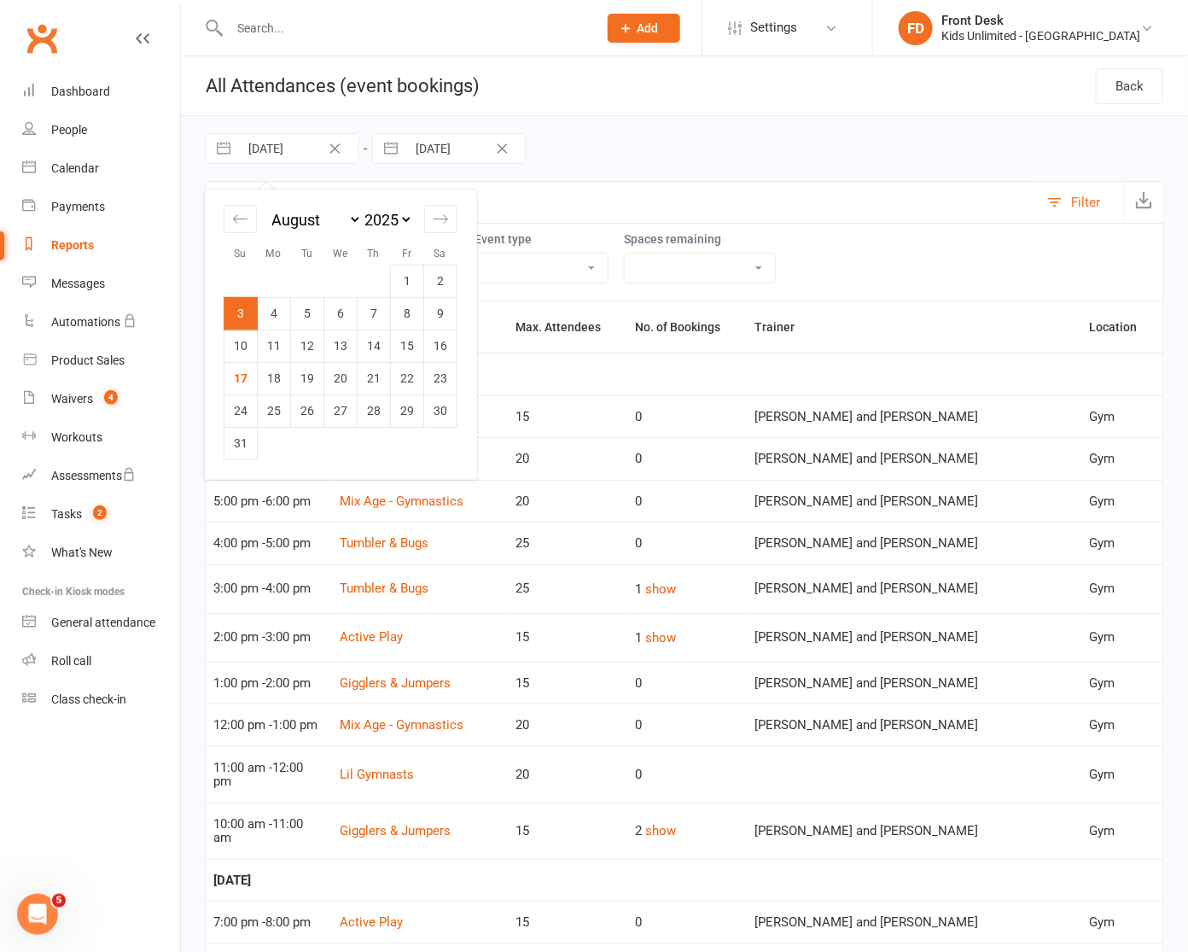
drag, startPoint x: 239, startPoint y: 381, endPoint x: 260, endPoint y: 364, distance: 27.3
click at [237, 381] on td "17" at bounding box center [240, 378] width 33 height 32
type input "[DATE]"
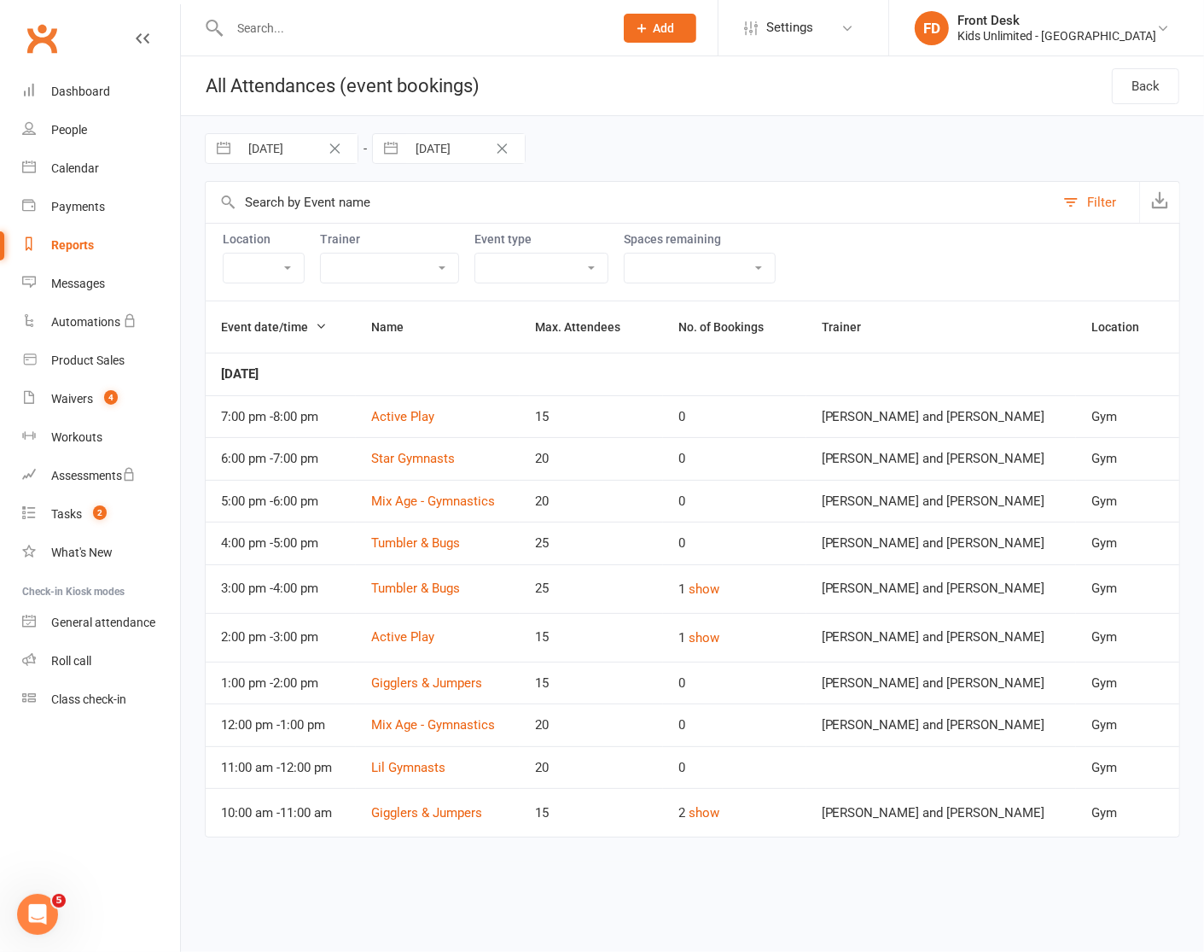
click at [74, 248] on div "Reports" at bounding box center [72, 245] width 43 height 14
select select "100"
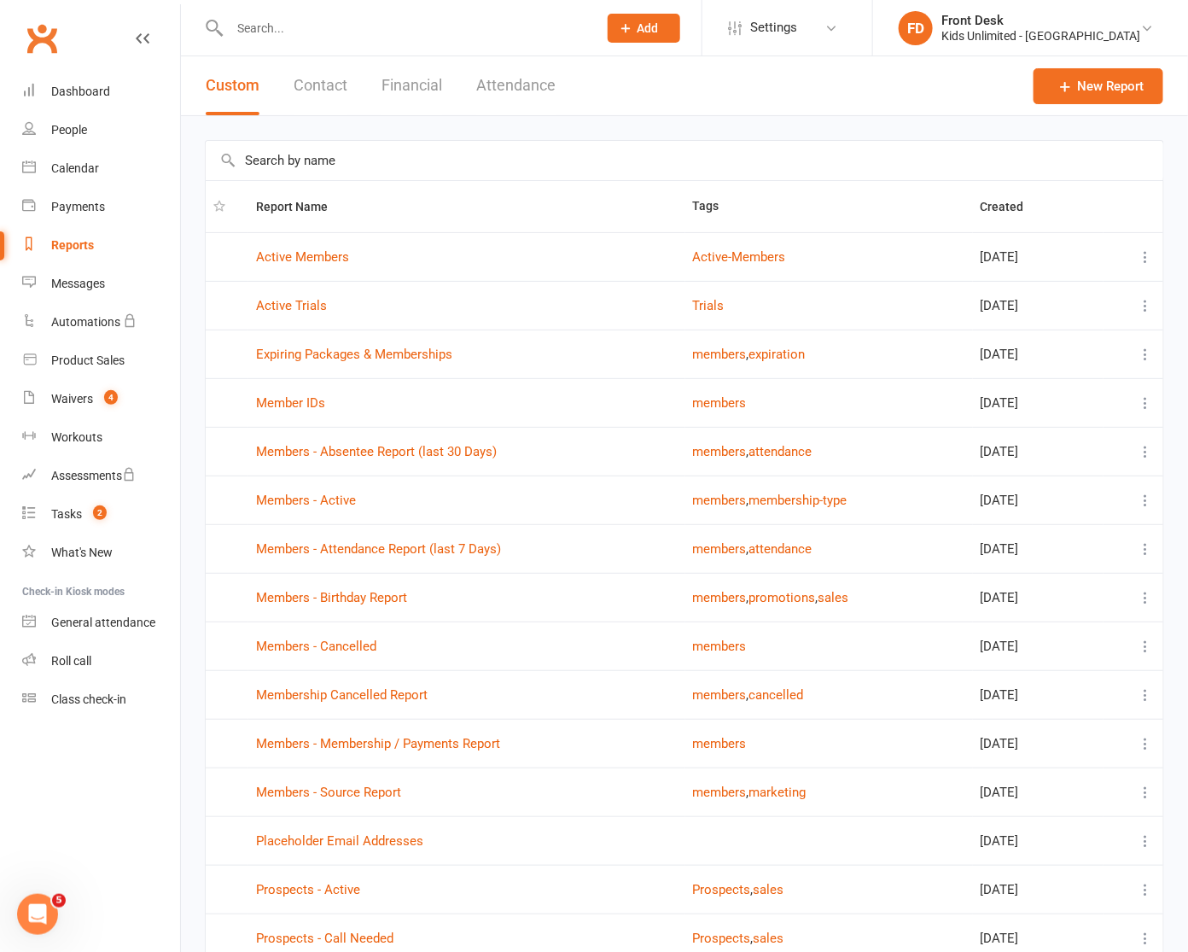
click at [415, 82] on button "Financial" at bounding box center [412, 85] width 61 height 59
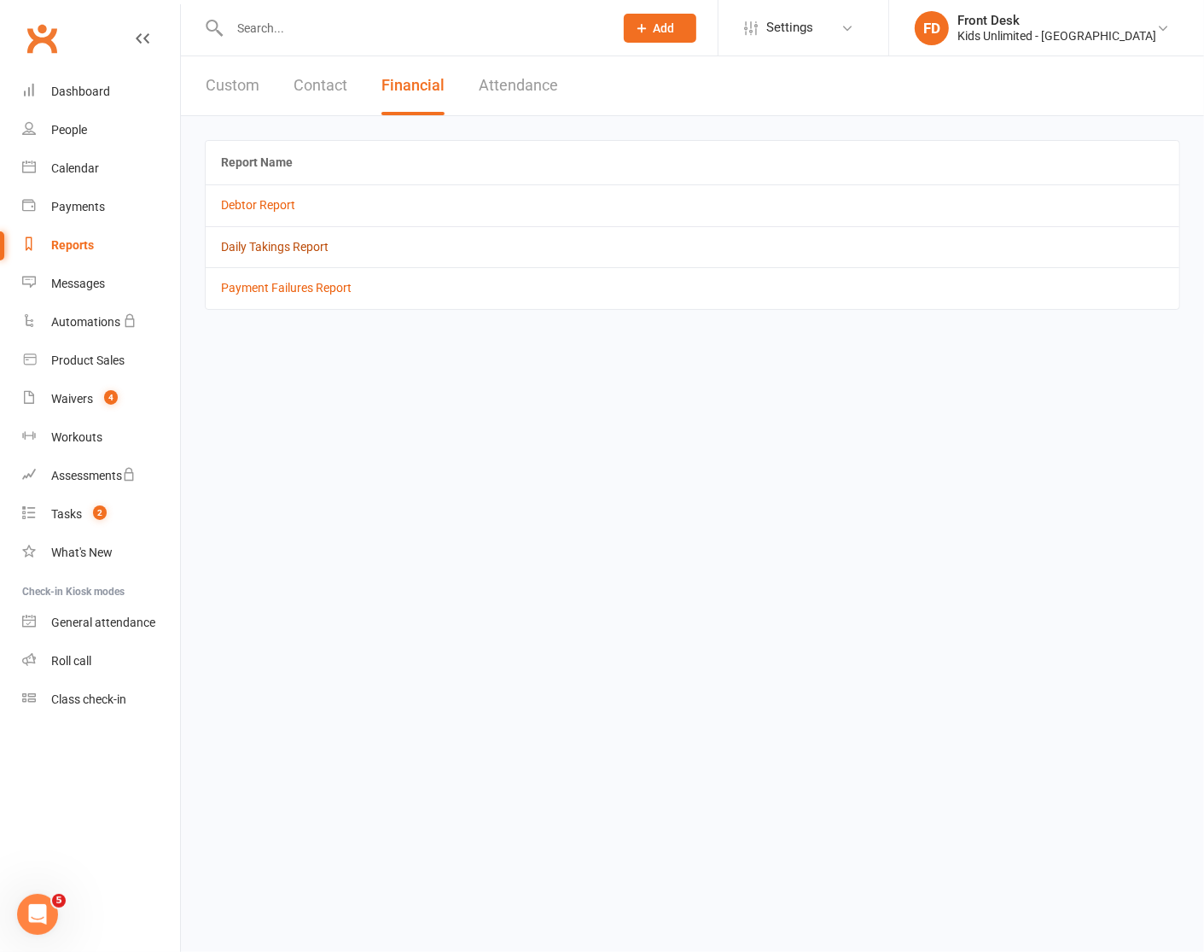
click at [291, 245] on link "Daily Takings Report" at bounding box center [275, 247] width 108 height 14
